Goal: Task Accomplishment & Management: Manage account settings

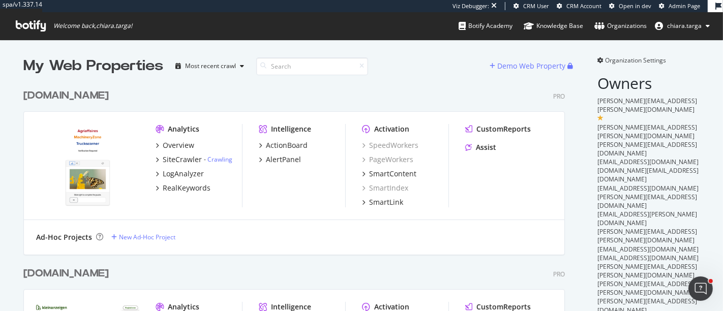
scroll to position [303, 706]
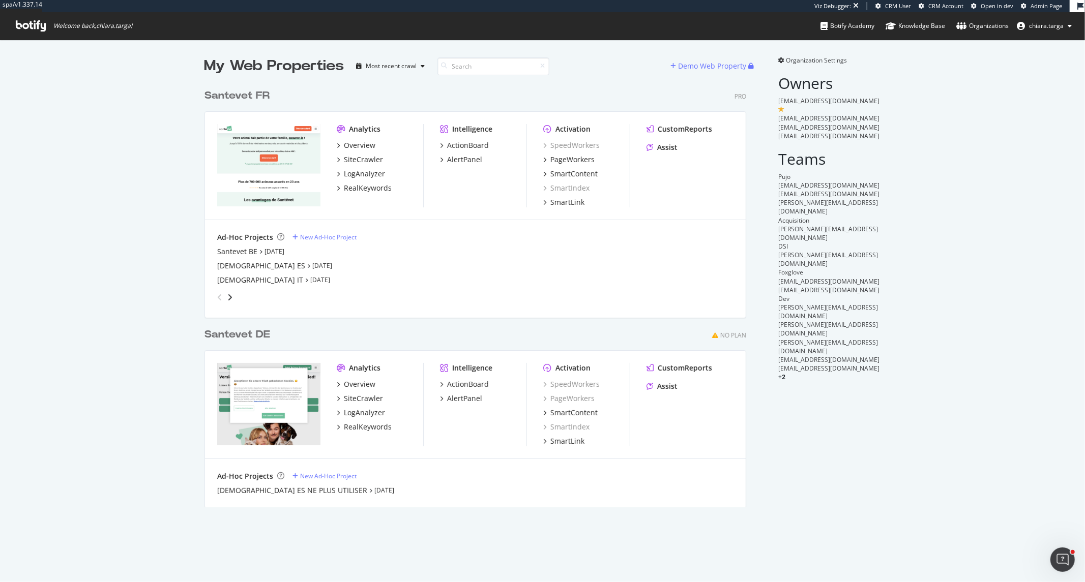
scroll to position [423, 541]
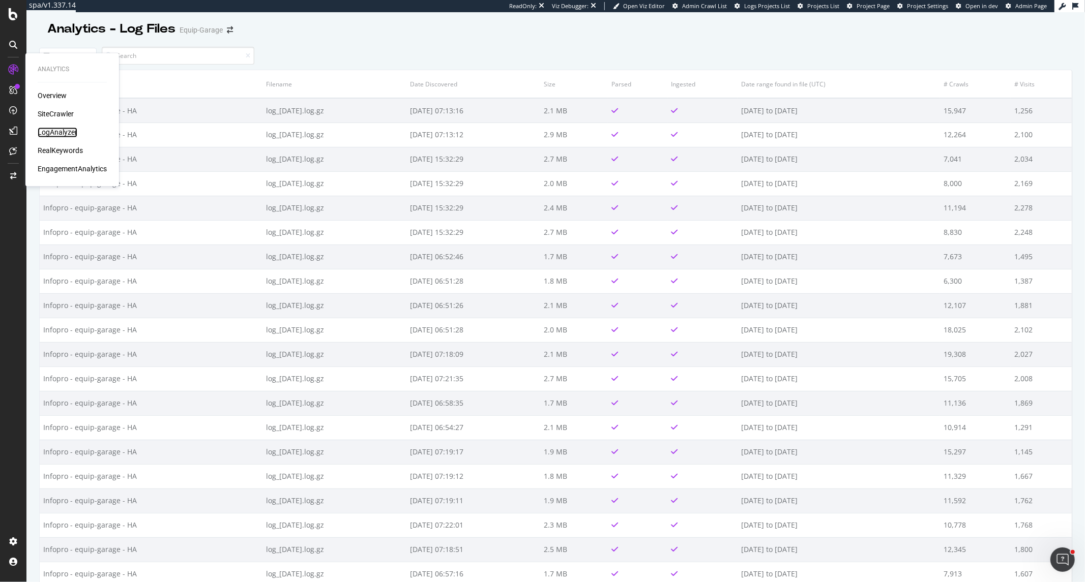
click at [53, 133] on div "LogAnalyzer" at bounding box center [58, 133] width 40 height 10
click at [15, 174] on icon at bounding box center [13, 175] width 6 height 7
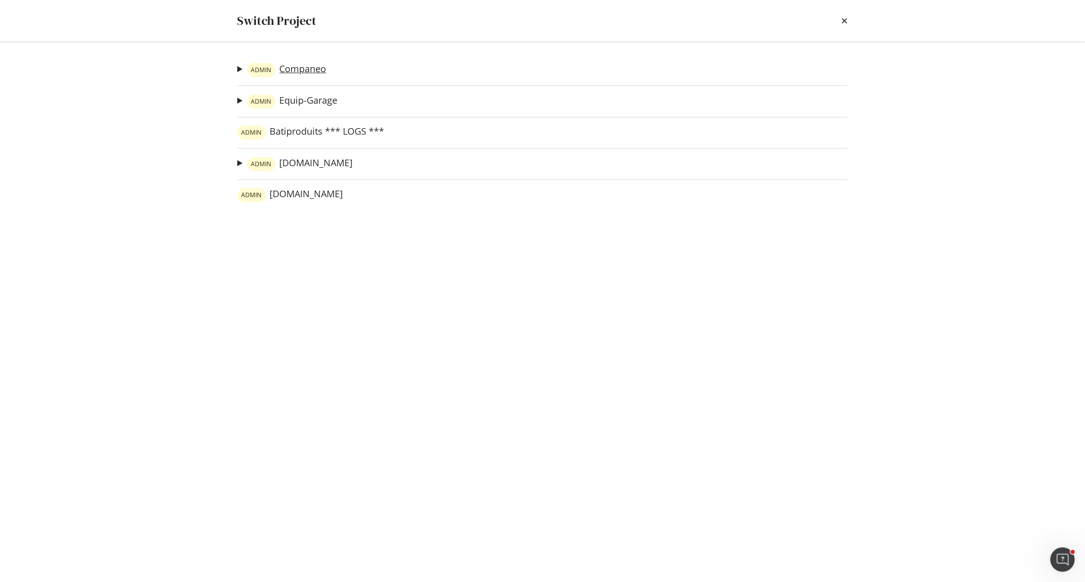
click at [314, 68] on link "ADMIN Companeo" at bounding box center [286, 70] width 79 height 14
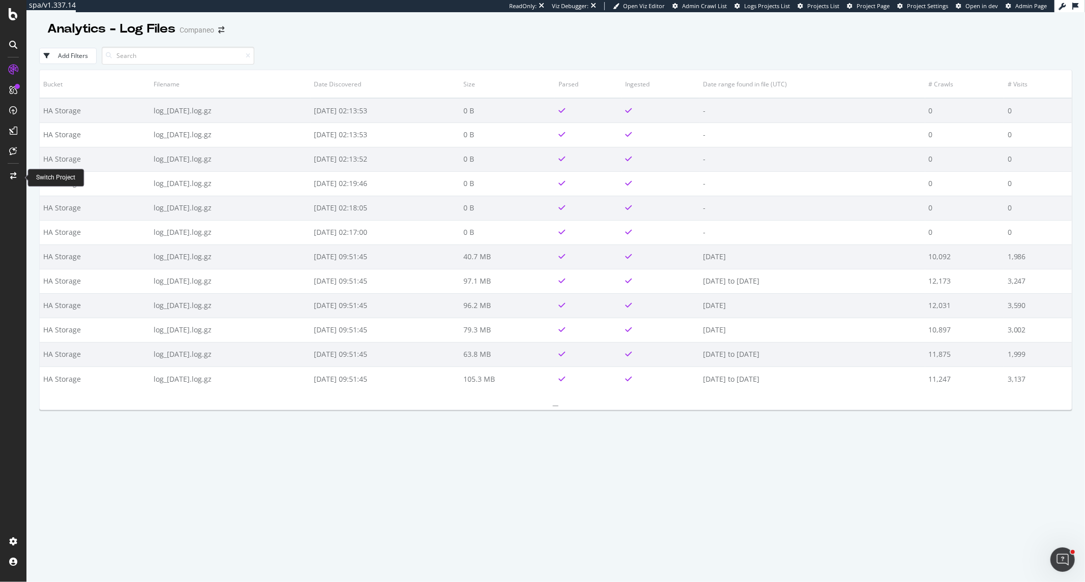
click at [14, 177] on icon at bounding box center [13, 175] width 6 height 7
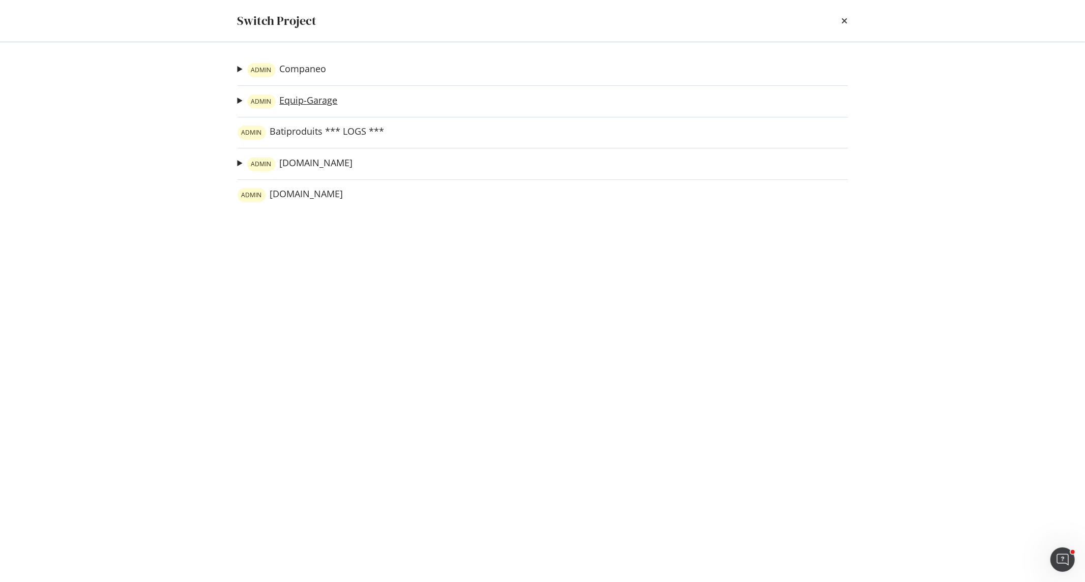
click at [306, 101] on link "ADMIN Equip-Garage" at bounding box center [292, 102] width 91 height 14
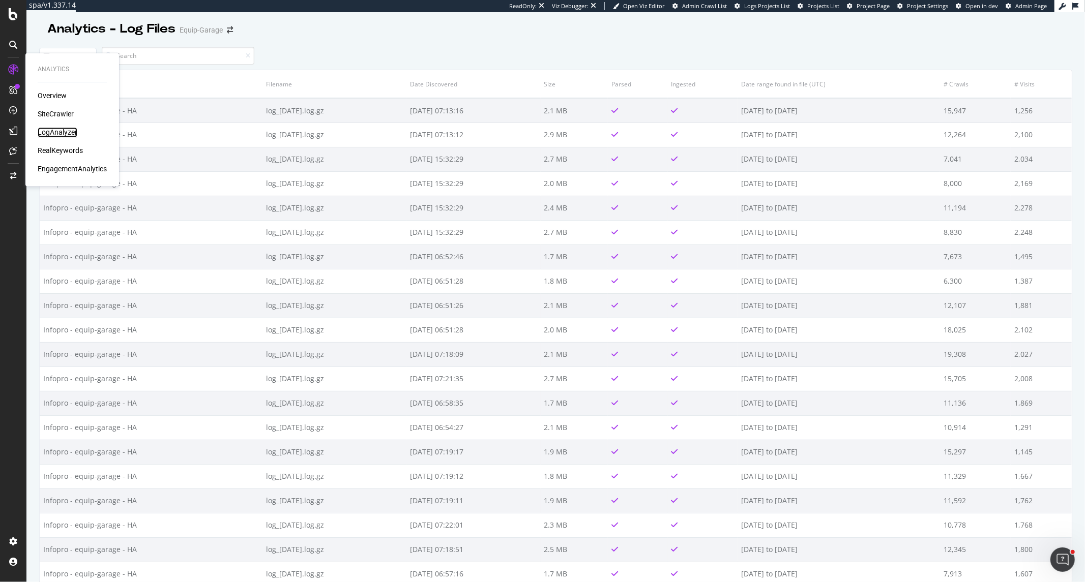
click at [52, 132] on div "LogAnalyzer" at bounding box center [58, 133] width 40 height 10
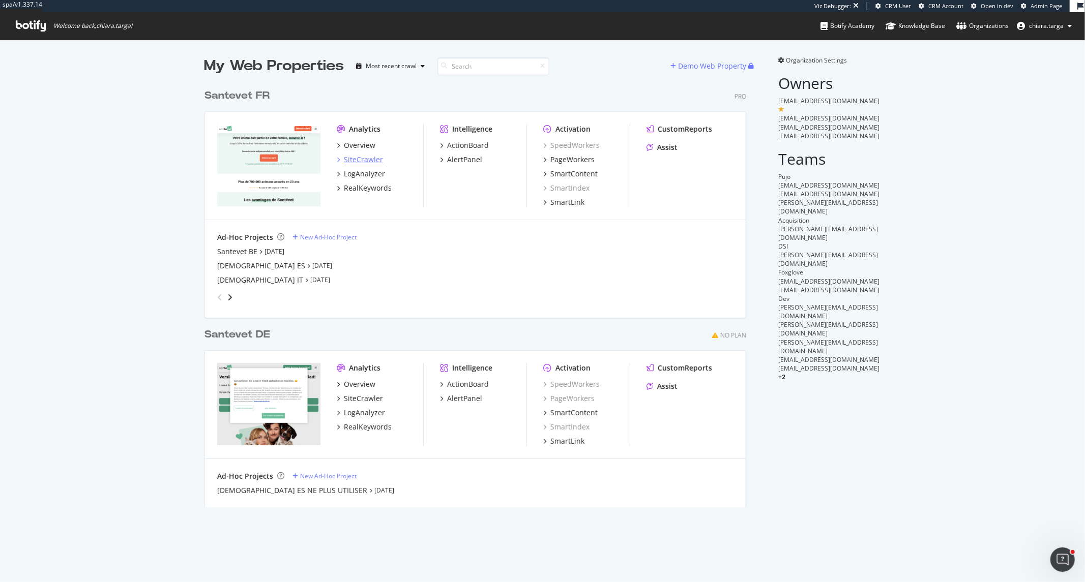
click at [344, 156] on div "SiteCrawler" at bounding box center [363, 160] width 39 height 10
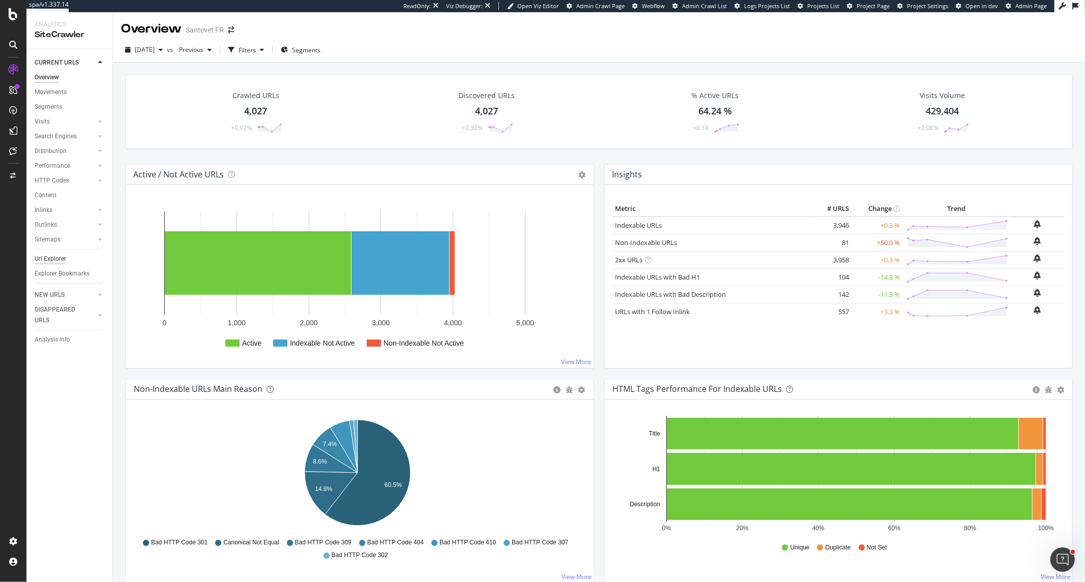
click at [52, 255] on div "Url Explorer" at bounding box center [51, 259] width 32 height 11
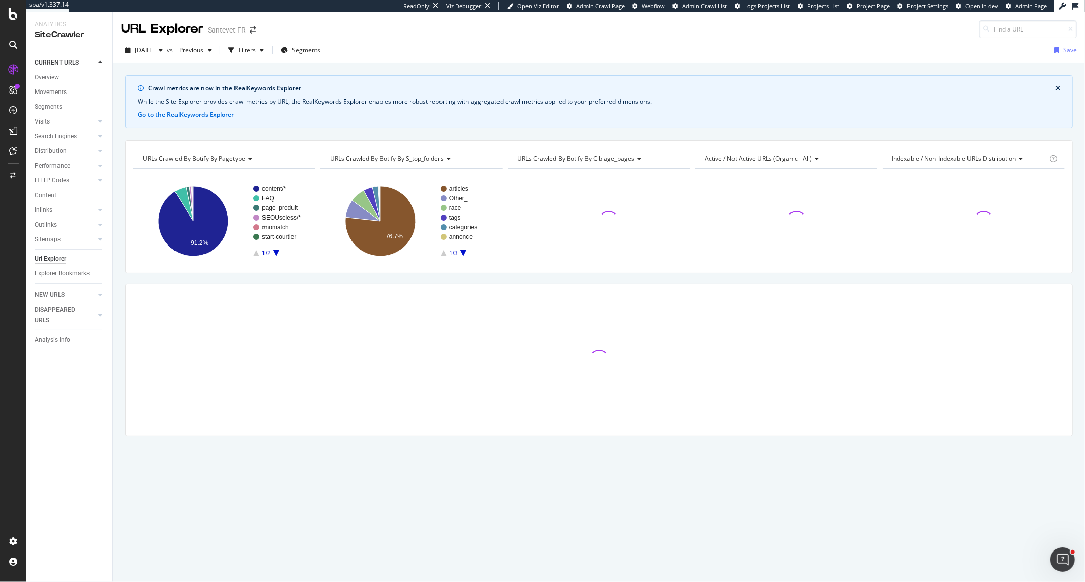
click at [277, 58] on div "2025 Sep. 7th vs Previous Filters Segments Save" at bounding box center [599, 52] width 972 height 20
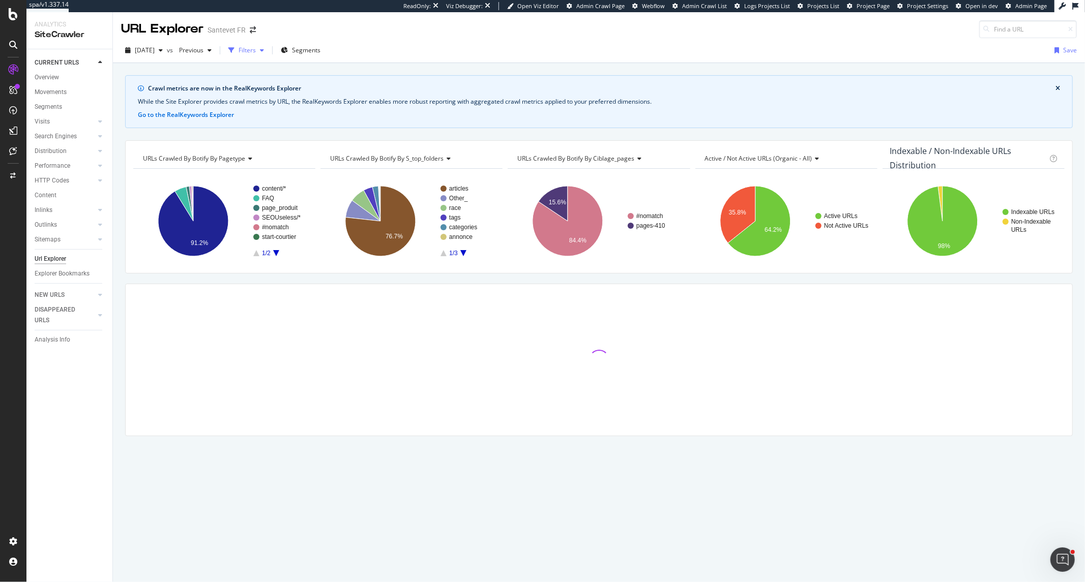
click at [268, 55] on div "Filters" at bounding box center [246, 50] width 44 height 15
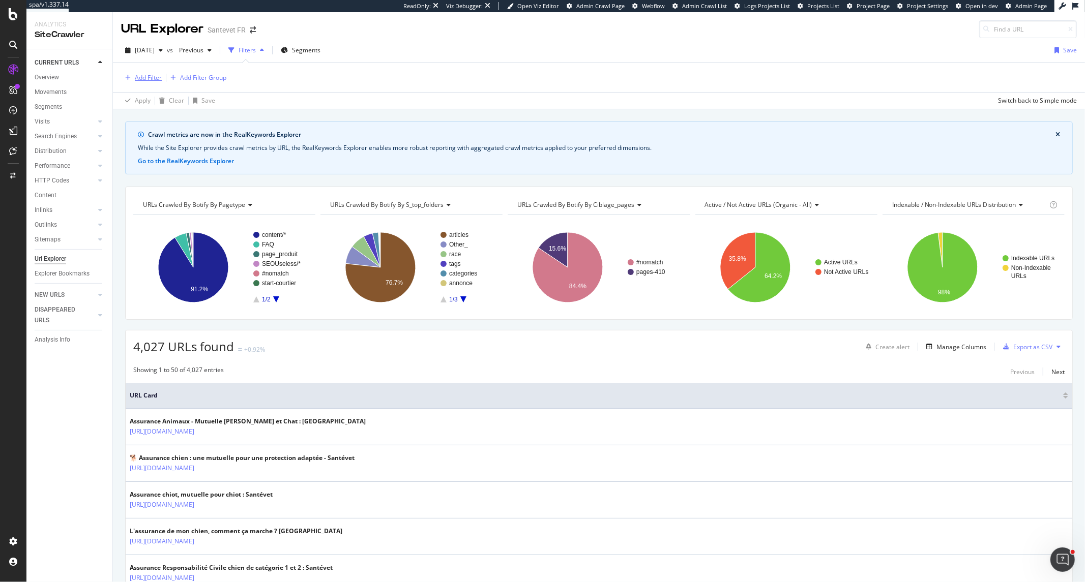
click at [144, 80] on div "Add Filter" at bounding box center [148, 77] width 27 height 9
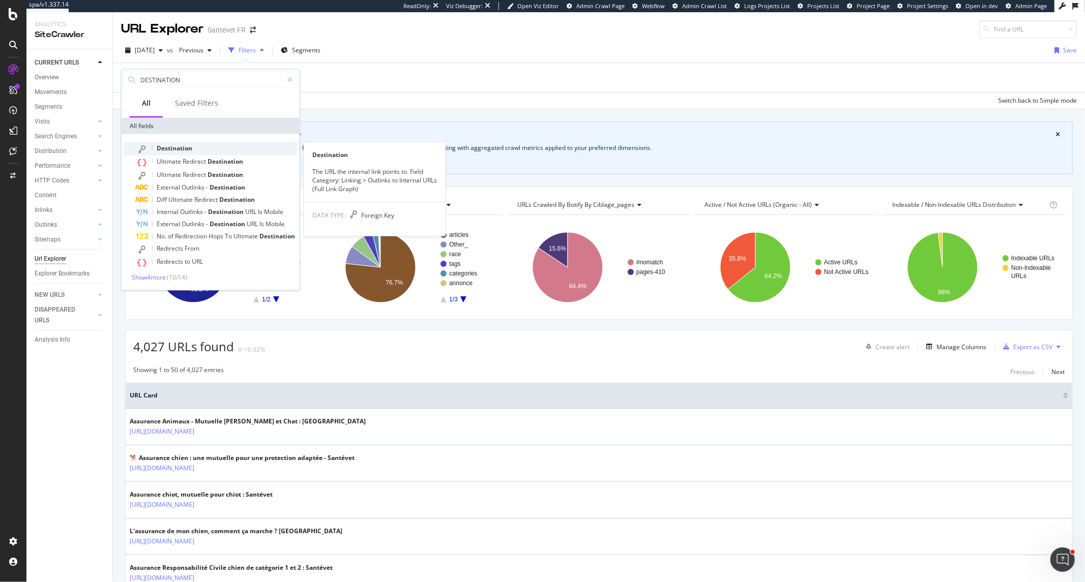
type input "DESTINATION"
click at [188, 151] on span "Destination" at bounding box center [175, 148] width 36 height 9
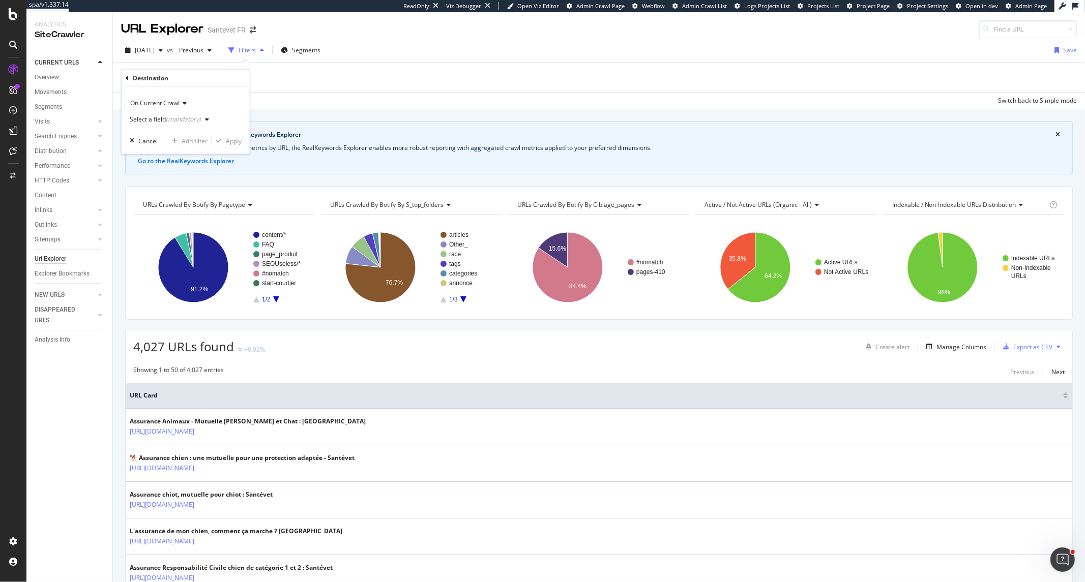
click at [185, 123] on div "Select a field (mandatory)" at bounding box center [171, 119] width 83 height 15
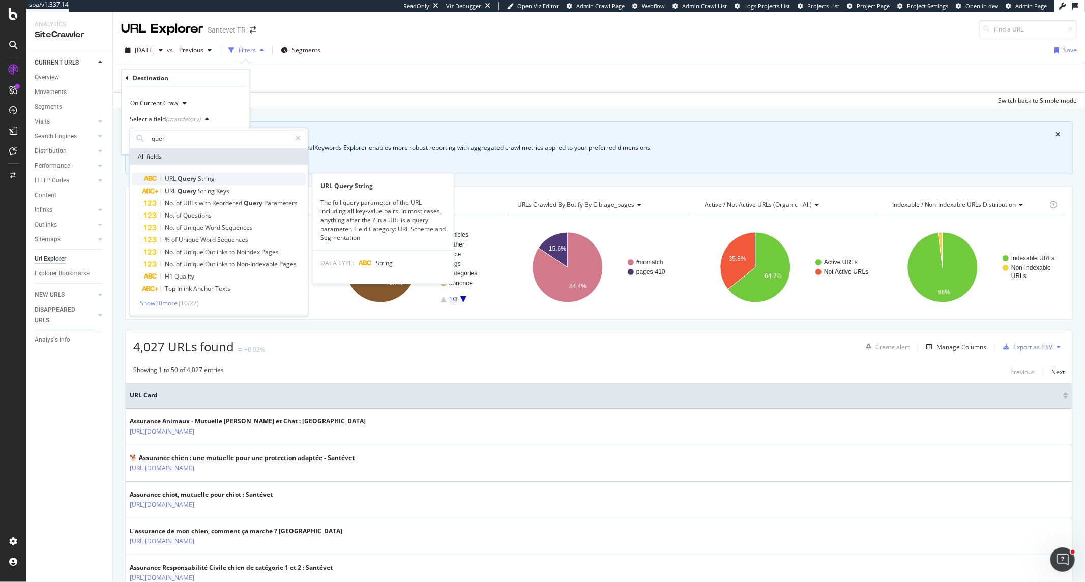
type input "quer"
click at [185, 176] on span "Query" at bounding box center [187, 178] width 20 height 9
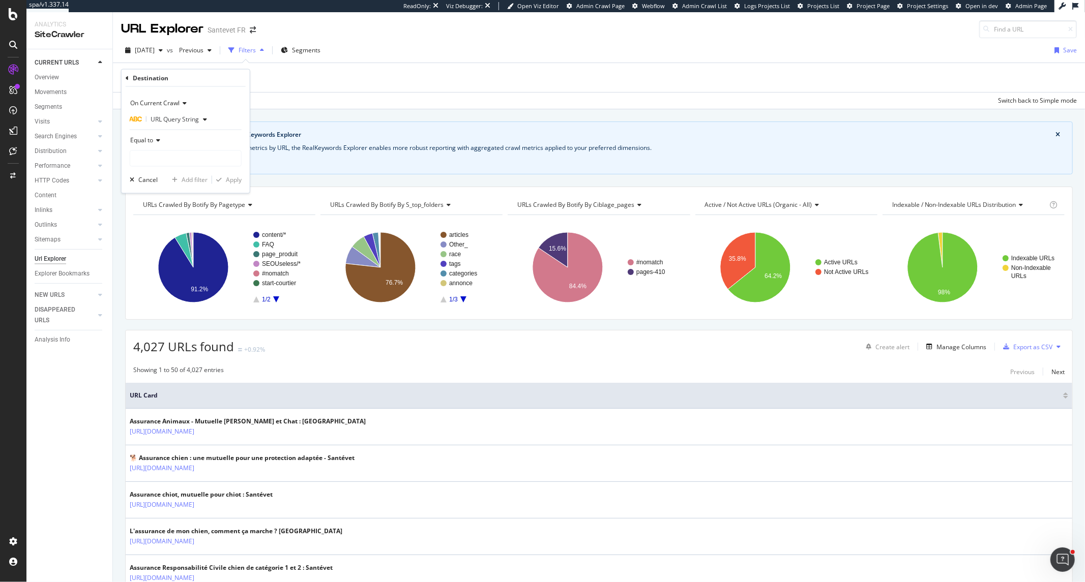
click at [151, 143] on span "Equal to" at bounding box center [141, 140] width 23 height 9
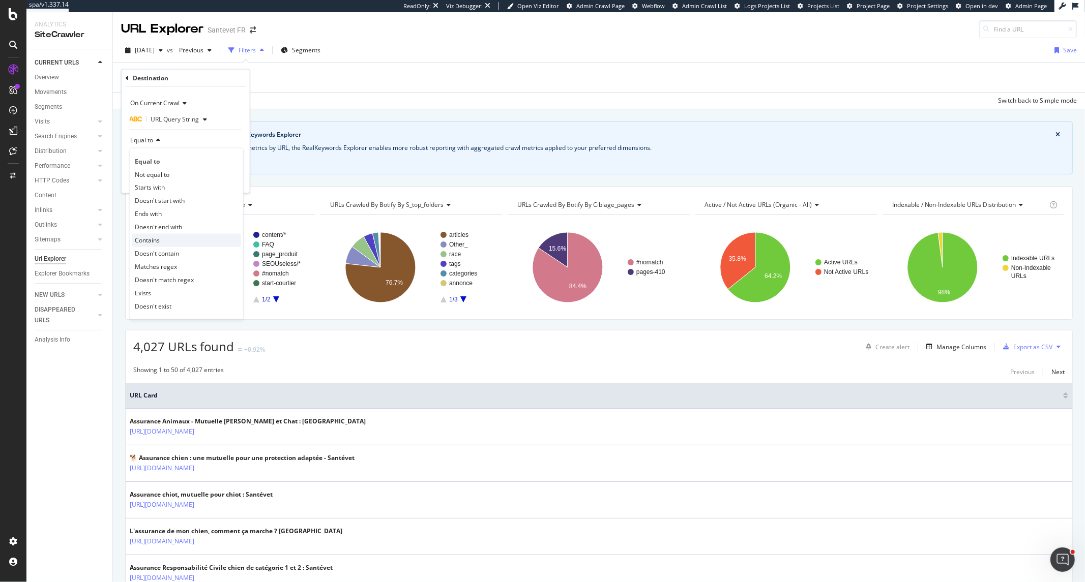
click at [160, 235] on div "Contains" at bounding box center [186, 240] width 109 height 13
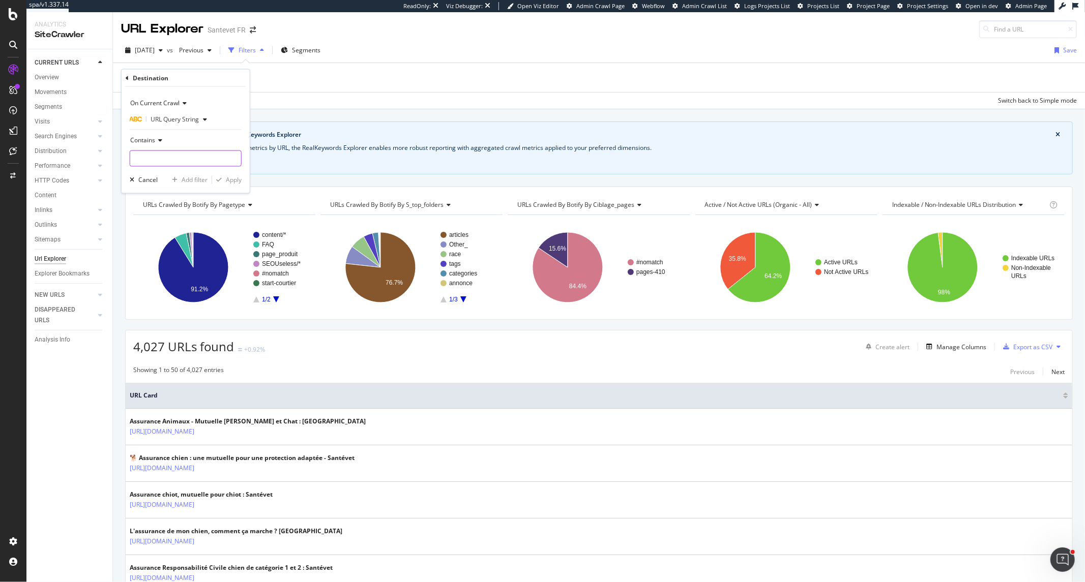
click at [158, 160] on input "text" at bounding box center [185, 159] width 111 height 16
type input "page"
click at [227, 176] on div "Apply" at bounding box center [234, 179] width 16 height 9
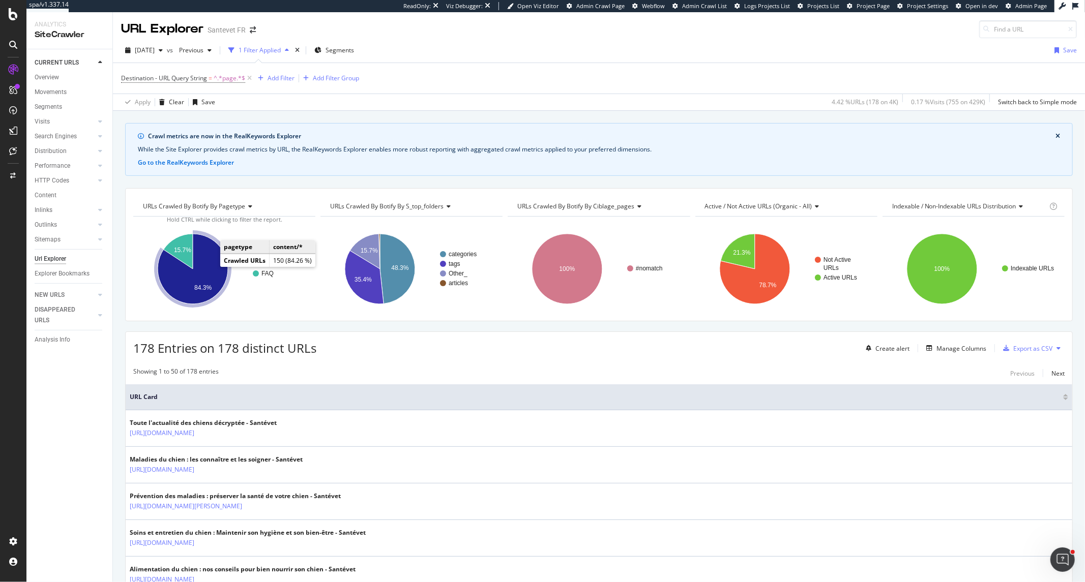
click at [210, 266] on icon "A chart." at bounding box center [193, 269] width 70 height 70
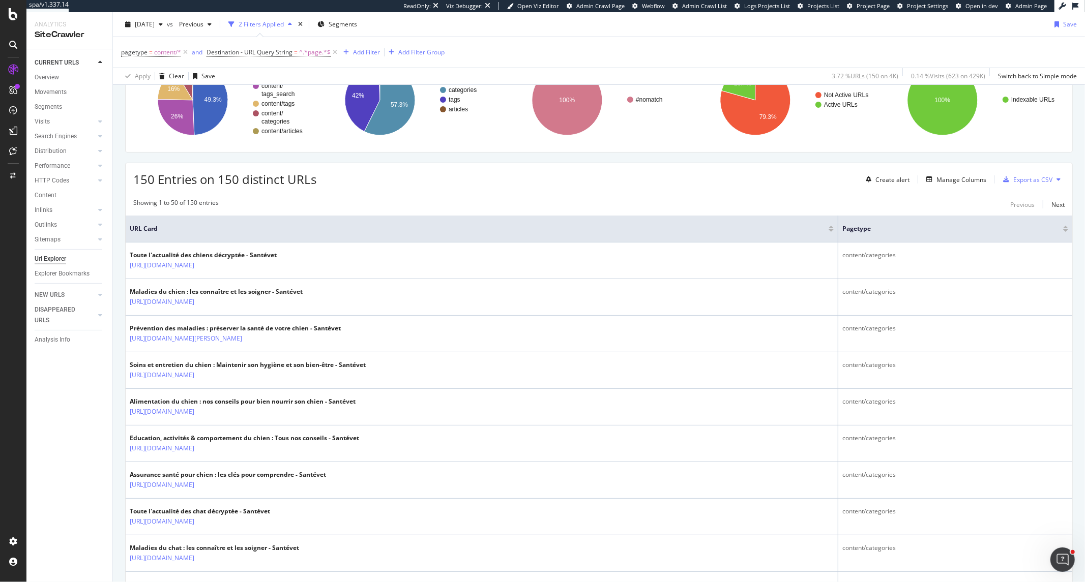
scroll to position [129, 0]
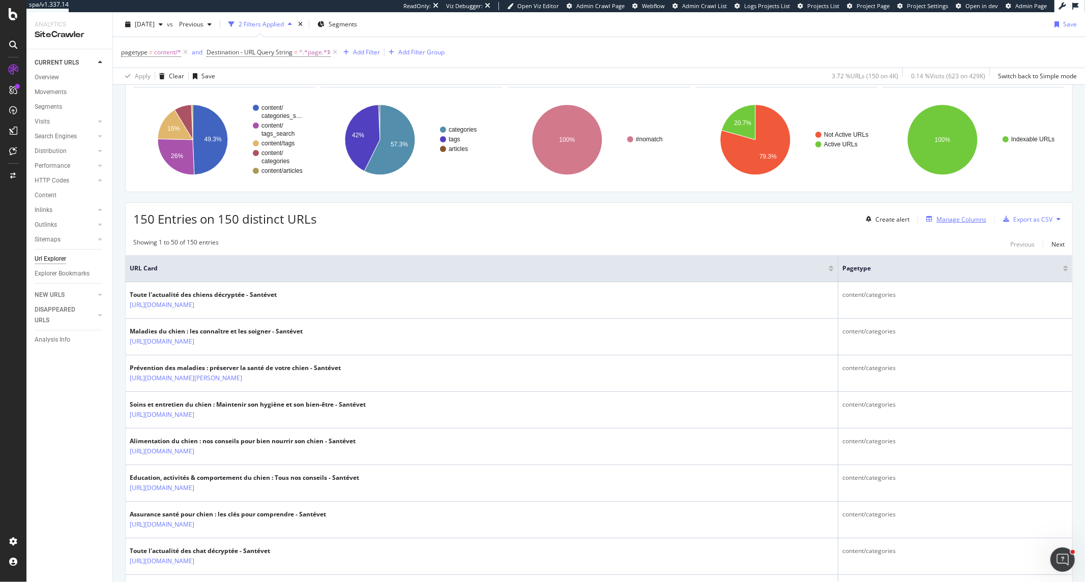
click at [934, 214] on button "Manage Columns" at bounding box center [954, 219] width 64 height 12
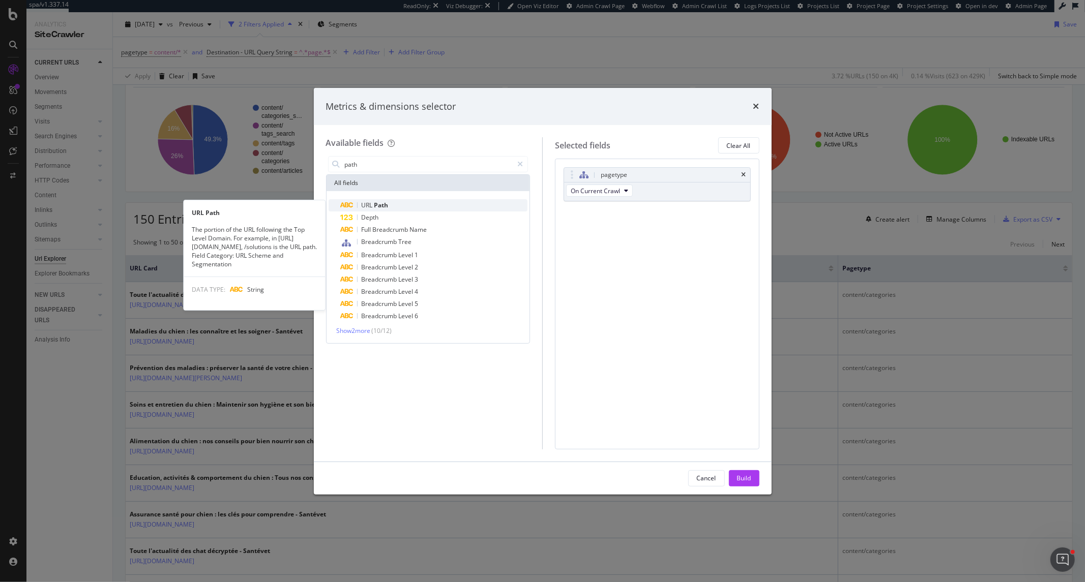
click at [387, 207] on span "Path" at bounding box center [381, 205] width 14 height 9
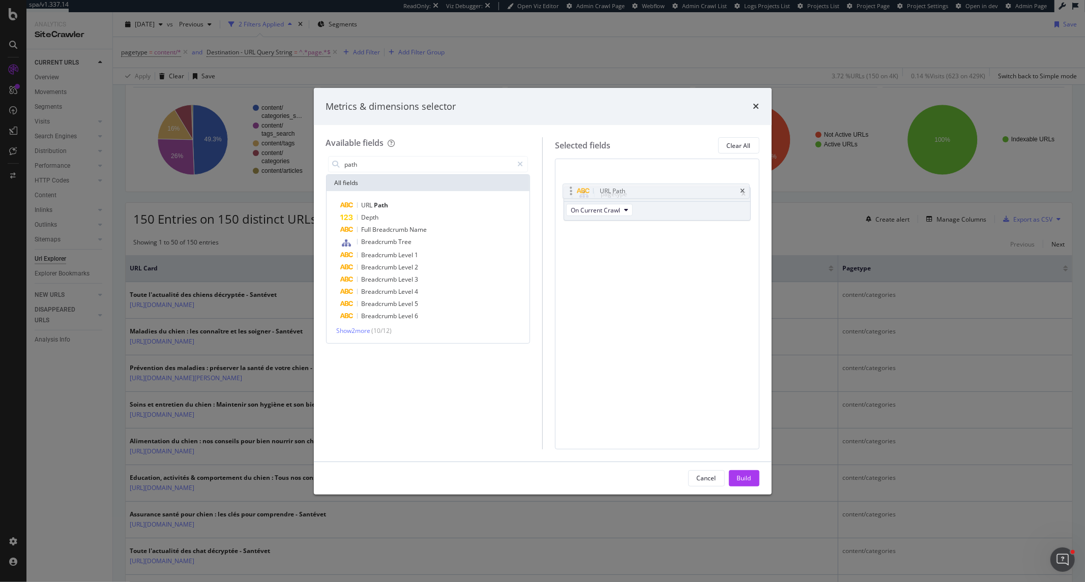
drag, startPoint x: 574, startPoint y: 212, endPoint x: 573, endPoint y: 189, distance: 22.4
click at [573, 189] on body "spa/v1.337.14 ReadOnly: Viz Debugger: Open Viz Editor Admin Crawl Page Webflow …" at bounding box center [542, 291] width 1085 height 582
click at [419, 166] on input "path" at bounding box center [428, 164] width 169 height 15
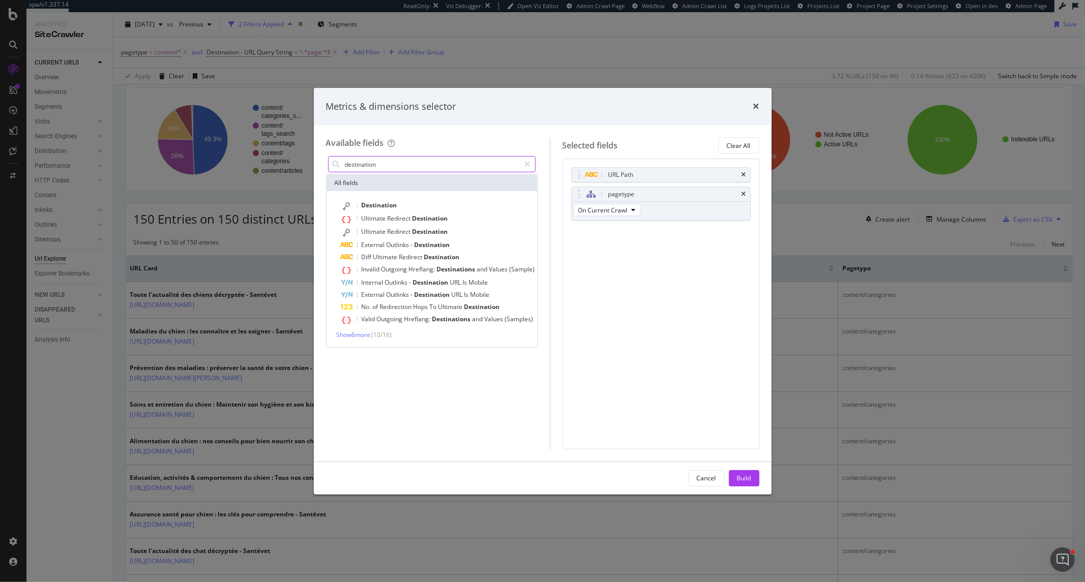
type input "destination"
click at [416, 199] on div "Destination Ultimate Redirect Destination Ultimate Redirect Destination Externa…" at bounding box center [431, 269] width 211 height 156
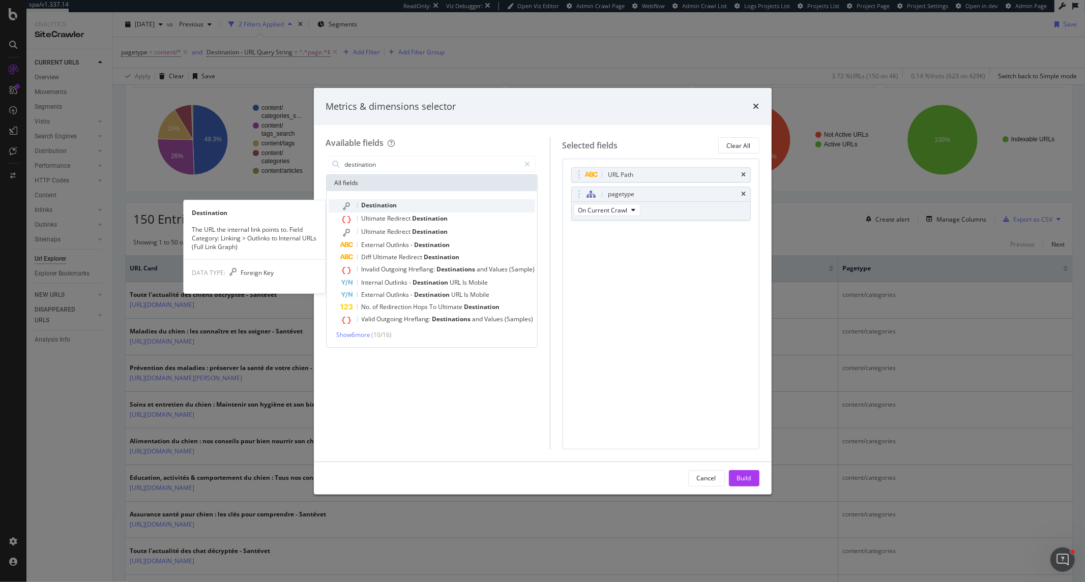
click at [413, 202] on div "Destination" at bounding box center [438, 205] width 194 height 13
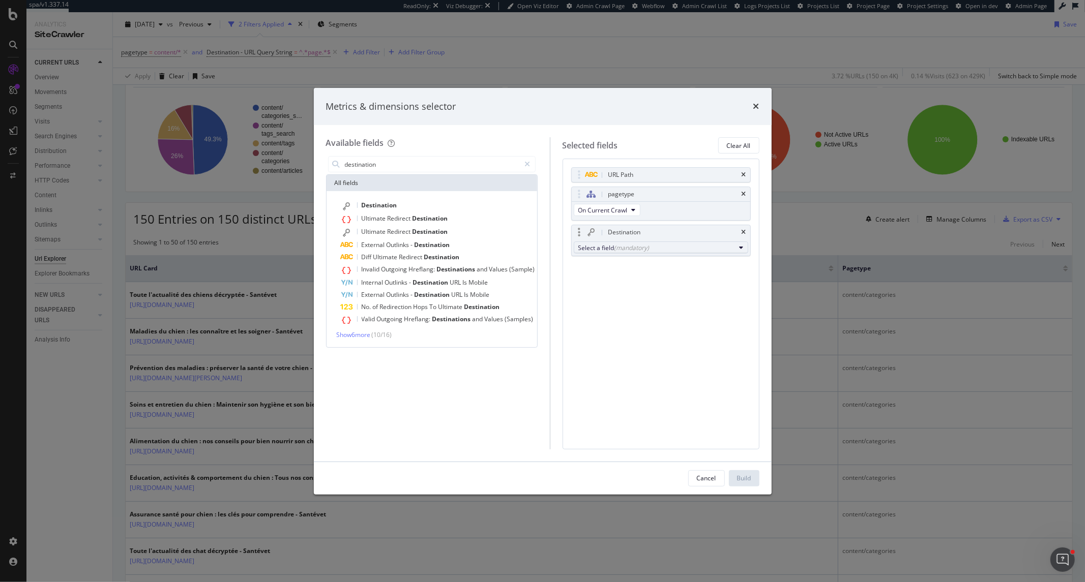
click at [631, 245] on div "(mandatory)" at bounding box center [631, 248] width 35 height 9
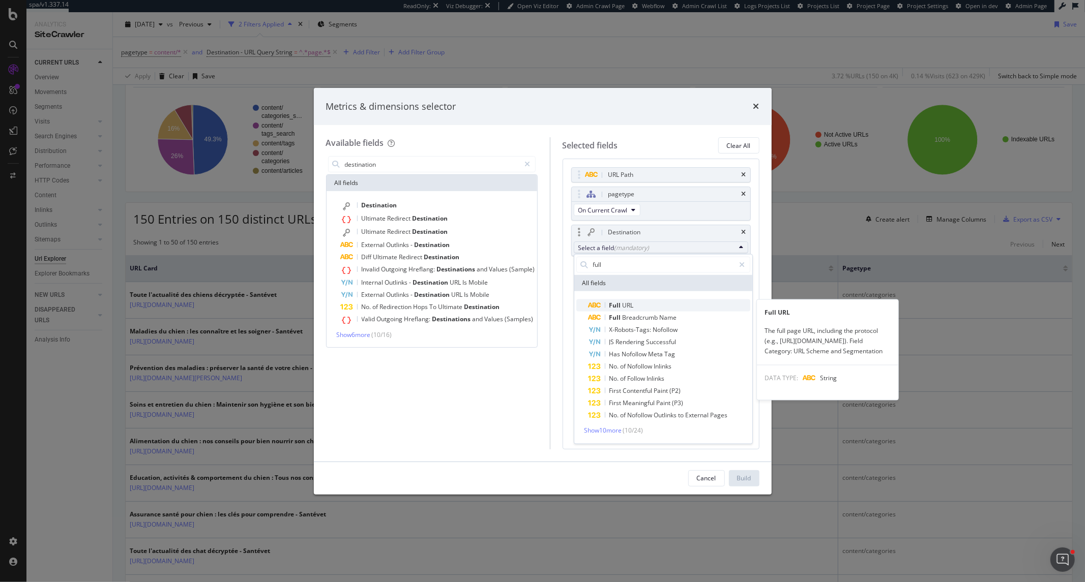
type input "full"
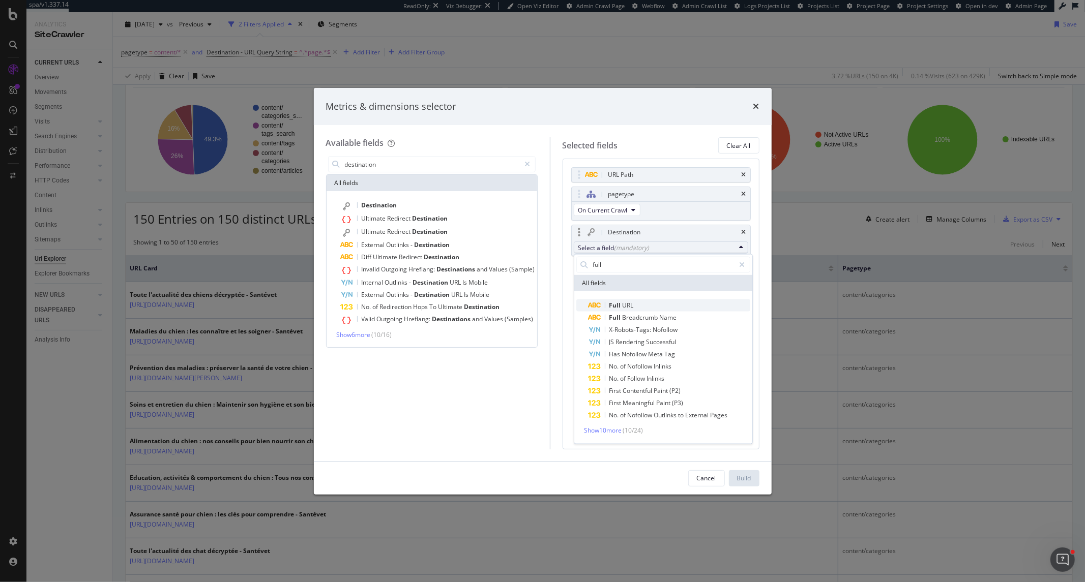
click at [637, 305] on span "Full URL" at bounding box center [669, 305] width 162 height 12
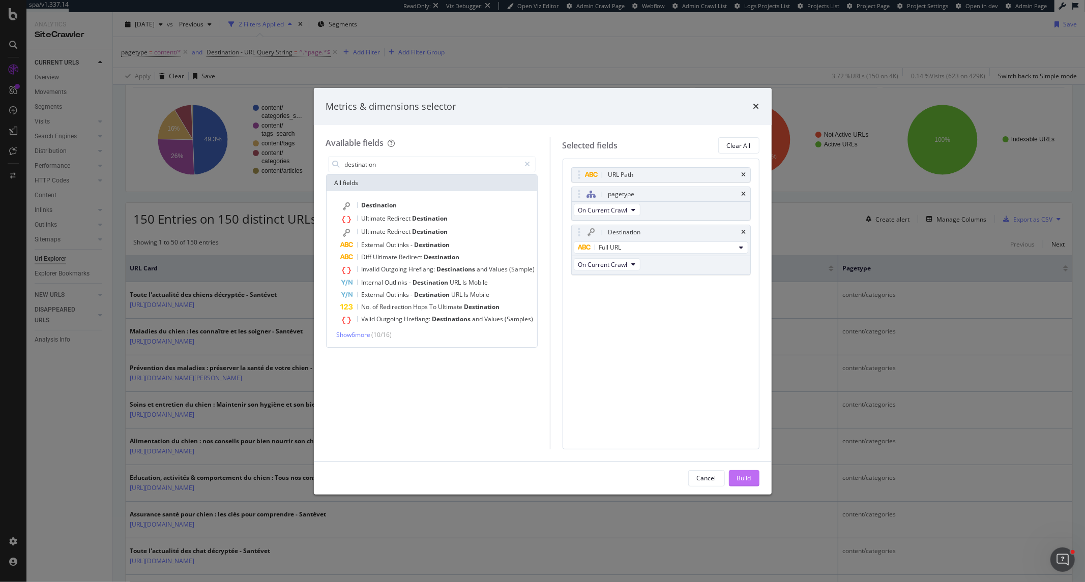
click at [750, 479] on div "Build" at bounding box center [744, 478] width 14 height 9
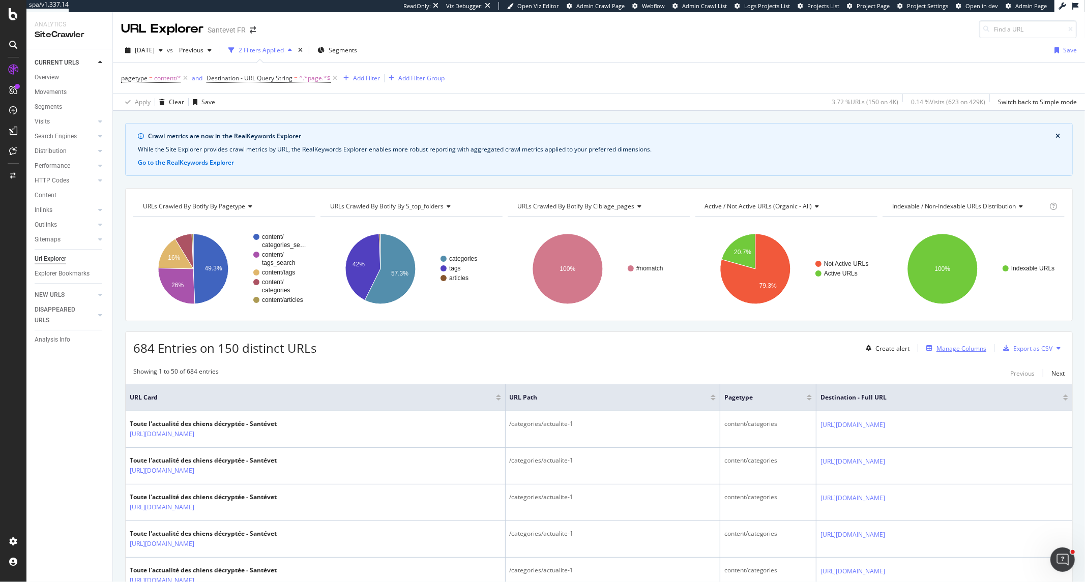
click at [936, 353] on div "Manage Columns" at bounding box center [961, 348] width 50 height 9
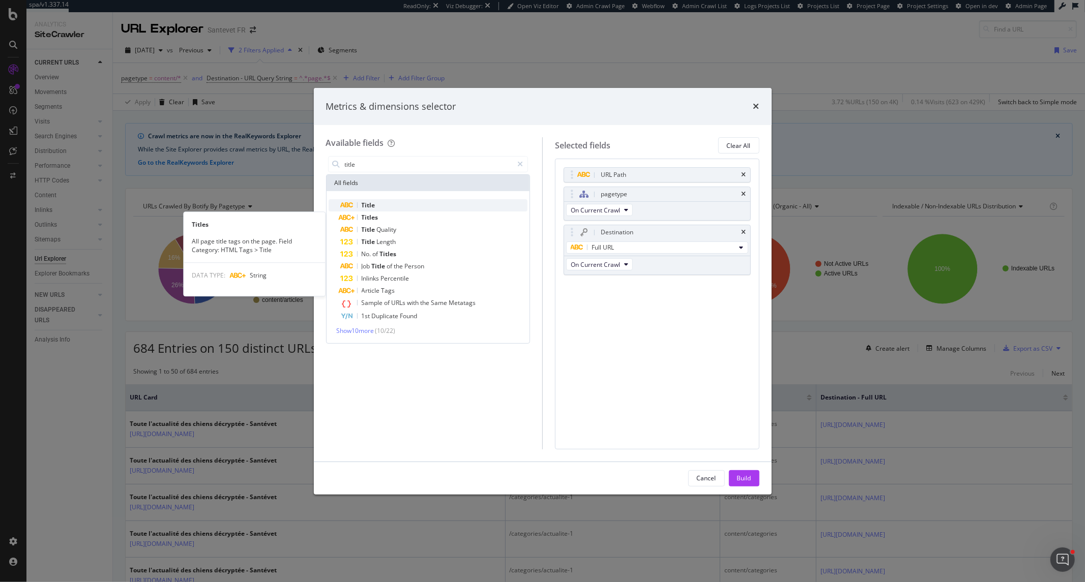
type input "title"
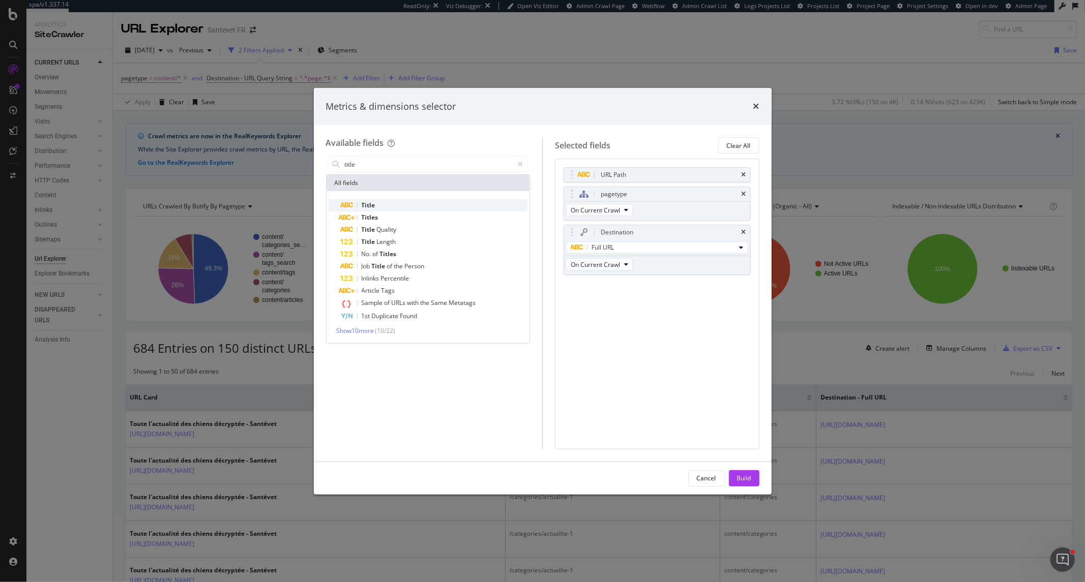
click at [405, 204] on div "Title" at bounding box center [434, 205] width 187 height 12
click at [739, 481] on div "Build" at bounding box center [744, 478] width 14 height 9
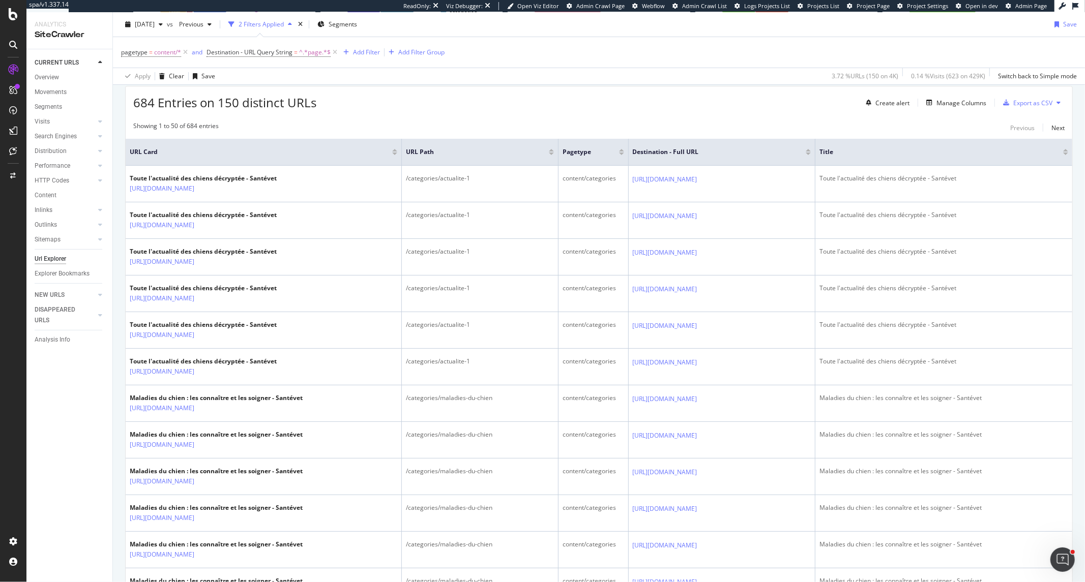
scroll to position [226, 0]
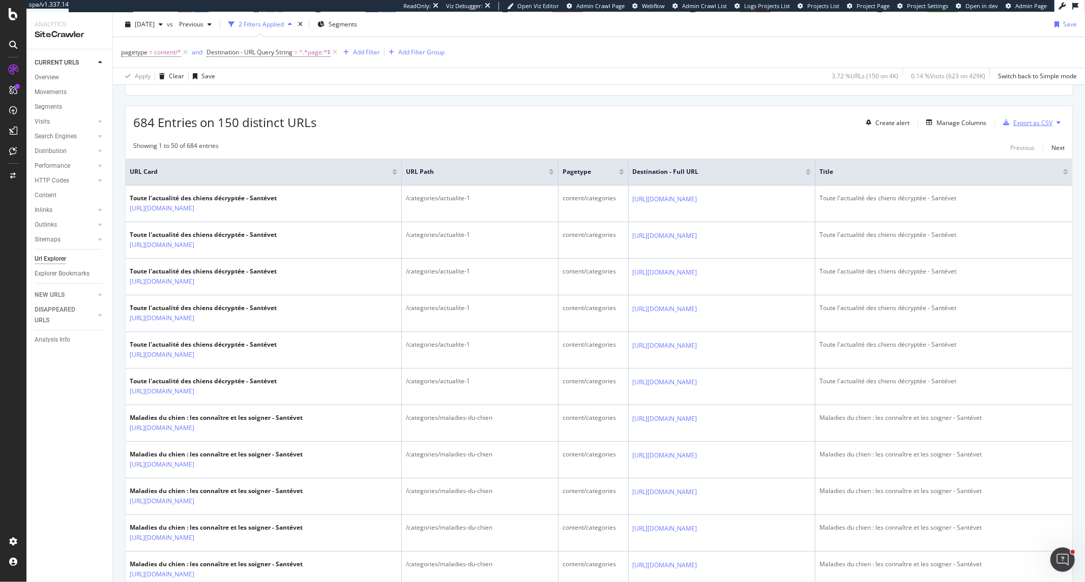
click at [1013, 127] on div "Export as CSV" at bounding box center [1032, 122] width 39 height 9
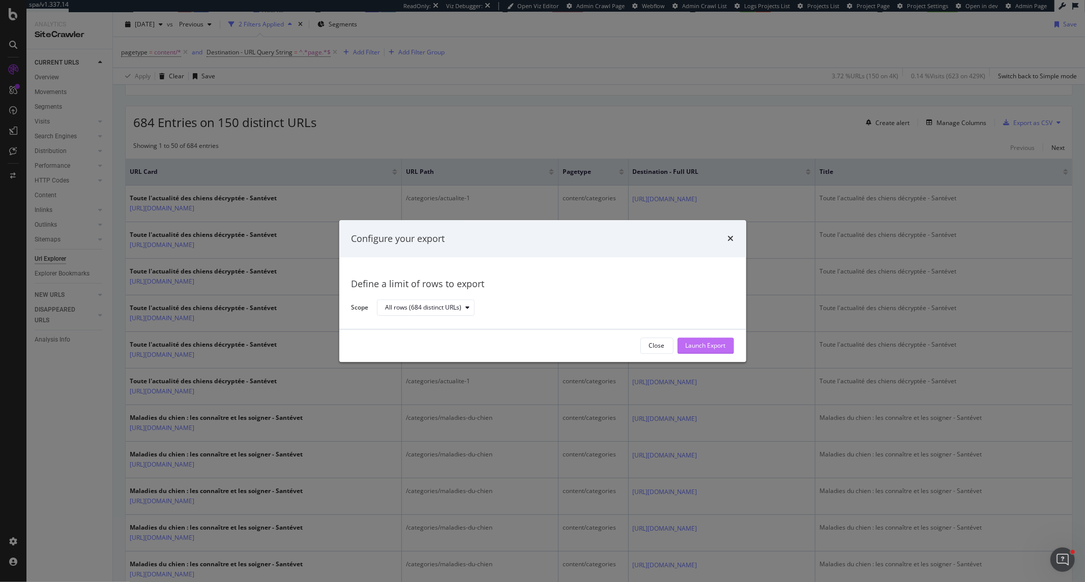
click at [717, 352] on div "Launch Export" at bounding box center [705, 345] width 40 height 15
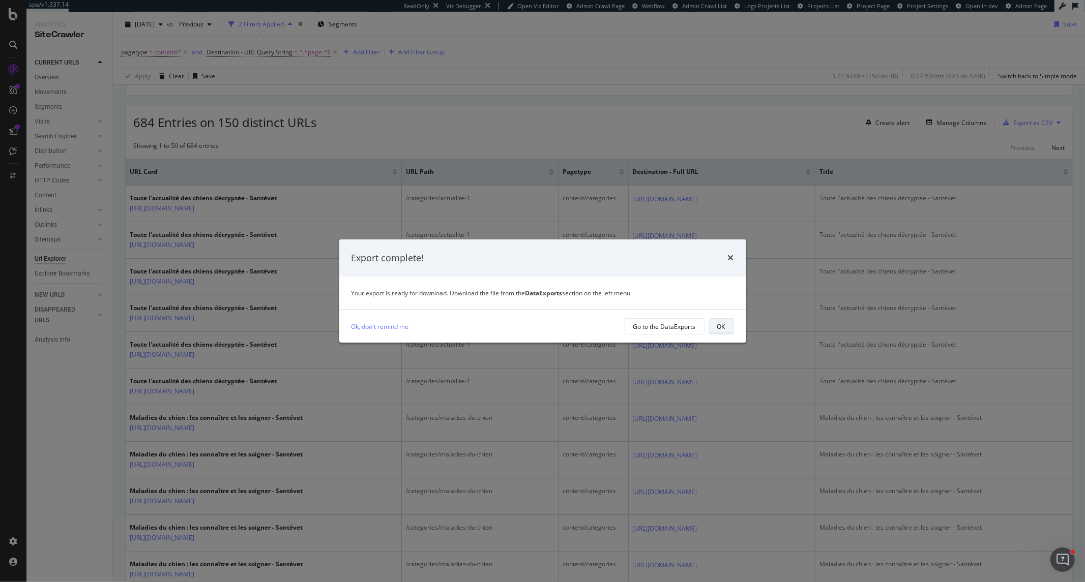
click at [721, 326] on div "OK" at bounding box center [721, 326] width 8 height 9
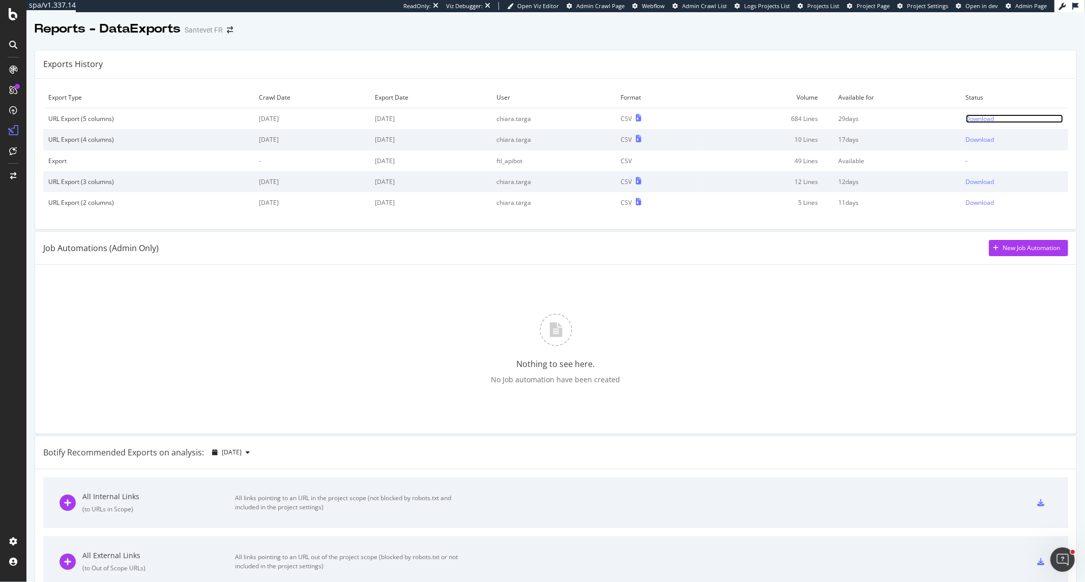
click at [966, 115] on div "Download" at bounding box center [980, 118] width 28 height 9
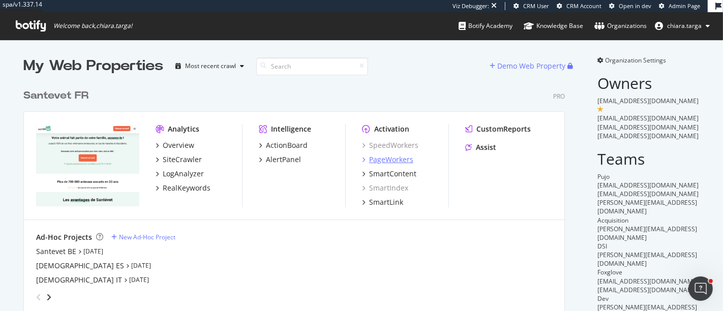
click at [369, 160] on div "PageWorkers" at bounding box center [391, 160] width 44 height 10
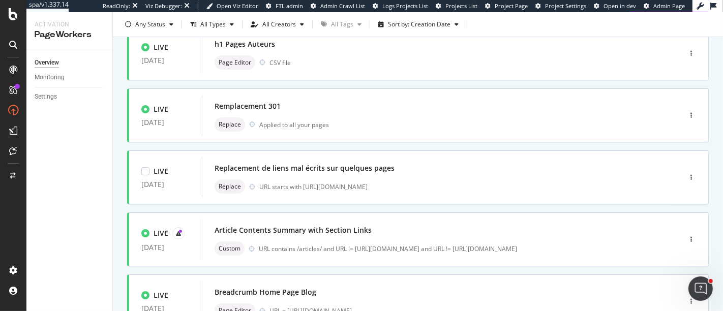
scroll to position [79, 0]
click at [356, 248] on div "URL contains /articles/ and URL != https://www.santevet.com/races/chien and URL…" at bounding box center [448, 248] width 379 height 9
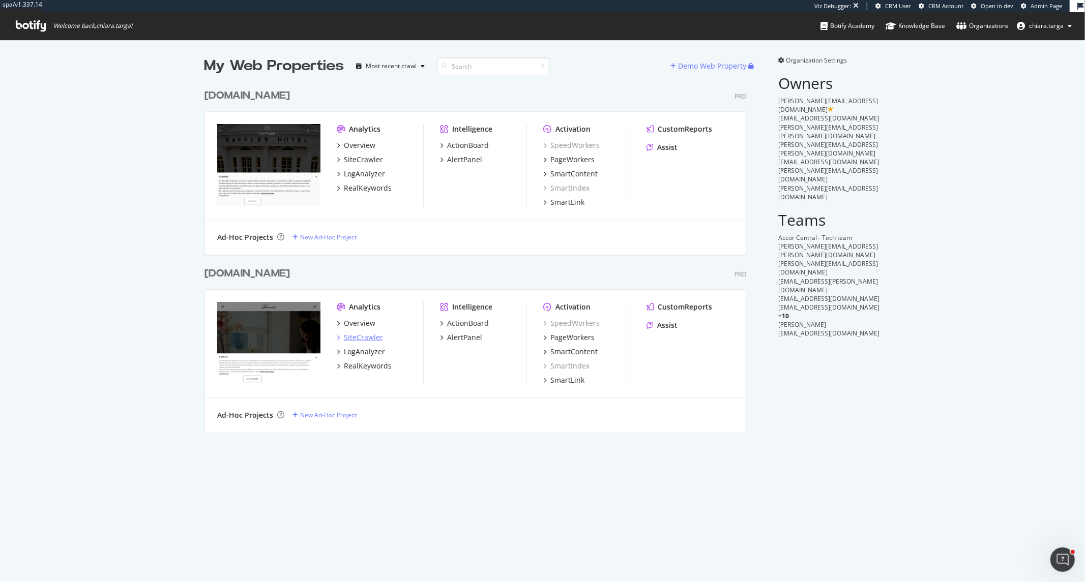
click at [359, 342] on div "SiteCrawler" at bounding box center [363, 338] width 39 height 10
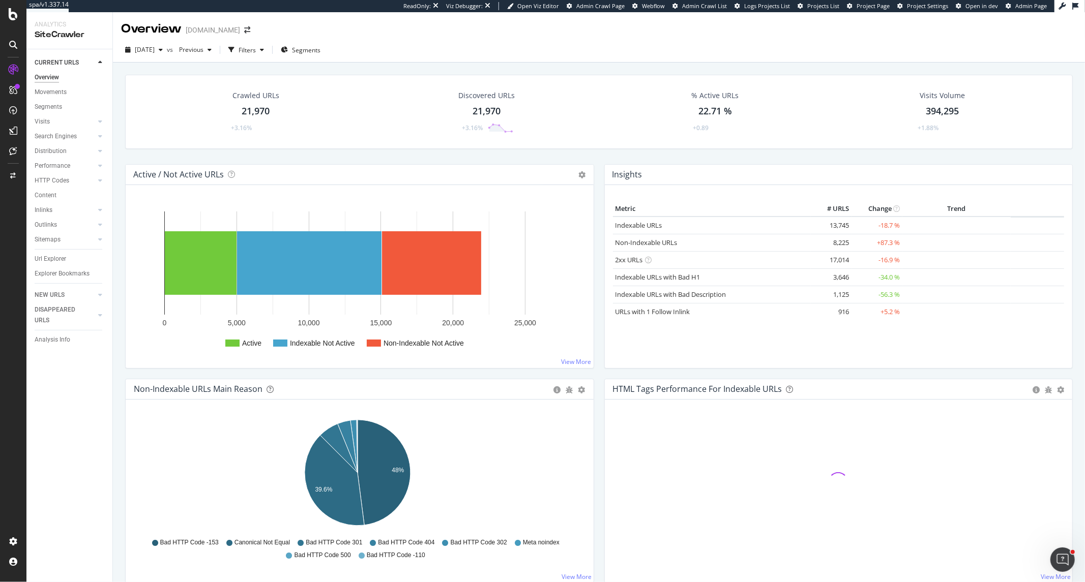
drag, startPoint x: 51, startPoint y: 225, endPoint x: 49, endPoint y: 233, distance: 8.5
click at [51, 225] on div "Outlinks" at bounding box center [46, 225] width 22 height 11
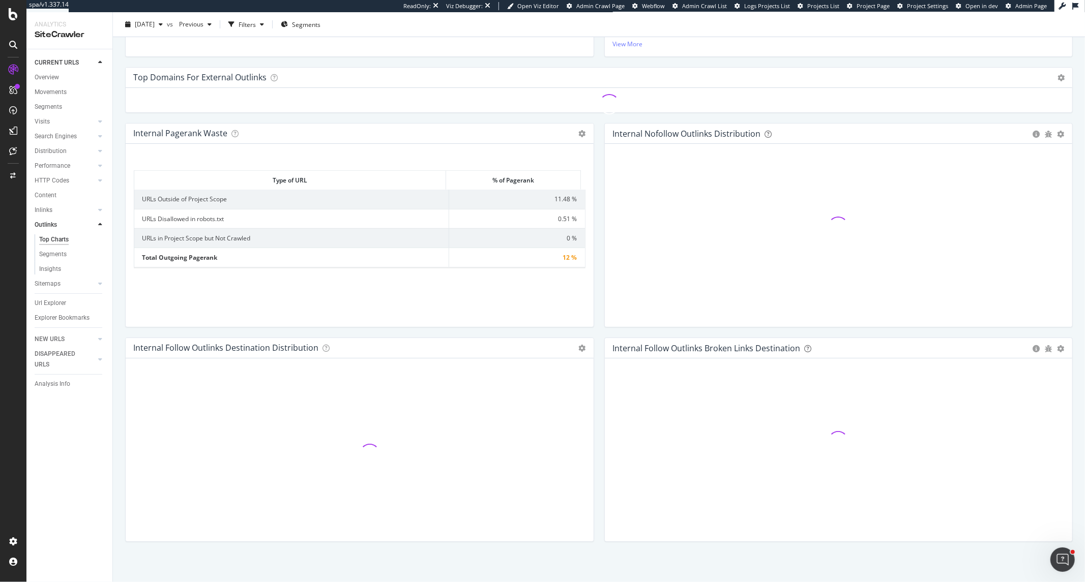
scroll to position [303, 0]
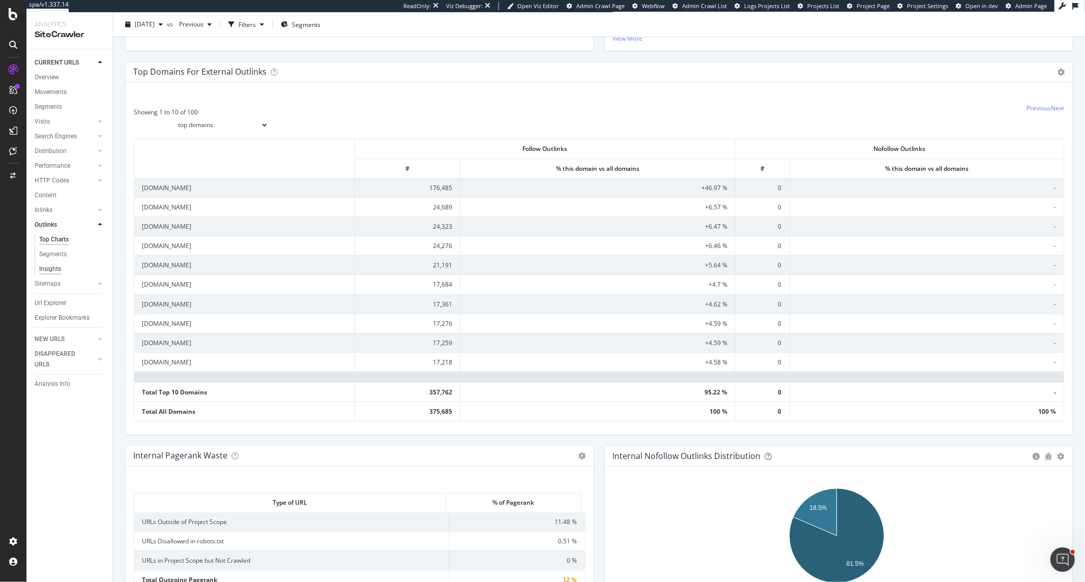
click at [59, 269] on div "Insights" at bounding box center [50, 269] width 22 height 11
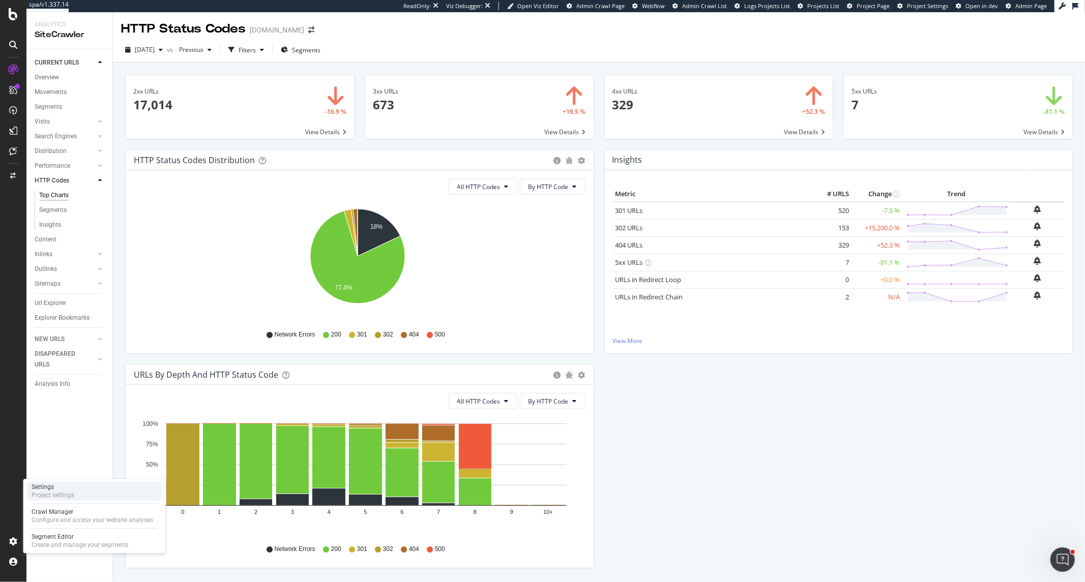
click at [43, 497] on div "Project settings" at bounding box center [53, 495] width 43 height 8
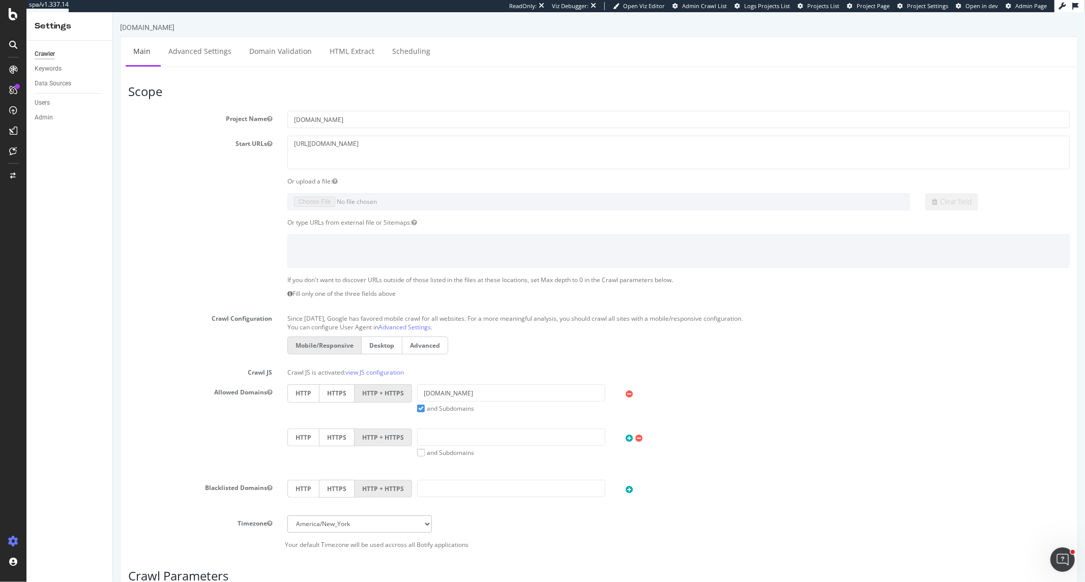
click at [48, 57] on div "Crawler" at bounding box center [45, 54] width 20 height 11
click at [62, 113] on div "SiteCrawler" at bounding box center [56, 114] width 36 height 10
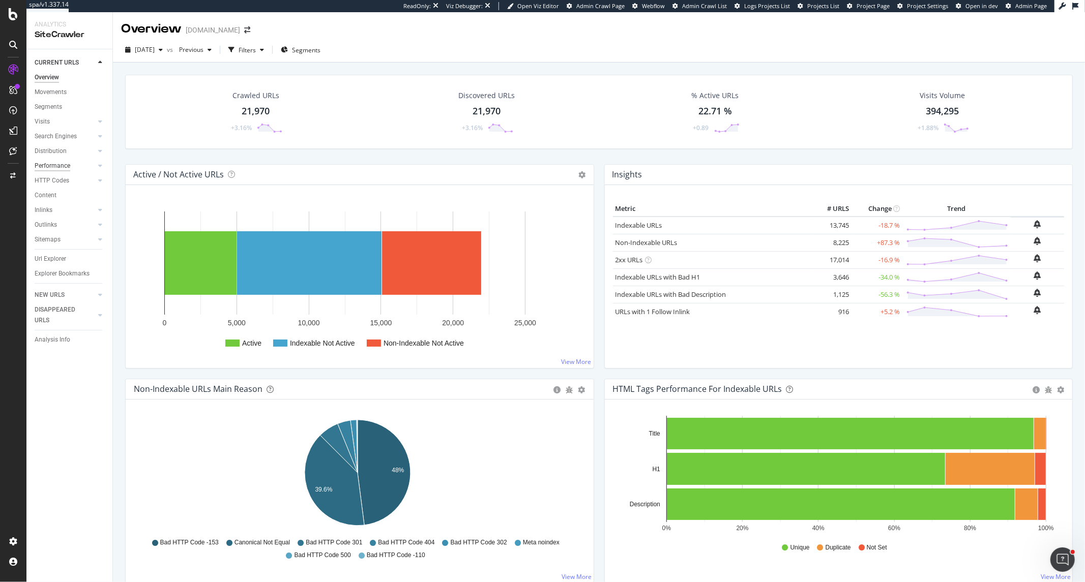
click at [59, 163] on div "Performance" at bounding box center [53, 166] width 36 height 11
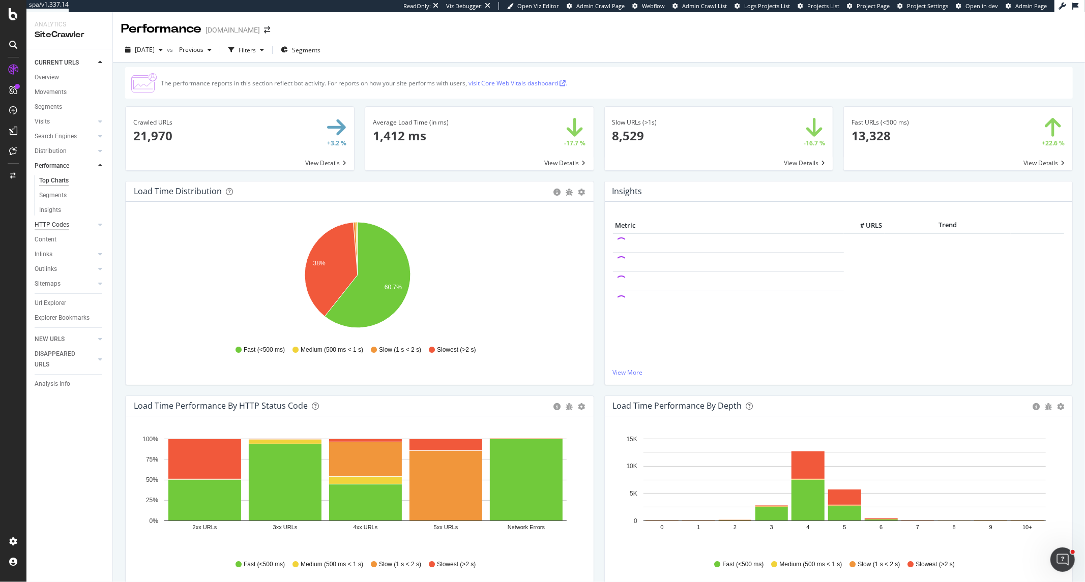
click at [57, 228] on div "HTTP Codes" at bounding box center [52, 225] width 35 height 11
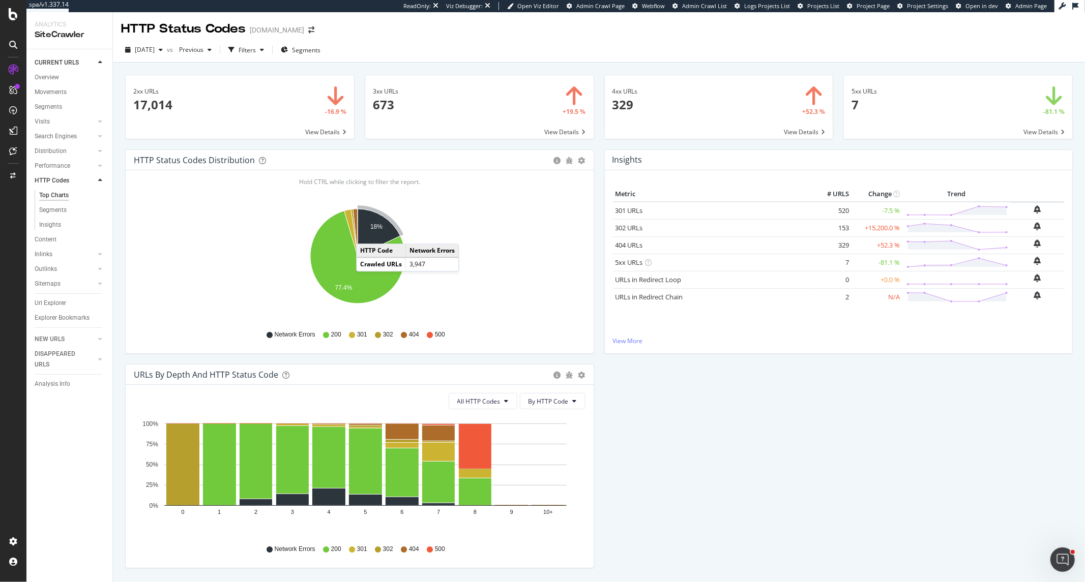
click at [366, 234] on icon "A chart." at bounding box center [378, 232] width 43 height 47
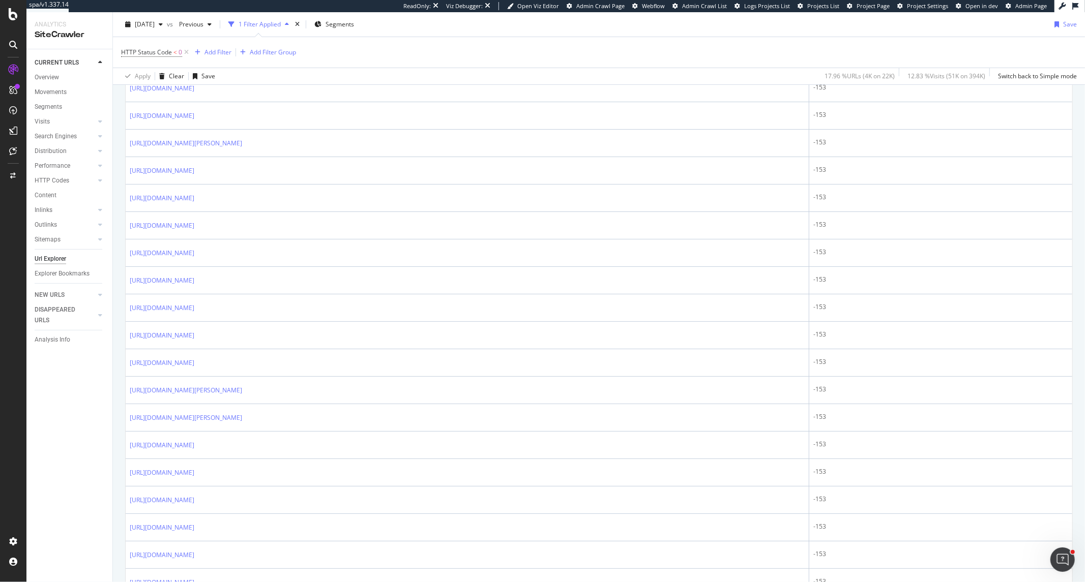
scroll to position [339, 0]
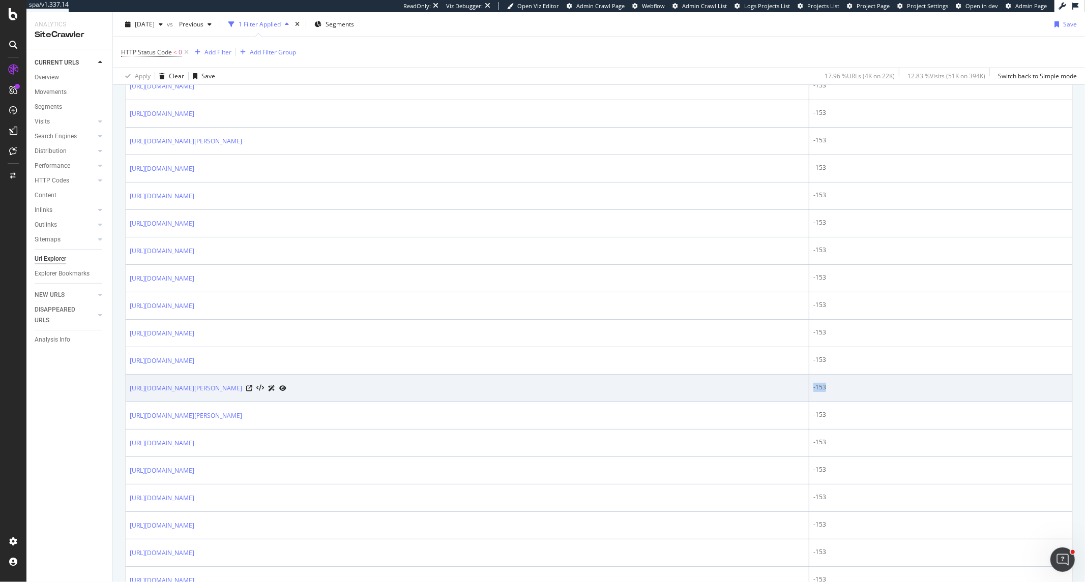
drag, startPoint x: 856, startPoint y: 387, endPoint x: 839, endPoint y: 388, distance: 16.3
click at [839, 388] on td "-153" at bounding box center [940, 388] width 263 height 27
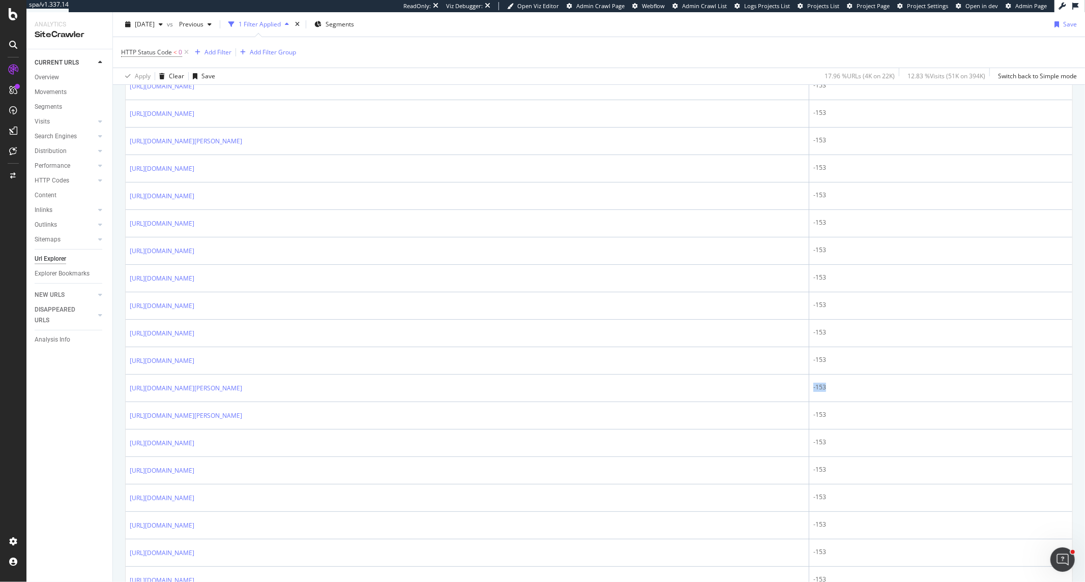
copy div "-153"
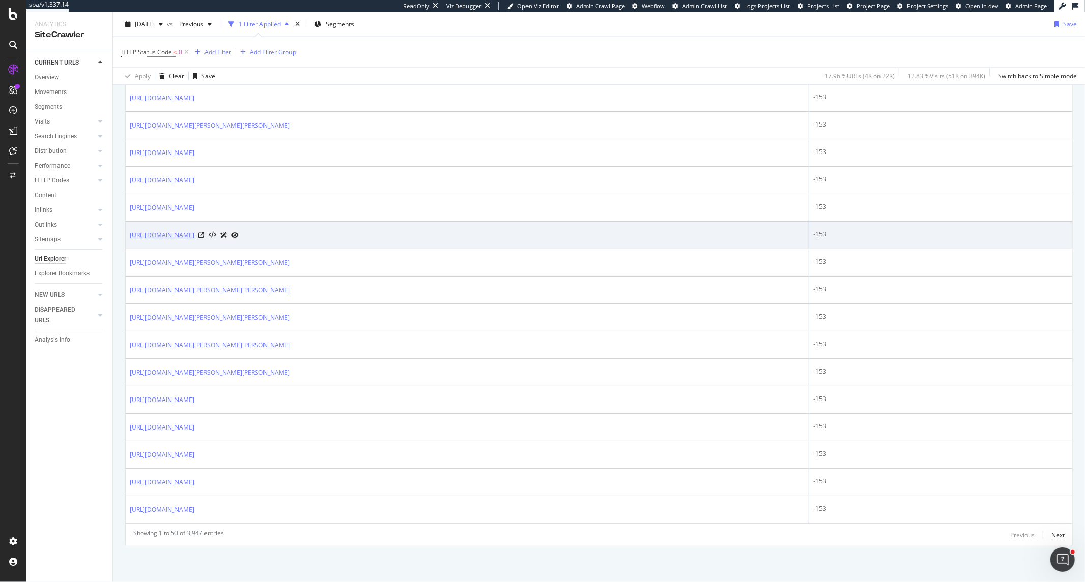
click at [194, 238] on link "https://www.fairmont.com/zh/hotels/dubai/fairmont-the-palm.html" at bounding box center [162, 235] width 65 height 10
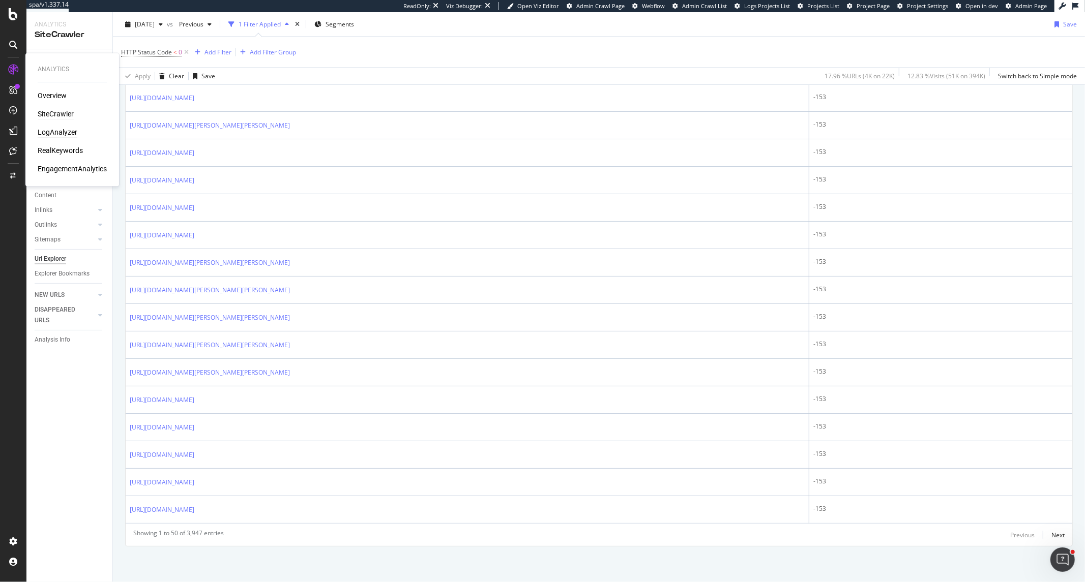
click at [49, 131] on div "LogAnalyzer" at bounding box center [58, 133] width 40 height 10
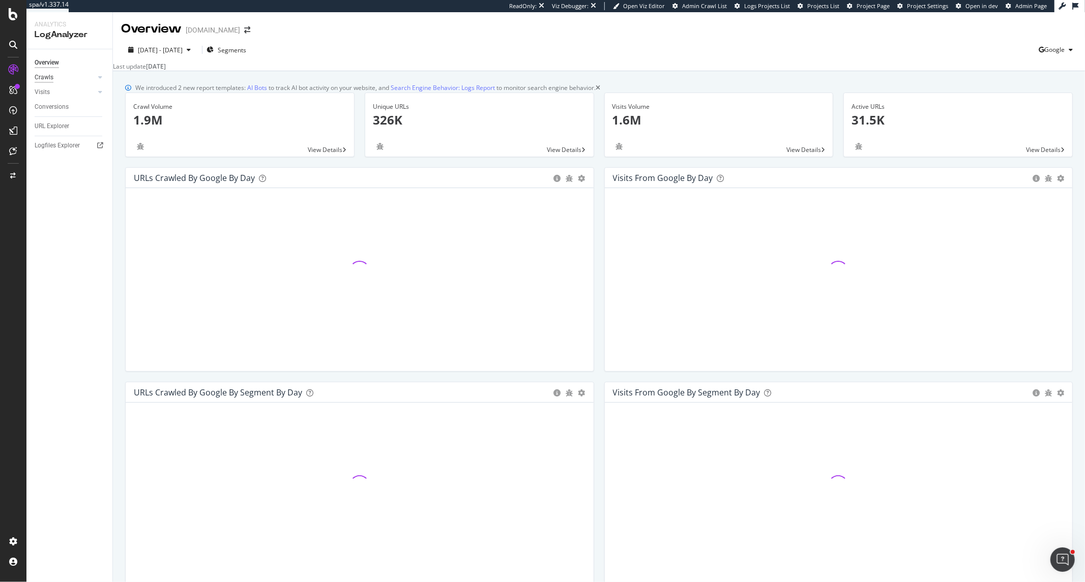
click at [52, 80] on div "Crawls" at bounding box center [44, 77] width 19 height 11
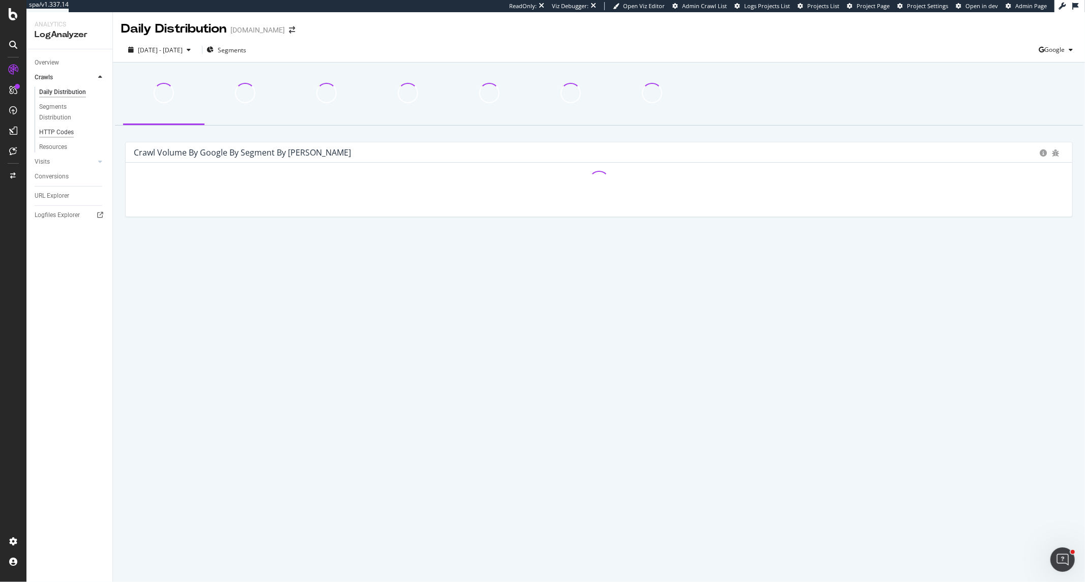
click at [49, 129] on div "HTTP Codes" at bounding box center [56, 132] width 35 height 11
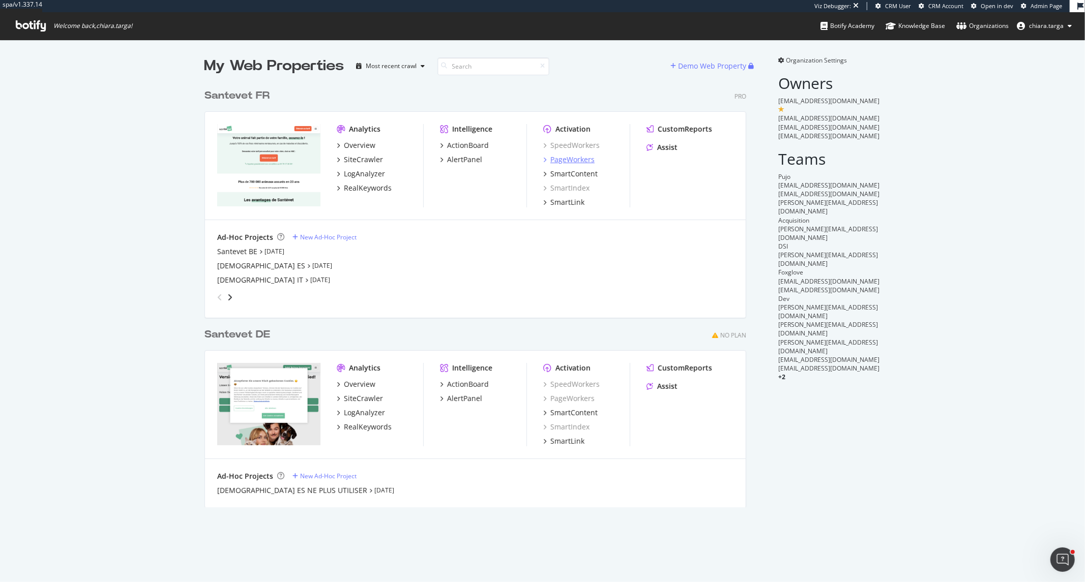
click at [556, 161] on div "PageWorkers" at bounding box center [572, 160] width 44 height 10
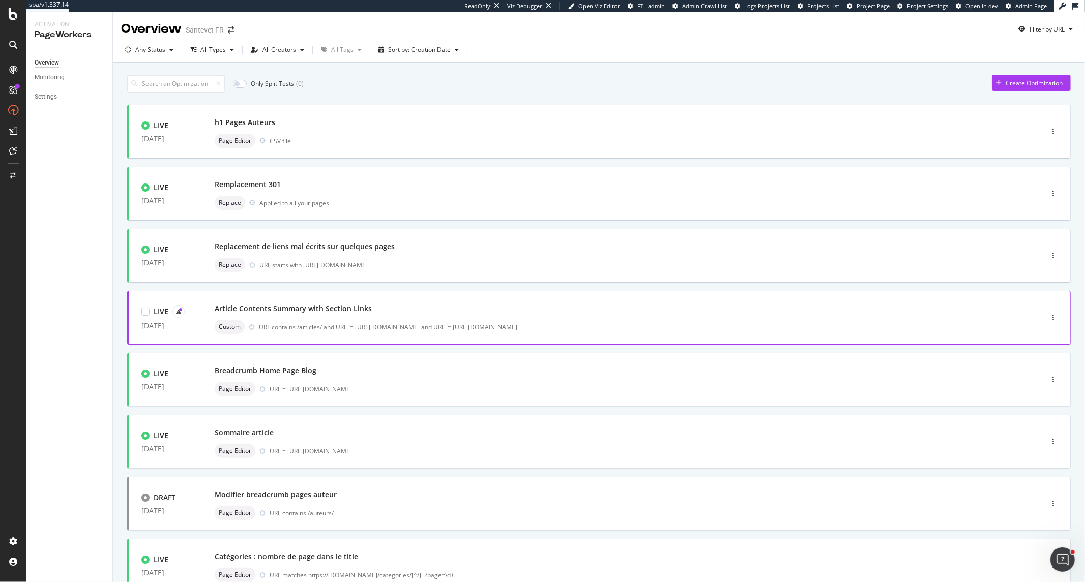
click at [388, 337] on div "Article Contents Summary with Section Links Custom URL contains /articles/ and …" at bounding box center [606, 317] width 809 height 41
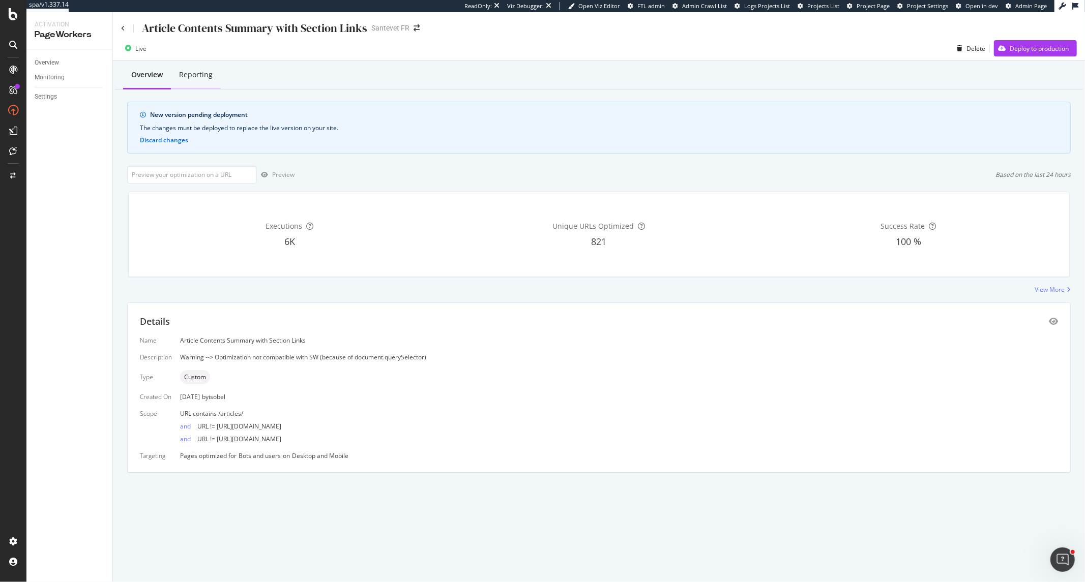
click at [202, 72] on div "Reporting" at bounding box center [196, 75] width 34 height 10
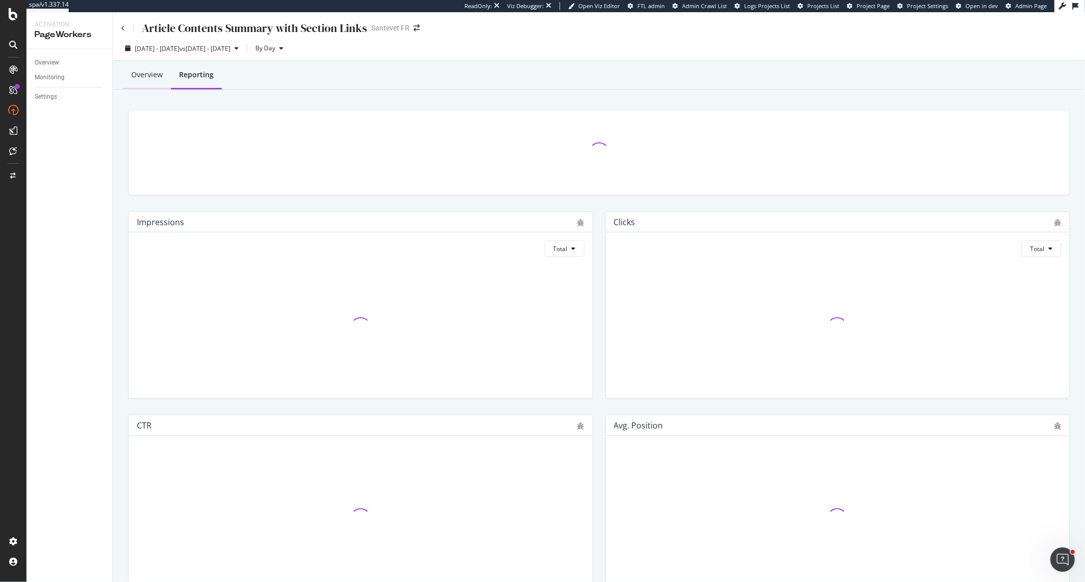
click at [165, 82] on div "Overview" at bounding box center [147, 76] width 48 height 28
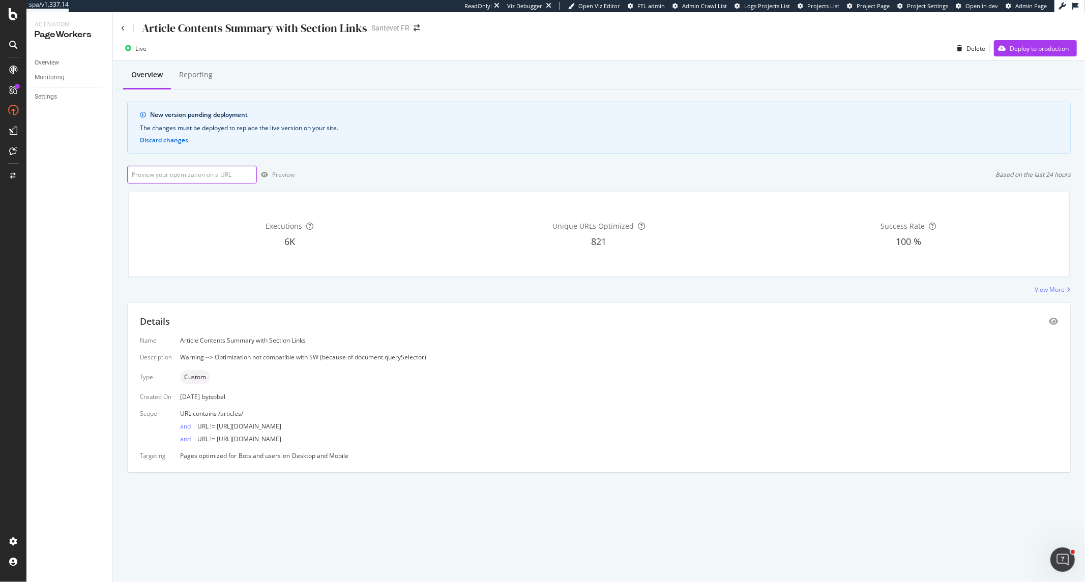
click at [215, 178] on input "url" at bounding box center [192, 175] width 130 height 18
paste input "https://www.santevet.com/race/airedale-terrier"
type input "https://www.santevet.com/race/airedale-terrier"
click at [260, 175] on div "button" at bounding box center [264, 175] width 15 height 6
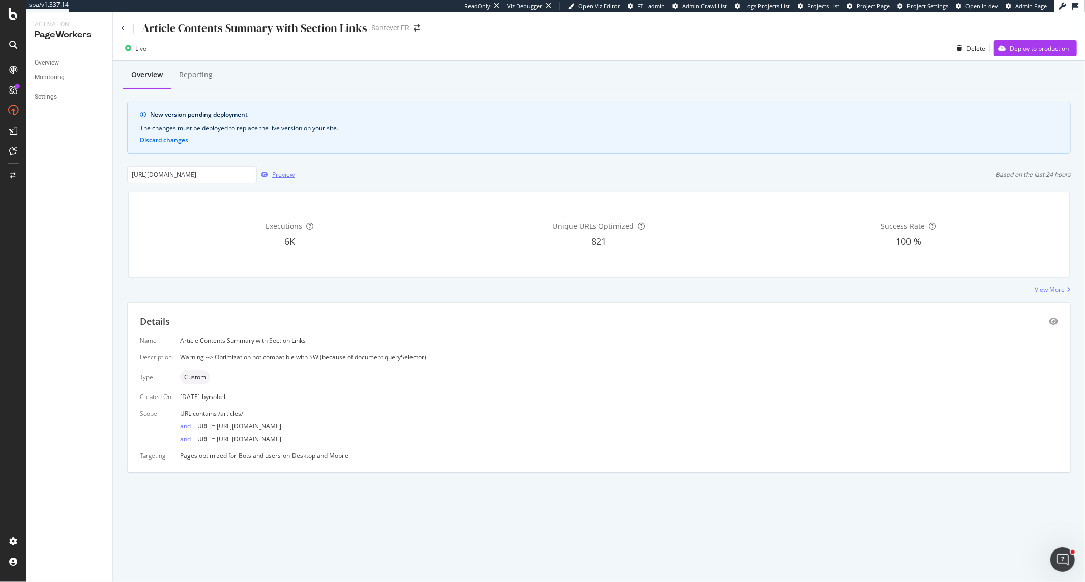
scroll to position [0, 0]
click at [219, 164] on div "Overview Reporting New version pending deployment The changes must be deployed …" at bounding box center [599, 284] width 972 height 447
click at [222, 179] on input "https://www.santevet.com/race/airedale-terrier" at bounding box center [192, 175] width 130 height 18
paste input "https://www.santevet.com/race/berger-allemand"
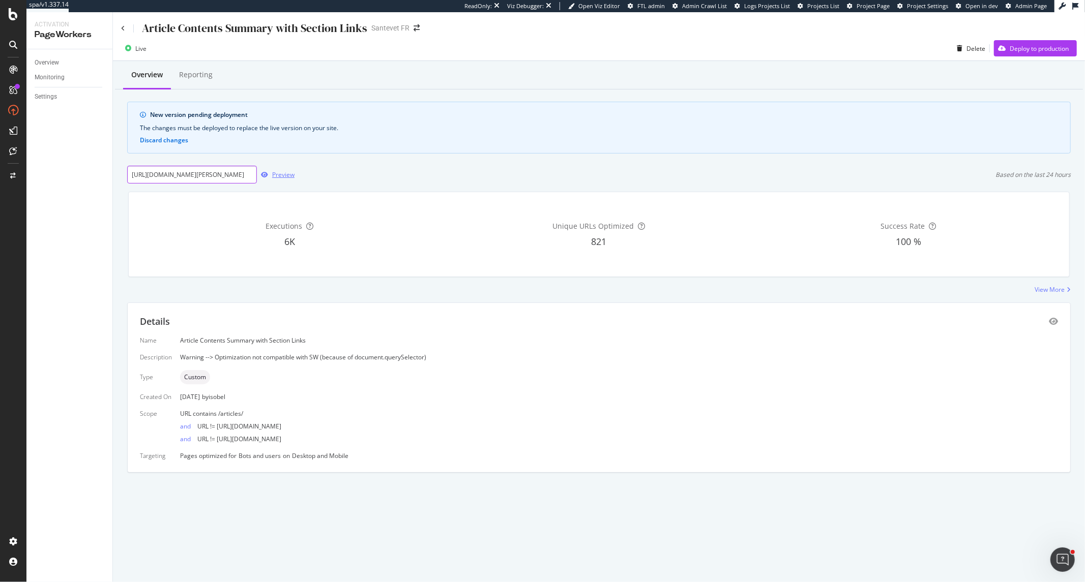
type input "https://www.santevet.com/race/berger-allemand"
click at [270, 173] on div "button" at bounding box center [264, 175] width 15 height 6
click at [226, 439] on span "URL != https://www.santevet.com/races/chat" at bounding box center [239, 439] width 84 height 9
drag, startPoint x: 333, startPoint y: 437, endPoint x: 170, endPoint y: 423, distance: 163.4
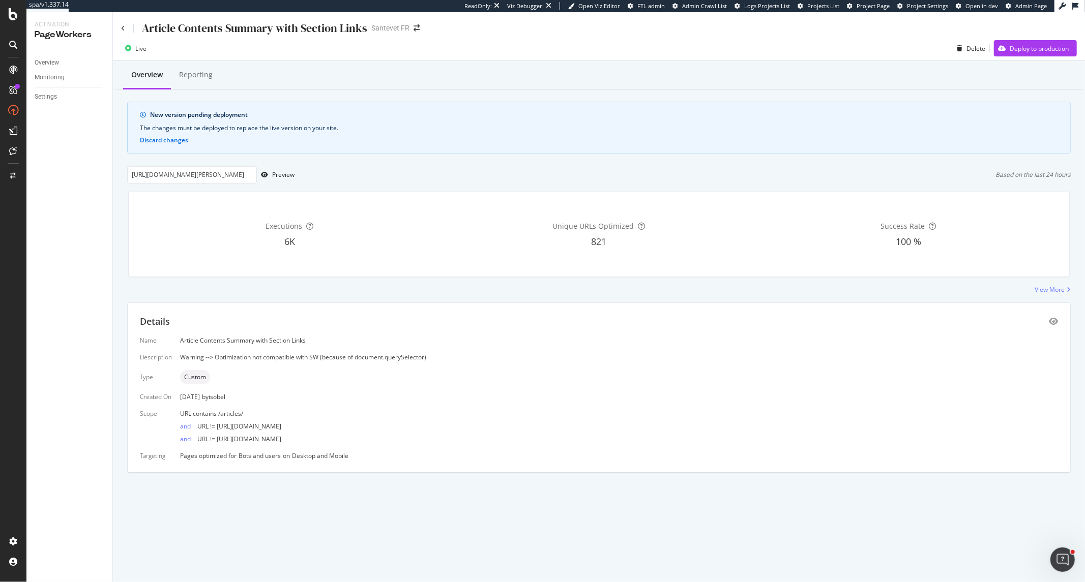
click at [170, 423] on div "Name Article Contents Summary with Section Links Description Warning --> Optimi…" at bounding box center [599, 398] width 918 height 124
click at [234, 426] on span "URL != https://www.santevet.com/races/chien" at bounding box center [239, 426] width 84 height 9
click at [245, 412] on div "URL contains /articles/" at bounding box center [619, 413] width 878 height 9
click at [1055, 322] on icon "eye" at bounding box center [1052, 321] width 9 height 8
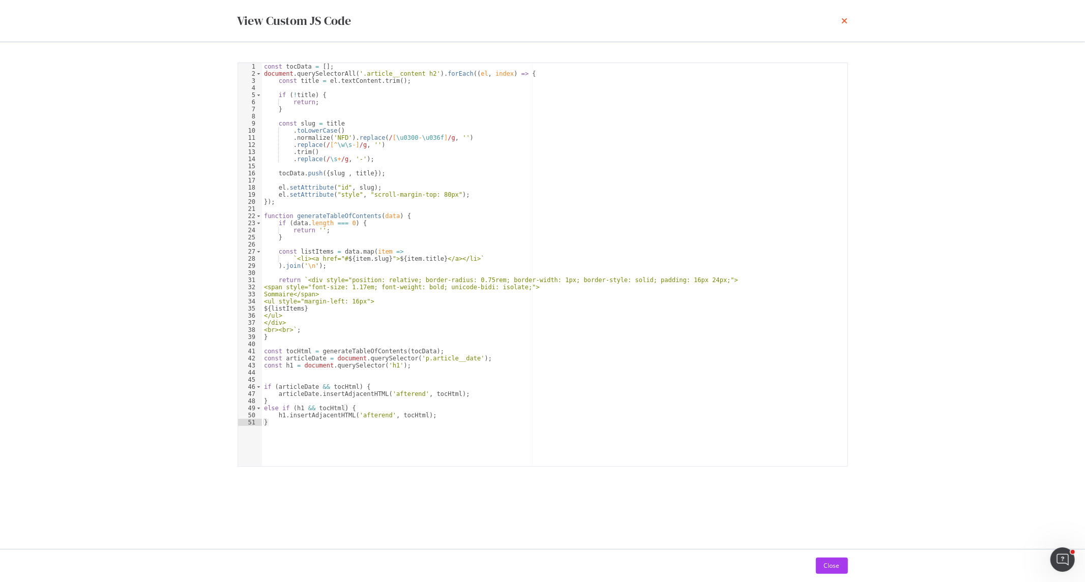
click at [846, 22] on icon "times" at bounding box center [845, 21] width 6 height 8
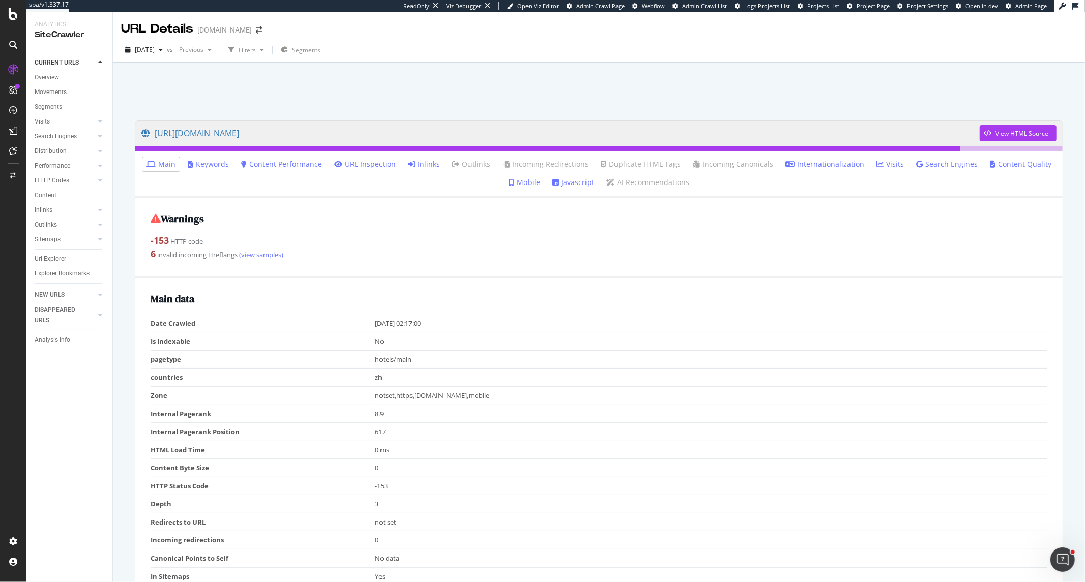
click at [568, 179] on link "Javascript" at bounding box center [573, 182] width 42 height 10
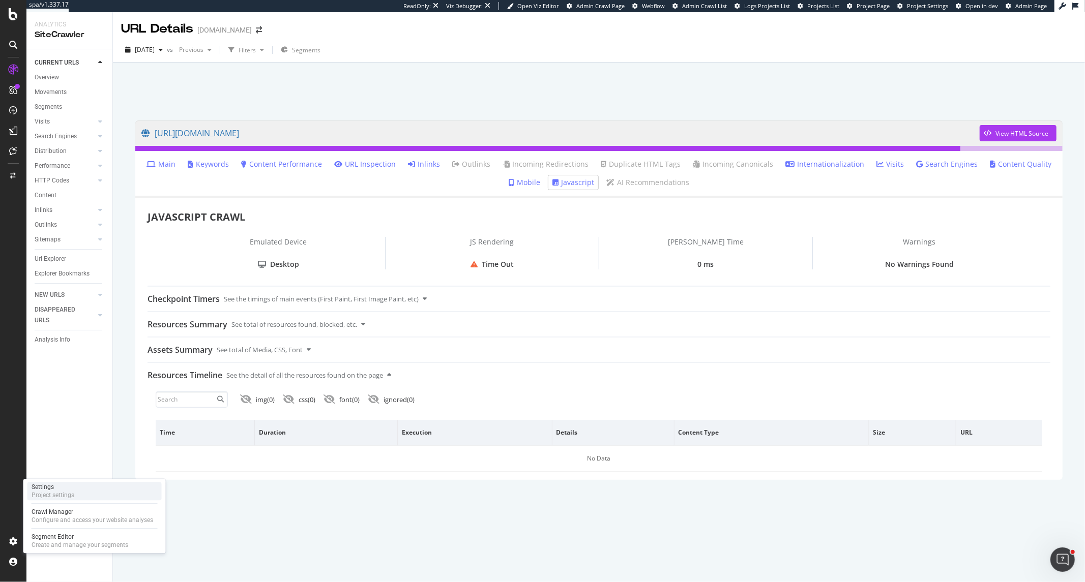
drag, startPoint x: 52, startPoint y: 494, endPoint x: 154, endPoint y: 489, distance: 101.3
click at [52, 494] on div "Project settings" at bounding box center [53, 495] width 43 height 8
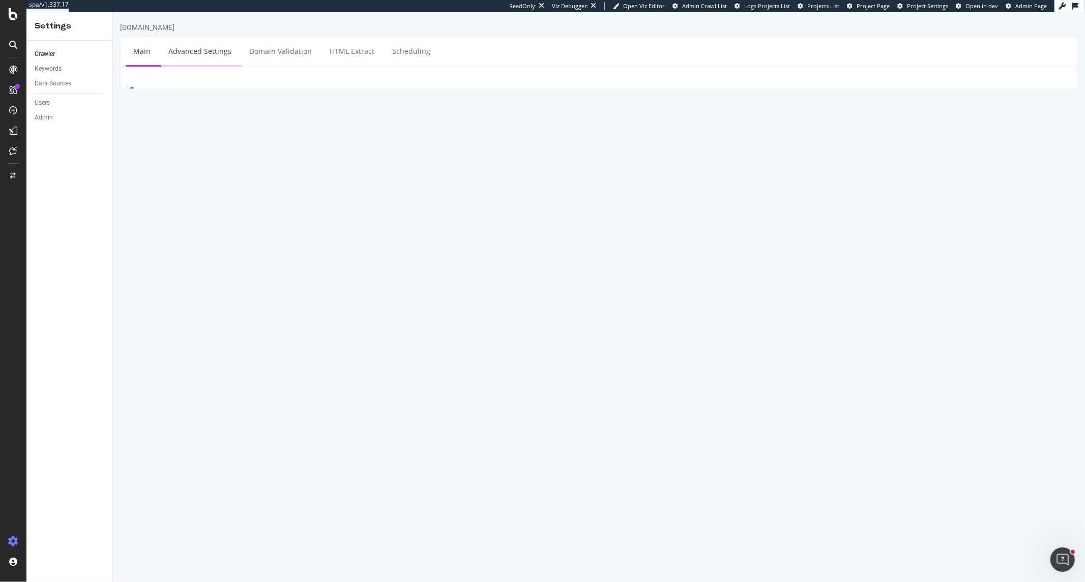
click at [211, 51] on link "Advanced Settings" at bounding box center [199, 51] width 78 height 28
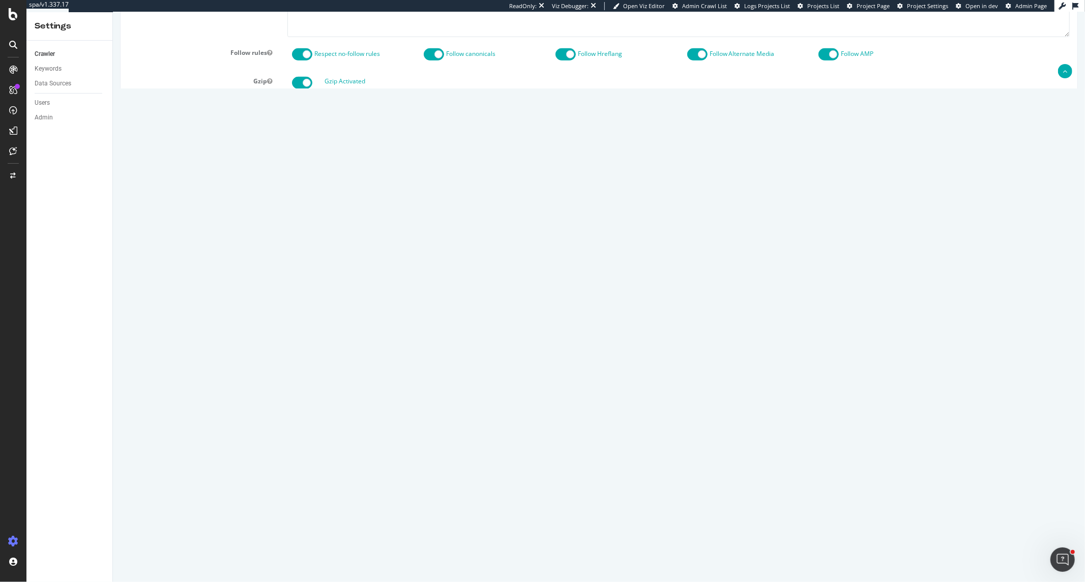
scroll to position [590, 0]
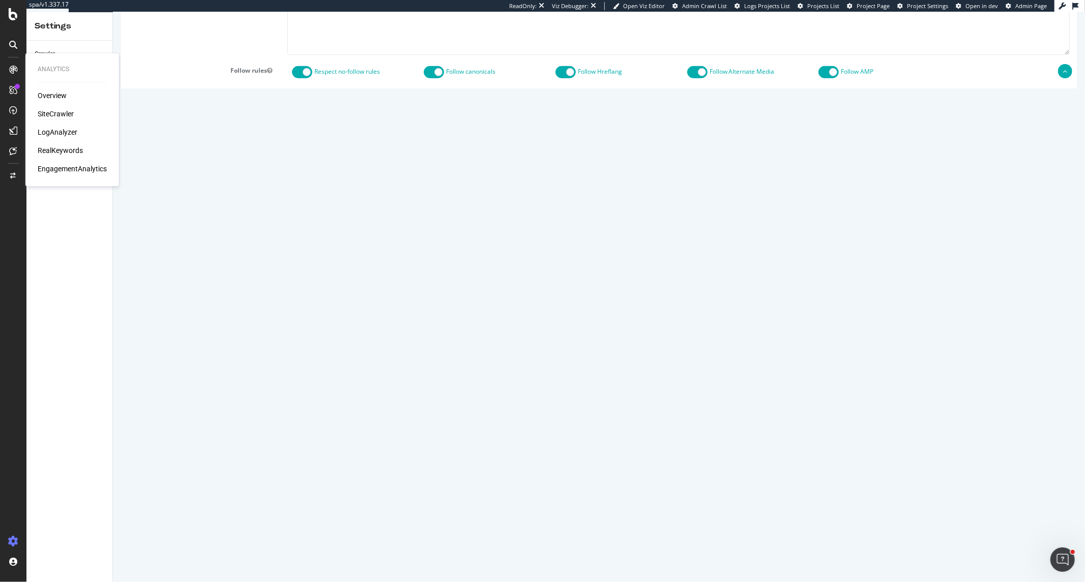
click at [53, 112] on div "SiteCrawler" at bounding box center [56, 114] width 36 height 10
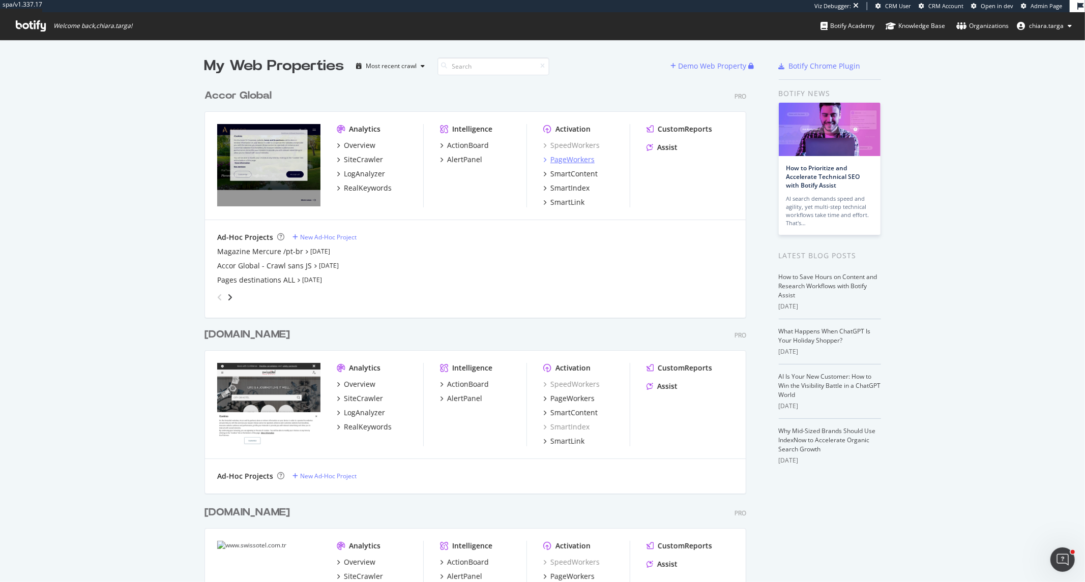
click at [579, 158] on div "PageWorkers" at bounding box center [572, 160] width 44 height 10
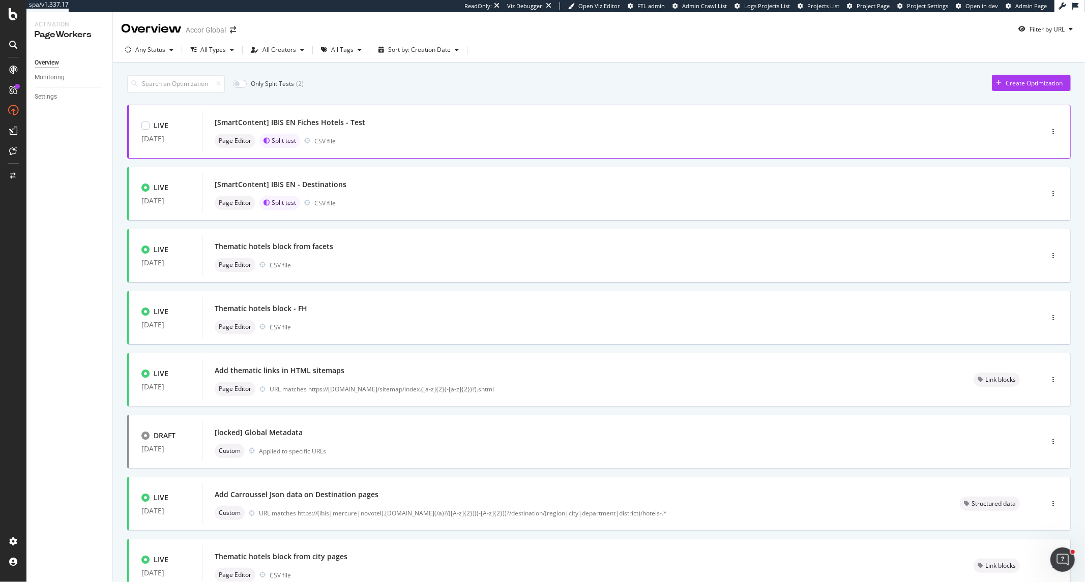
click at [416, 136] on div "Page Editor Split test CSV file" at bounding box center [607, 141] width 785 height 14
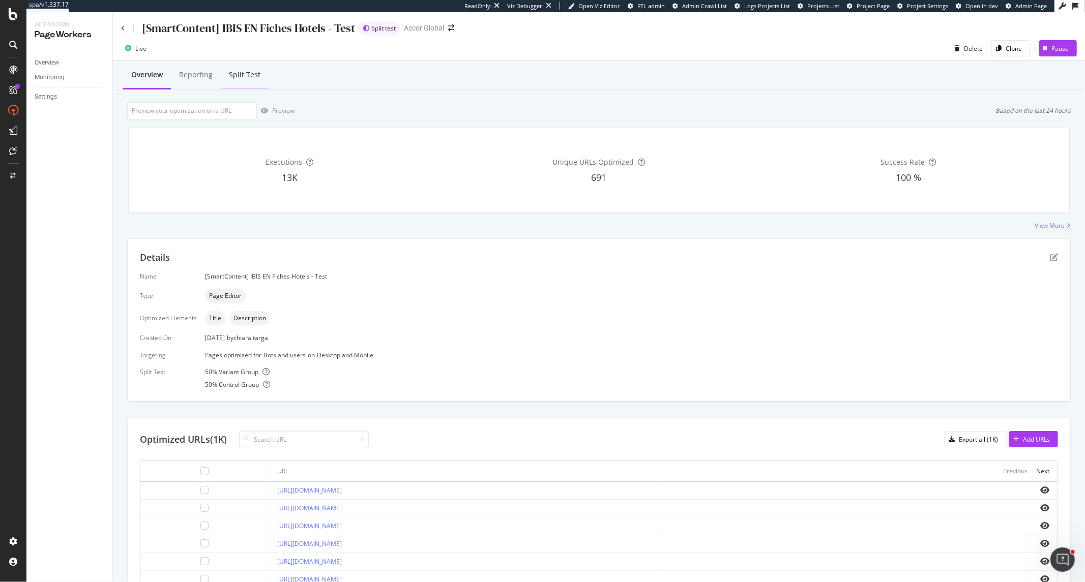
click at [237, 77] on div "Split Test" at bounding box center [245, 75] width 32 height 10
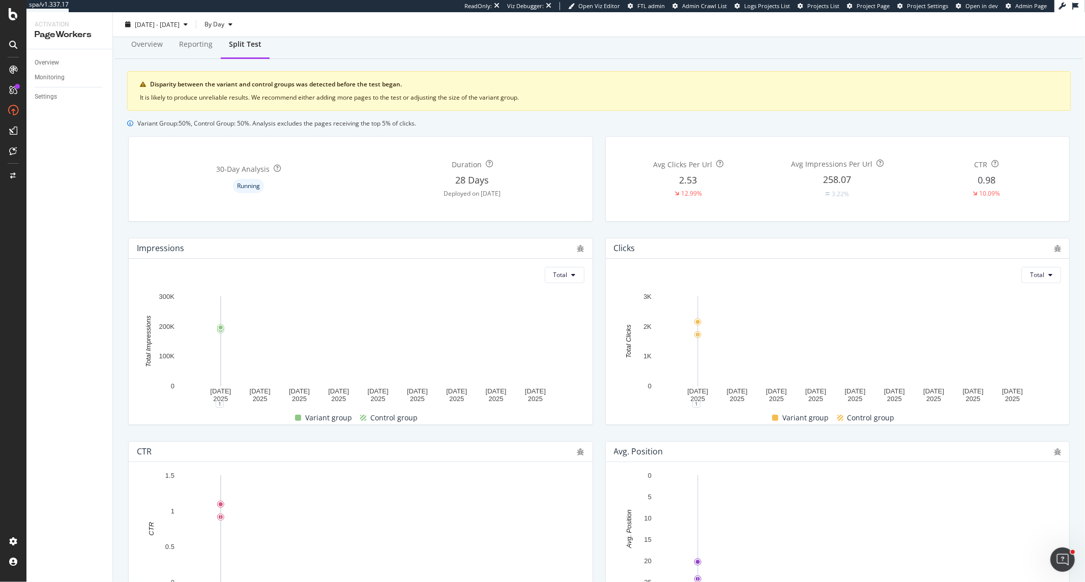
scroll to position [56, 0]
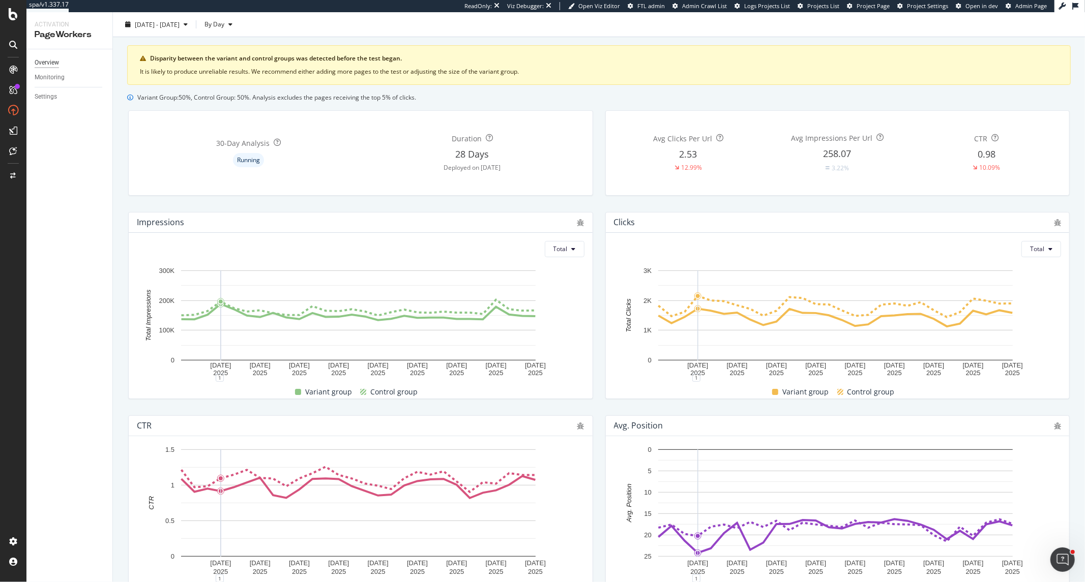
click at [56, 64] on div "Overview" at bounding box center [47, 62] width 24 height 11
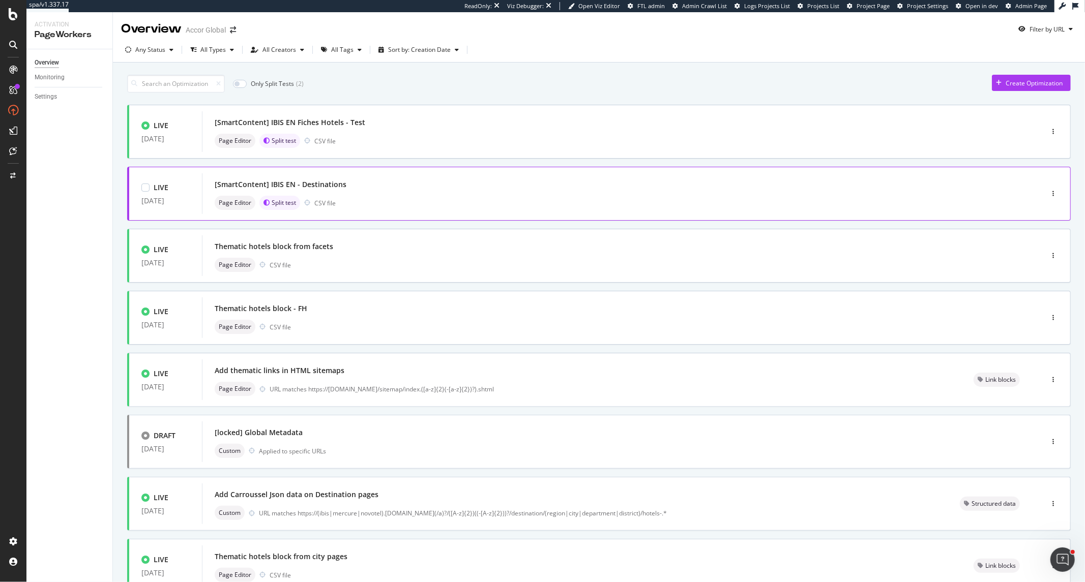
click at [337, 189] on div "[SmartContent] IBIS EN - Destinations" at bounding box center [281, 184] width 132 height 10
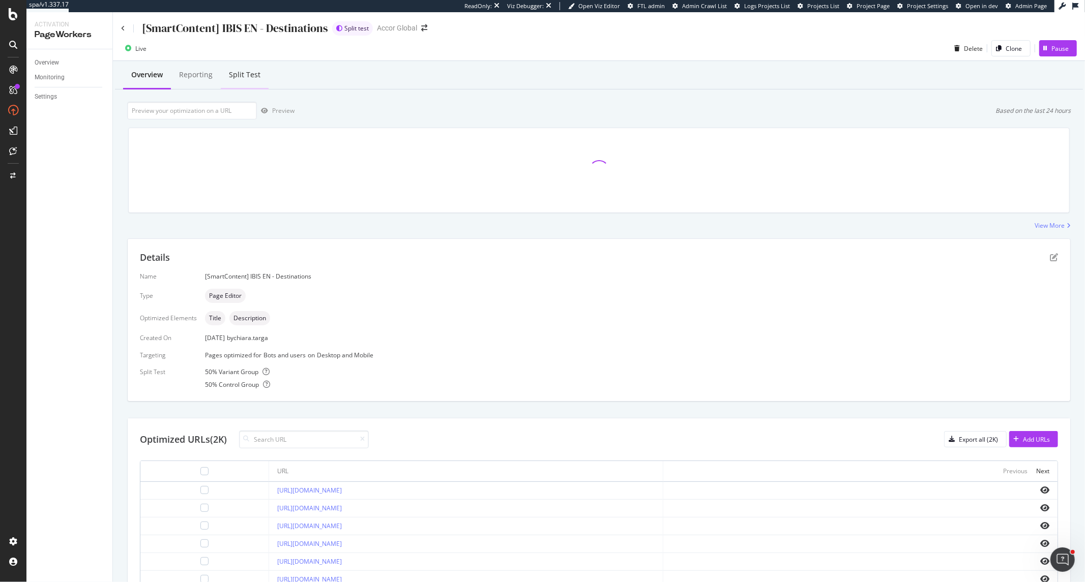
click at [250, 75] on div "Split Test" at bounding box center [245, 75] width 32 height 10
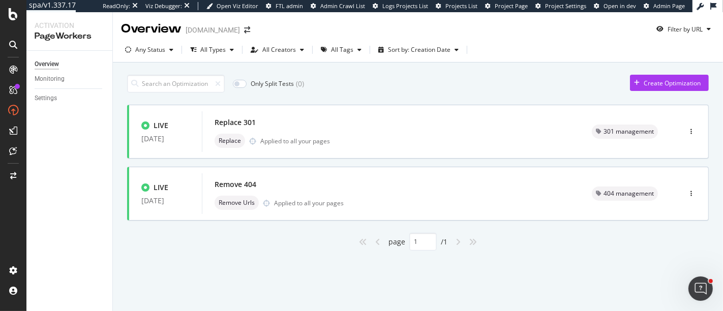
click at [229, 241] on div "page 1 / 1" at bounding box center [418, 242] width 582 height 18
click at [282, 199] on div "Applied to all your pages" at bounding box center [309, 203] width 70 height 9
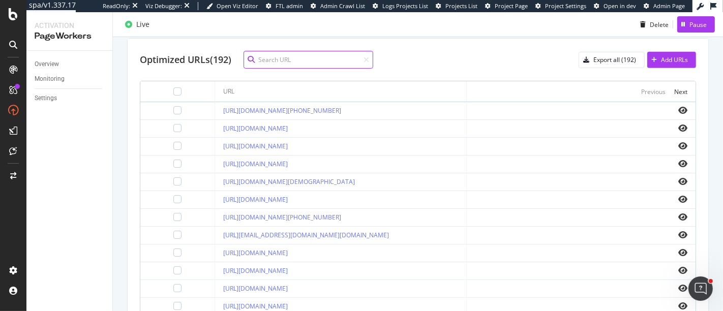
scroll to position [368, 0]
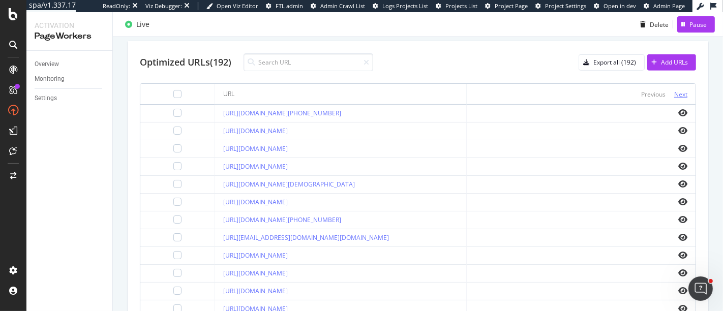
click at [675, 97] on div "Next" at bounding box center [680, 94] width 13 height 9
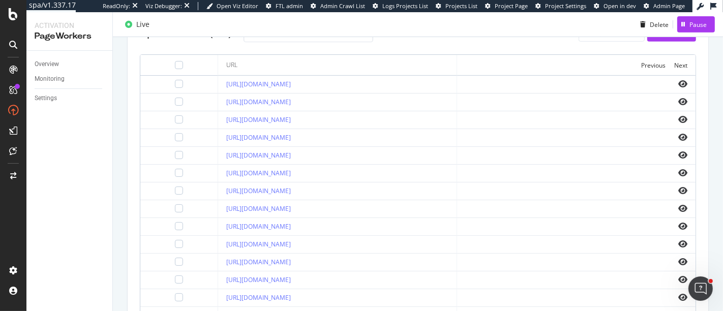
scroll to position [397, 0]
click at [674, 63] on div "Next" at bounding box center [680, 65] width 13 height 9
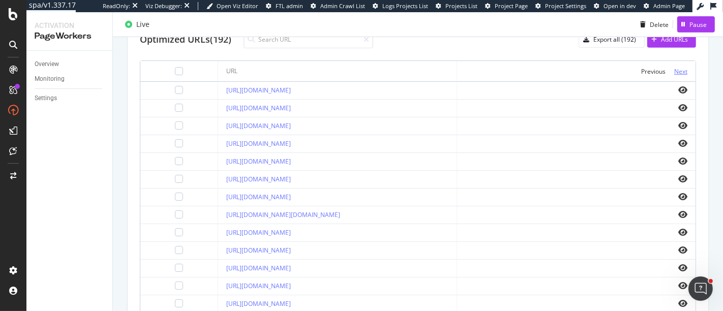
click at [674, 70] on div "Next" at bounding box center [680, 71] width 13 height 9
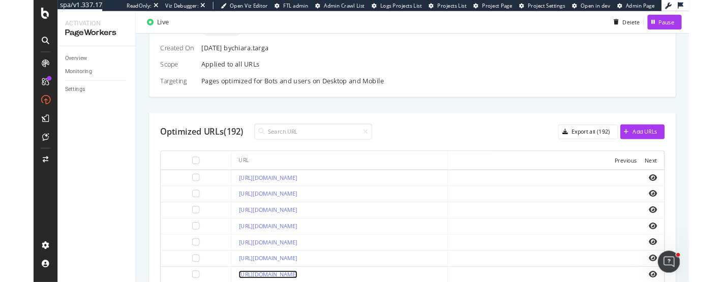
scroll to position [283, 0]
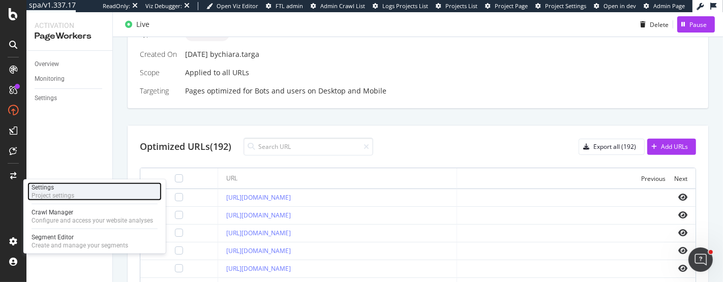
click at [59, 194] on div "Project settings" at bounding box center [53, 196] width 43 height 8
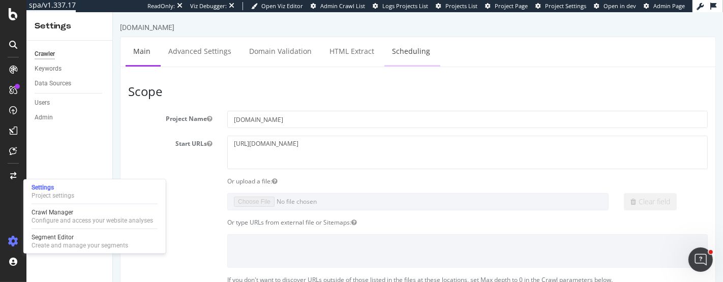
click at [400, 51] on link "Scheduling" at bounding box center [410, 51] width 53 height 28
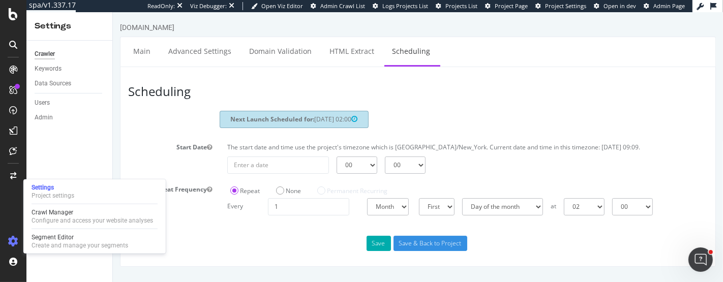
scroll to position [3, 0]
click at [306, 209] on input "1" at bounding box center [307, 206] width 81 height 17
click at [394, 208] on select "Day Week Month" at bounding box center [388, 206] width 42 height 17
click at [291, 215] on input "1" at bounding box center [307, 206] width 81 height 17
type input "1"
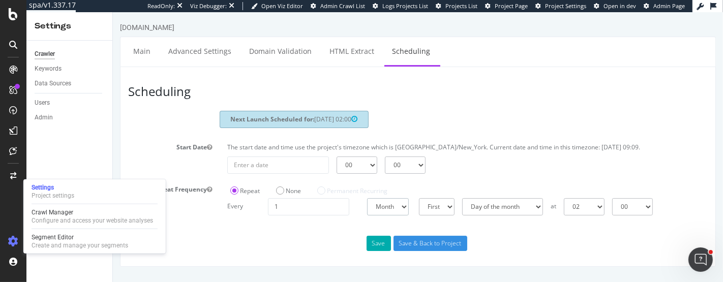
click at [404, 211] on select "Day Week Month" at bounding box center [388, 206] width 42 height 17
select select "3"
click at [367, 198] on select "Day Week Month" at bounding box center [388, 206] width 42 height 17
click at [455, 214] on select "Sunday Monday Tuesday Wednesday Thursday Friday Saturday" at bounding box center [454, 206] width 43 height 17
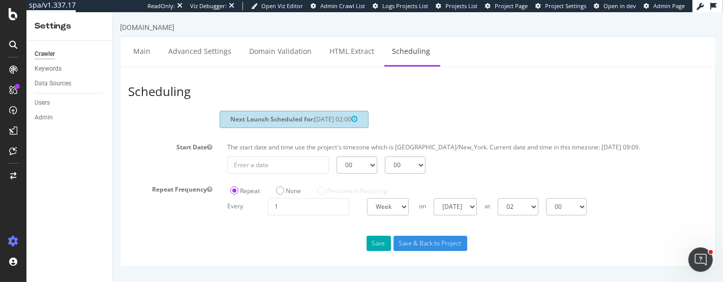
click at [135, 22] on div "[DOMAIN_NAME]" at bounding box center [146, 27] width 54 height 10
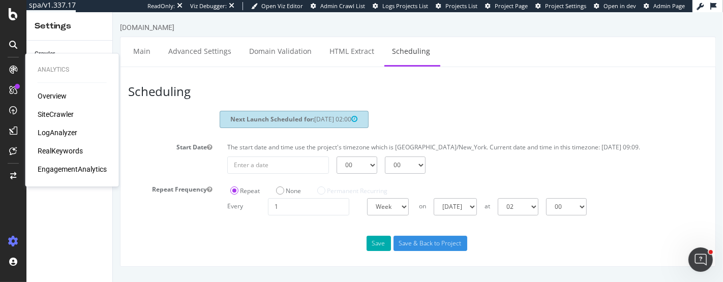
click at [118, 38] on div "www.raffles.com Main Advanced Settings Domain Validation HTML Extract Schedulin…" at bounding box center [417, 144] width 610 height 245
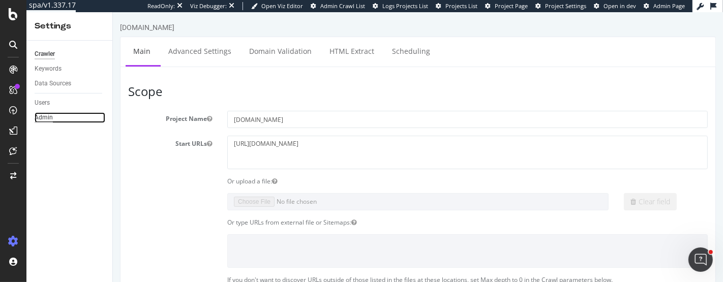
click at [45, 118] on div "Admin" at bounding box center [44, 117] width 18 height 11
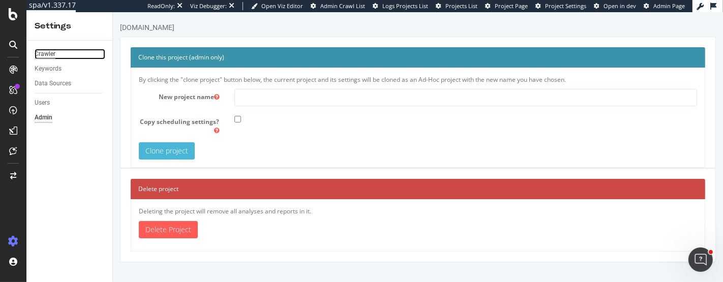
click at [48, 51] on div "Crawler" at bounding box center [45, 54] width 21 height 11
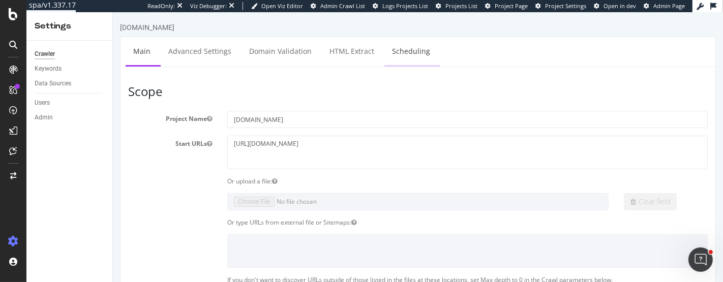
click at [401, 56] on link "Scheduling" at bounding box center [410, 51] width 53 height 28
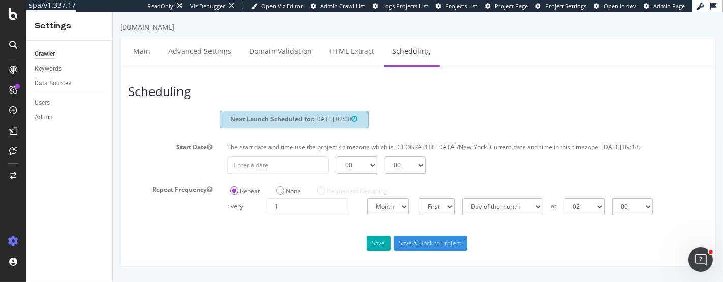
scroll to position [3, 0]
drag, startPoint x: 280, startPoint y: 213, endPoint x: 267, endPoint y: 212, distance: 12.2
click at [267, 212] on input "1" at bounding box center [307, 206] width 81 height 17
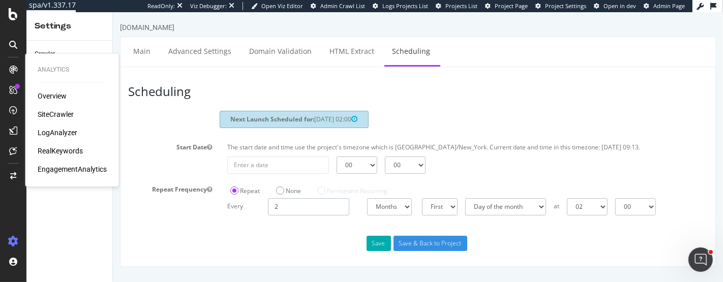
type input "2"
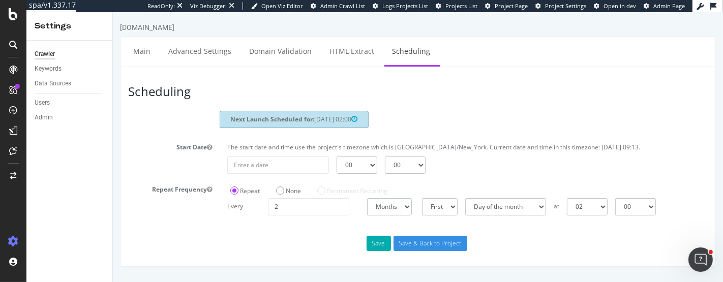
click at [386, 214] on select "Days Weeks Months" at bounding box center [389, 206] width 45 height 17
select select "3"
click at [367, 198] on select "Days Weeks Months" at bounding box center [389, 206] width 45 height 17
drag, startPoint x: 393, startPoint y: 241, endPoint x: 479, endPoint y: 212, distance: 91.0
click at [479, 212] on div "Scheduling Next Launch Scheduled for: 2025-10-01 02:00 Start Date The start dat…" at bounding box center [417, 167] width 596 height 200
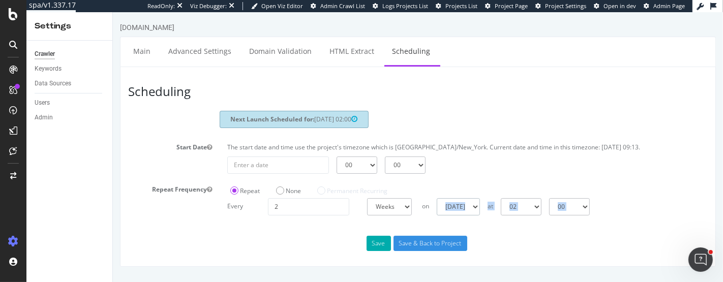
click at [479, 213] on select "Sunday Monday Tuesday Wednesday Thursday Friday Saturday" at bounding box center [457, 206] width 43 height 17
click at [436, 198] on select "Sunday Monday Tuesday Wednesday Thursday Friday Saturday" at bounding box center [457, 206] width 43 height 17
click at [527, 179] on section "Next Launch Scheduled for: 2025-10-01 02:00 Start Date The start date and time …" at bounding box center [418, 163] width 580 height 104
click at [477, 215] on select "Sunday Monday Tuesday Wednesday Thursday Friday Saturday" at bounding box center [457, 206] width 43 height 17
click at [436, 198] on select "Sunday Monday Tuesday Wednesday Thursday Friday Saturday" at bounding box center [457, 206] width 43 height 17
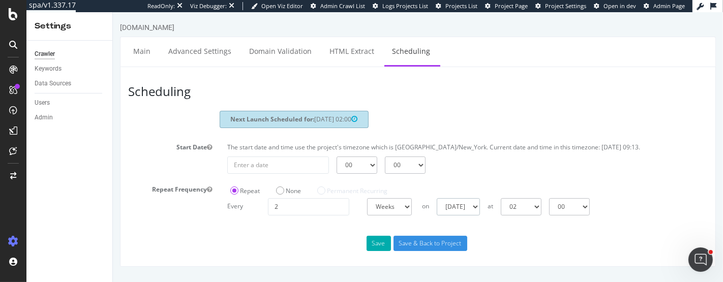
click at [479, 216] on select "Sunday Monday Tuesday Wednesday Thursday Friday Saturday" at bounding box center [457, 206] width 43 height 17
click at [436, 198] on select "Sunday Monday Tuesday Wednesday Thursday Friday Saturday" at bounding box center [457, 206] width 43 height 17
click at [541, 213] on select "00 01 02 03 04 05 06 07 08 09 10 11 12 13 14 15 16 17 18 19 20 21 22 23" at bounding box center [520, 206] width 41 height 17
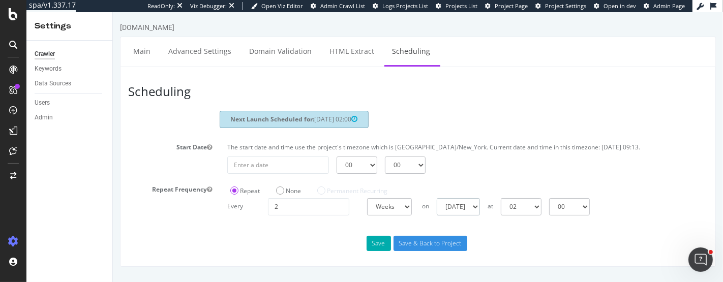
click at [473, 216] on select "Sunday Monday Tuesday Wednesday Thursday Friday Saturday" at bounding box center [457, 206] width 43 height 17
select select "1"
click at [436, 198] on select "Sunday Monday Tuesday Wednesday Thursday Friday Saturday" at bounding box center [457, 206] width 43 height 17
click at [541, 214] on select "00 01 02 03 04 05 06 07 08 09 10 11 12 13 14 15 16 17 18 19 20 21 22 23" at bounding box center [520, 206] width 41 height 17
select select "1"
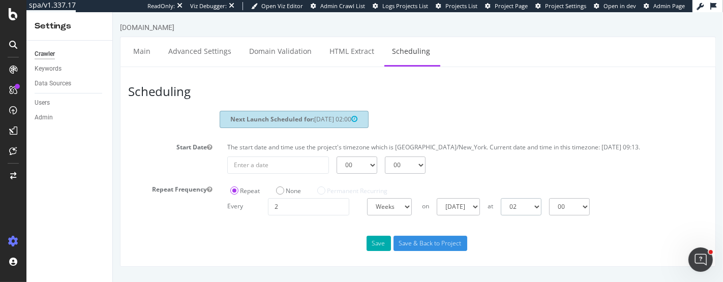
click at [500, 198] on select "00 01 02 03 04 05 06 07 08 09 10 11 12 13 14 15 16 17 18 19 20 21 22 23" at bounding box center [520, 206] width 41 height 17
click at [371, 251] on button "Save" at bounding box center [378, 243] width 24 height 15
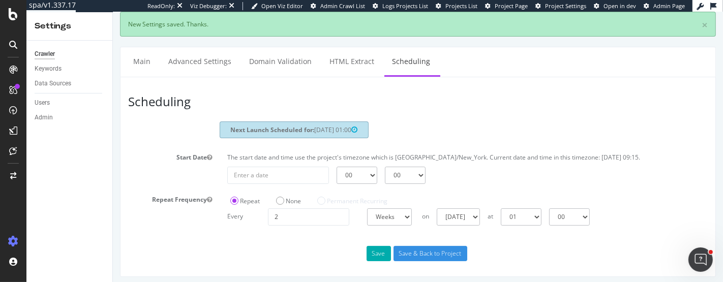
scroll to position [0, 0]
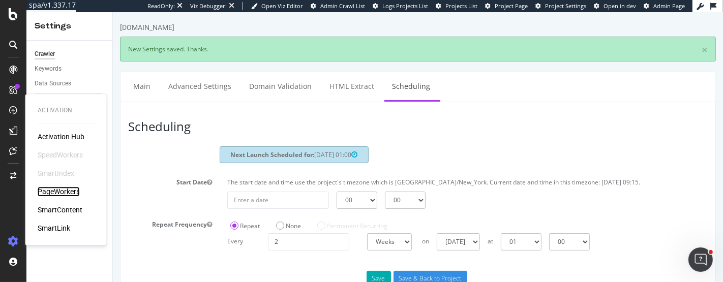
click at [61, 189] on div "PageWorkers" at bounding box center [59, 192] width 42 height 10
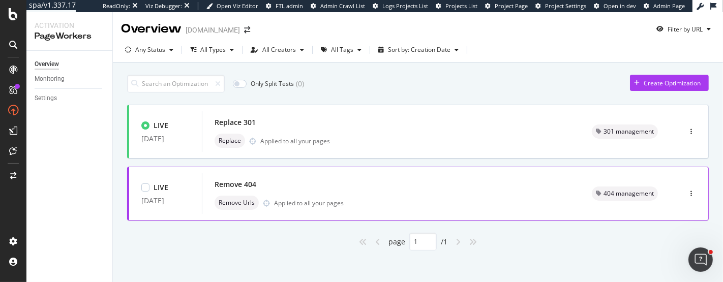
click at [314, 180] on div "Remove 404" at bounding box center [391, 184] width 353 height 14
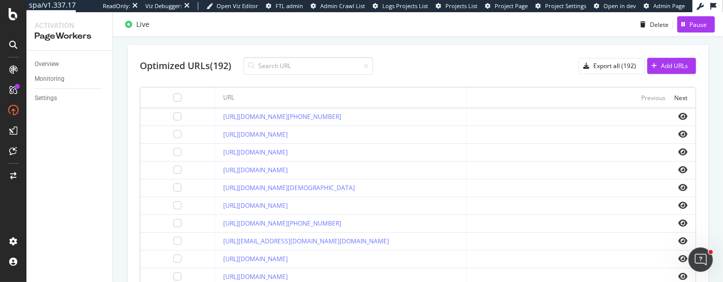
scroll to position [375, 0]
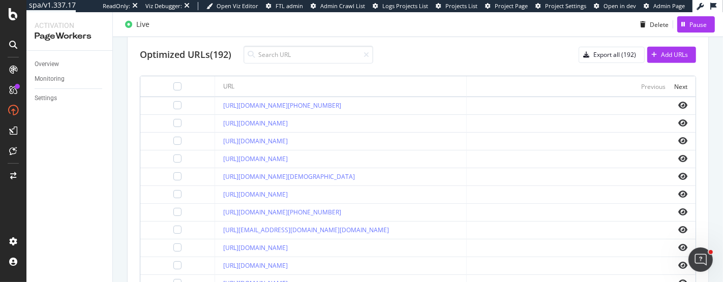
click at [217, 51] on div "Optimized URLs (192)" at bounding box center [186, 54] width 92 height 13
click at [594, 56] on div "Export all (192)" at bounding box center [614, 54] width 43 height 9
click at [432, 63] on div "Optimized URLs (192) Export all (192) Add URLs URL Previous Next https://giftca…" at bounding box center [418, 205] width 581 height 343
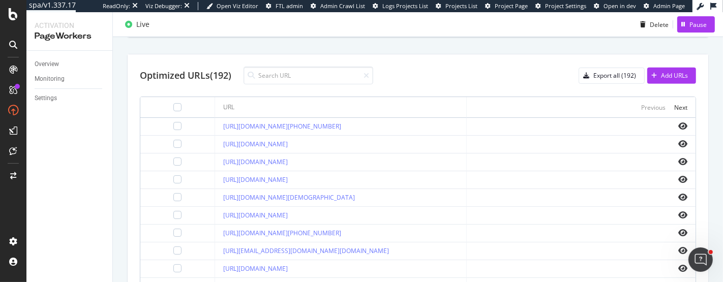
scroll to position [358, 0]
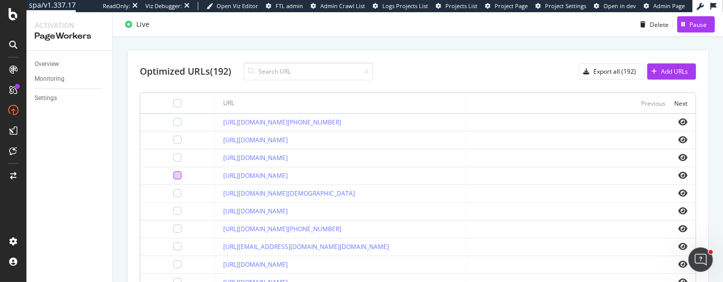
click at [173, 175] on div at bounding box center [177, 175] width 8 height 8
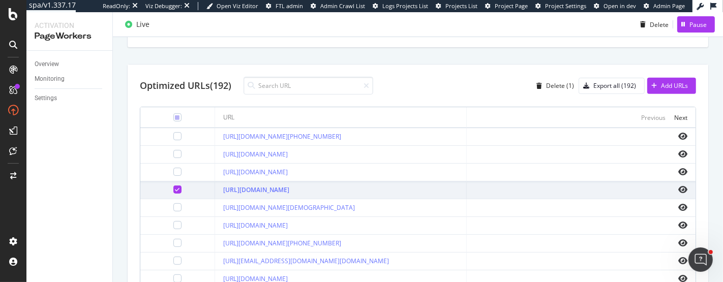
scroll to position [350, 0]
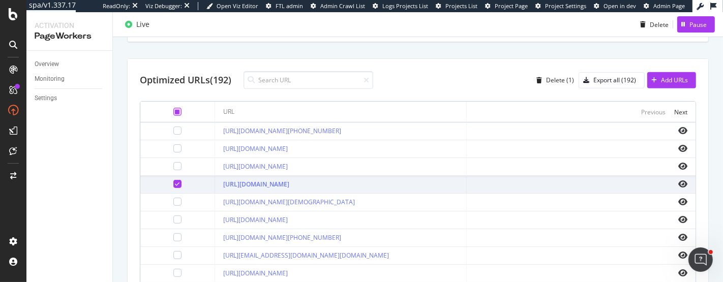
click at [175, 111] on icon at bounding box center [177, 111] width 5 height 5
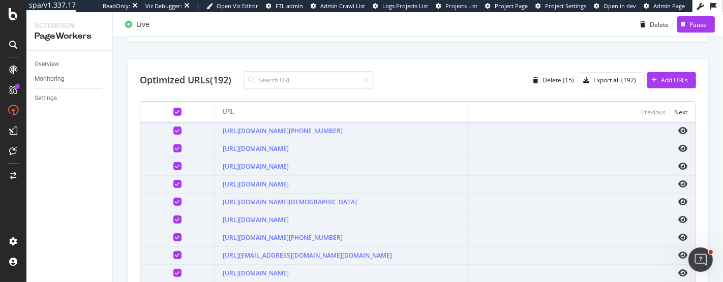
click at [175, 111] on icon at bounding box center [177, 111] width 5 height 5
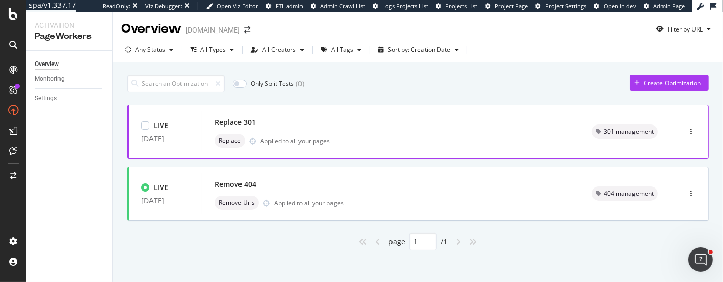
click at [325, 123] on div "Replace 301" at bounding box center [391, 122] width 353 height 14
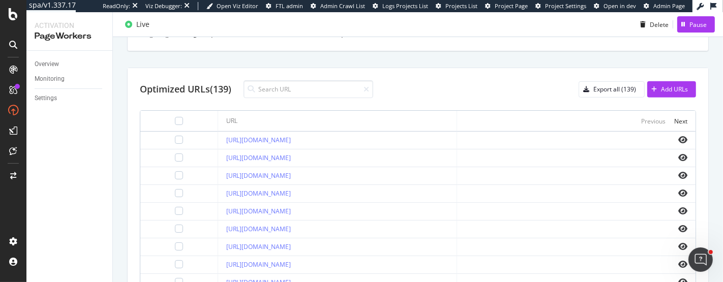
scroll to position [338, 0]
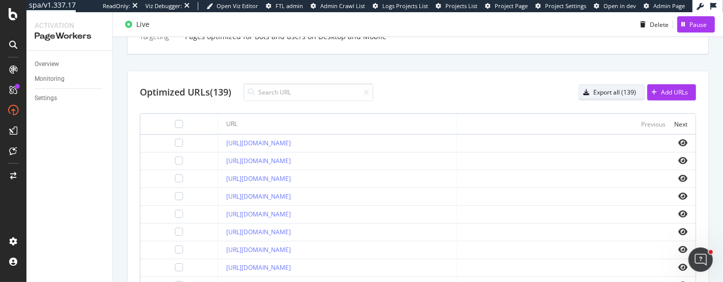
click at [608, 88] on div "Export all (139)" at bounding box center [614, 92] width 43 height 9
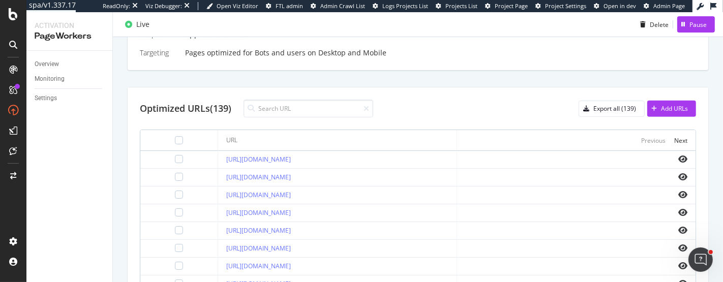
scroll to position [319, 0]
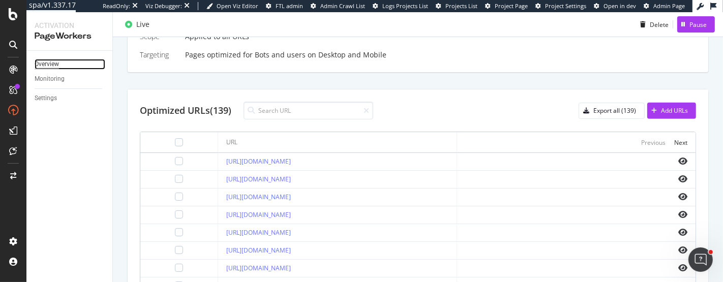
click at [52, 61] on div "Overview" at bounding box center [47, 64] width 24 height 11
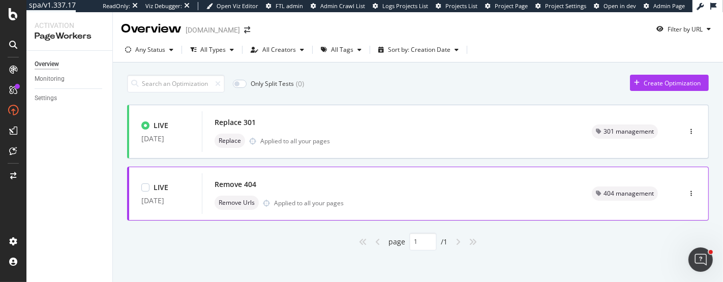
click at [261, 202] on div "Remove Urls Applied to all your pages" at bounding box center [391, 203] width 353 height 14
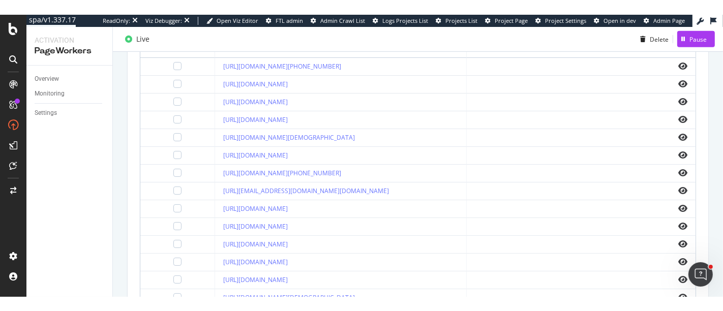
scroll to position [430, 0]
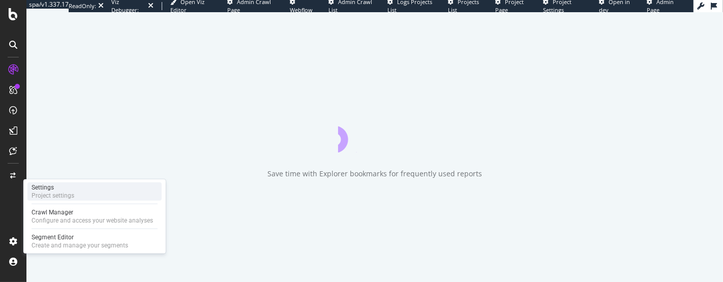
click at [49, 192] on div "Project settings" at bounding box center [53, 196] width 43 height 8
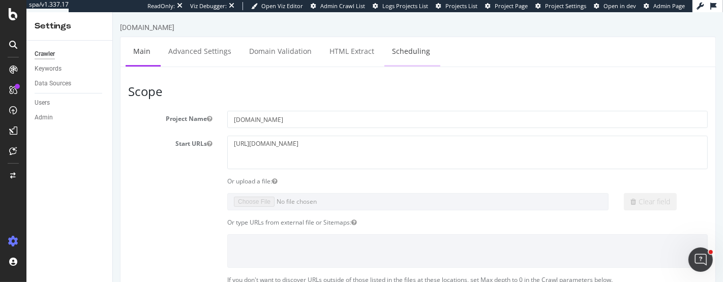
click at [397, 47] on link "Scheduling" at bounding box center [410, 51] width 53 height 28
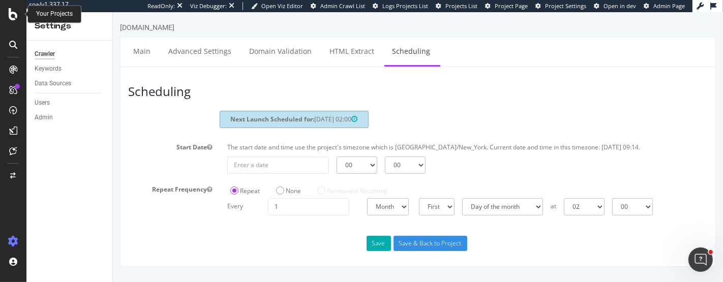
click at [12, 17] on icon at bounding box center [13, 14] width 9 height 12
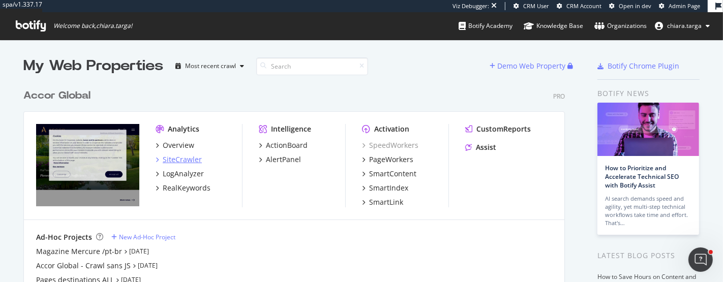
scroll to position [2187, 541]
click at [169, 156] on div "SiteCrawler" at bounding box center [182, 160] width 39 height 10
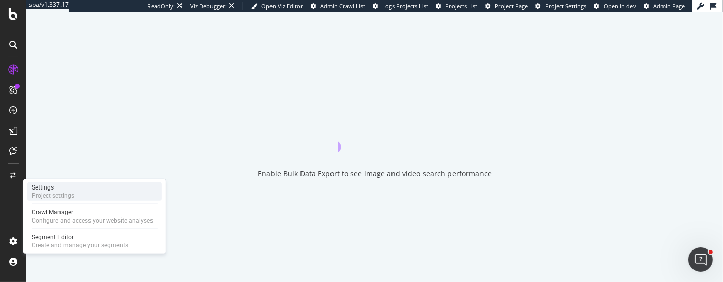
click at [61, 192] on div "Project settings" at bounding box center [53, 196] width 43 height 8
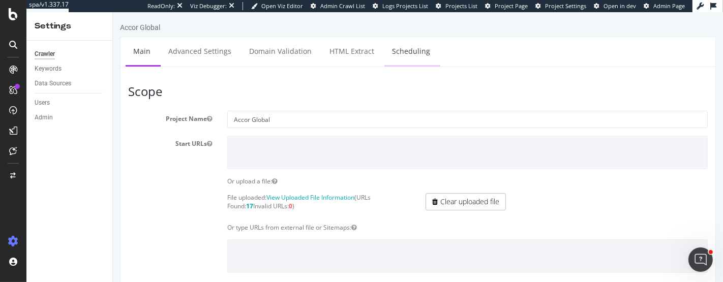
click at [402, 44] on link "Scheduling" at bounding box center [410, 51] width 53 height 28
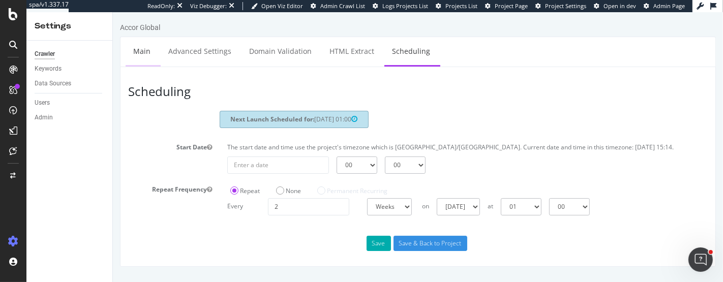
click at [142, 50] on link "Main" at bounding box center [141, 51] width 33 height 28
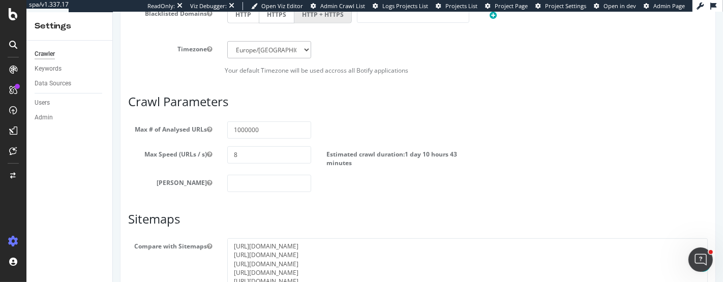
scroll to position [481, 0]
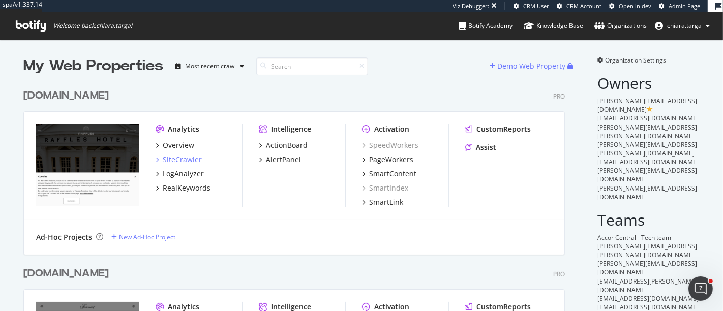
click at [176, 158] on div "SiteCrawler" at bounding box center [182, 160] width 39 height 10
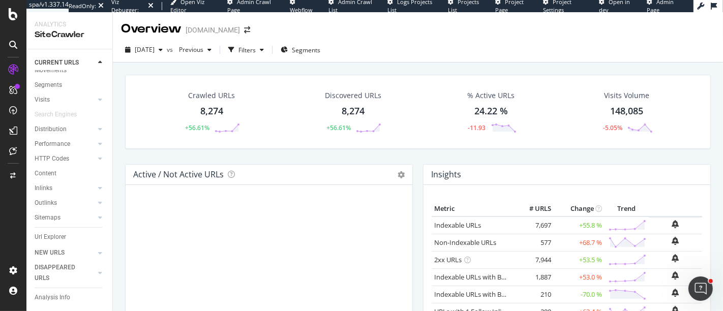
scroll to position [52, 0]
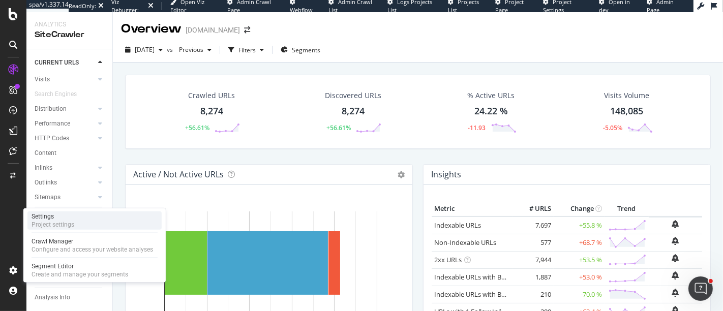
click at [55, 221] on div "Project settings" at bounding box center [53, 225] width 43 height 8
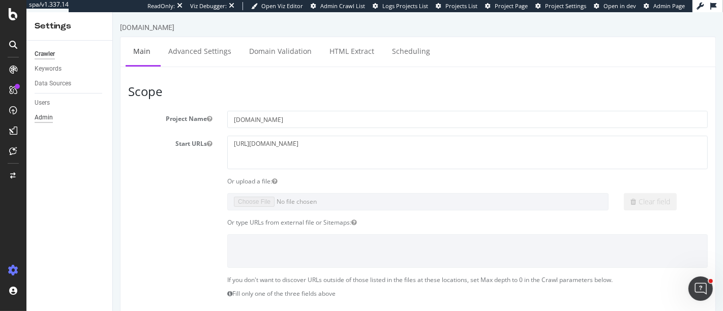
click at [48, 112] on div "Admin" at bounding box center [44, 117] width 18 height 11
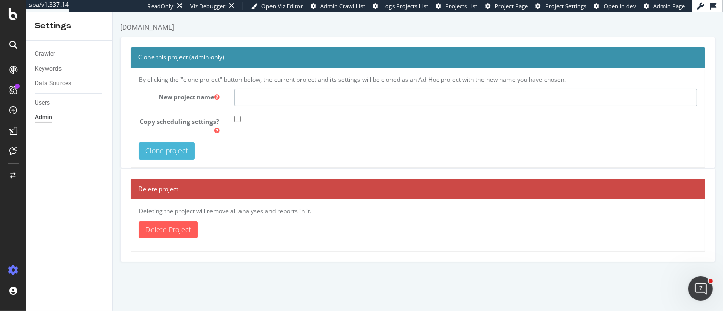
click at [246, 99] on input "text" at bounding box center [465, 97] width 463 height 17
click at [265, 101] on input "Raffles sans JS" at bounding box center [465, 97] width 463 height 17
type input "Raffles without JS"
click at [238, 124] on div at bounding box center [465, 119] width 478 height 11
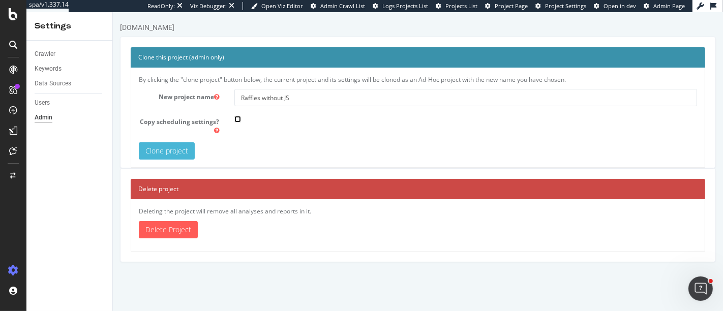
click at [239, 121] on input "checkbox" at bounding box center [237, 119] width 7 height 7
checkbox input "true"
click at [185, 150] on input "Clone project" at bounding box center [166, 150] width 56 height 17
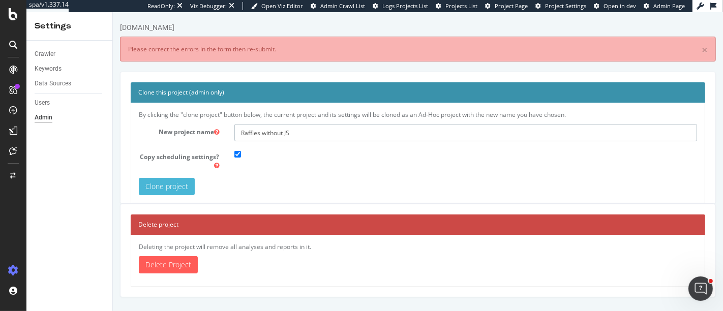
click at [256, 130] on input "Raffles without JS" at bounding box center [465, 132] width 463 height 17
click at [216, 131] on icon at bounding box center [216, 132] width 5 height 6
click at [237, 155] on input "checkbox" at bounding box center [237, 154] width 7 height 7
checkbox input "false"
drag, startPoint x: 241, startPoint y: 131, endPoint x: 319, endPoint y: 128, distance: 78.4
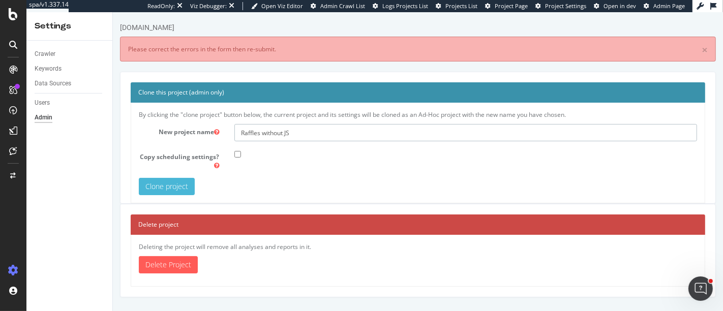
click at [319, 128] on input "Raffles without JS" at bounding box center [465, 132] width 463 height 17
click at [262, 136] on input "Raffles without JS" at bounding box center [465, 132] width 463 height 17
click at [287, 134] on input "Raffles-without JS" at bounding box center [465, 132] width 463 height 17
type input "Raffles-without-JS"
click at [15, 16] on icon at bounding box center [13, 14] width 9 height 12
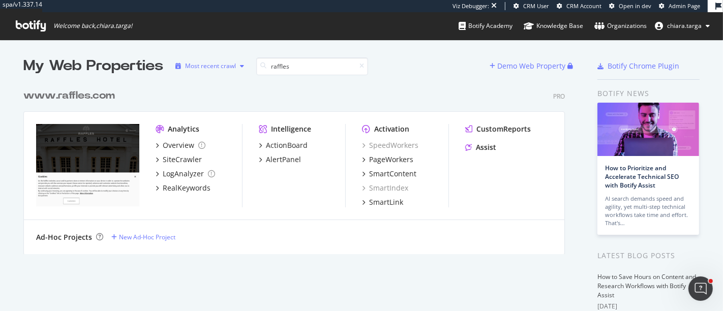
scroll to position [9, 9]
type input "raffles"
click at [169, 159] on div "SiteCrawler" at bounding box center [182, 160] width 39 height 10
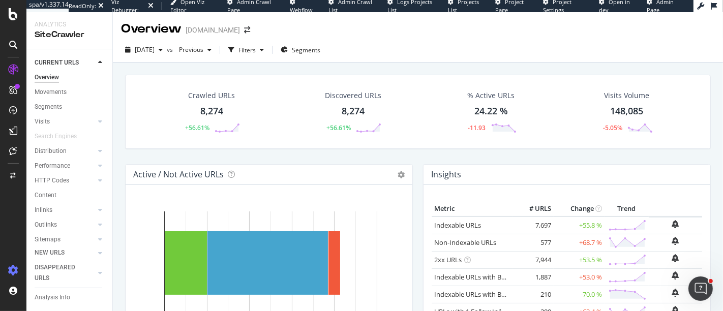
click at [14, 274] on icon at bounding box center [13, 270] width 10 height 10
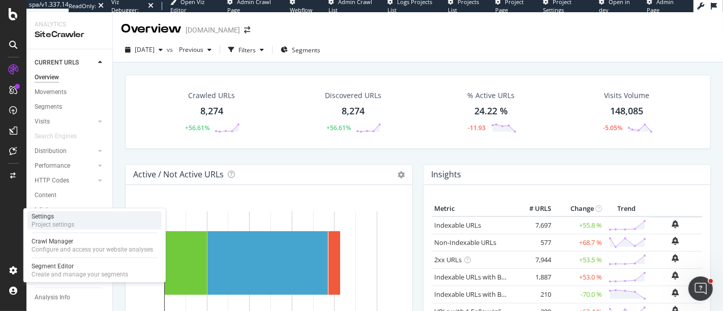
click at [62, 221] on div "Project settings" at bounding box center [53, 225] width 43 height 8
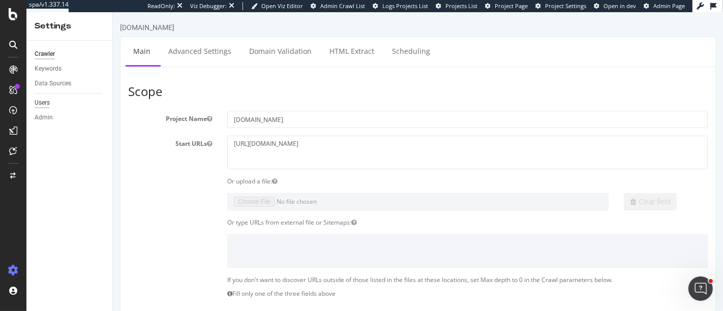
click at [47, 101] on div "Users" at bounding box center [42, 103] width 15 height 11
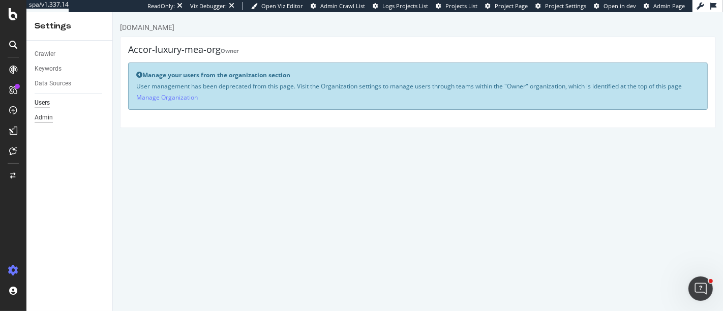
click at [43, 117] on div "Admin" at bounding box center [44, 117] width 18 height 11
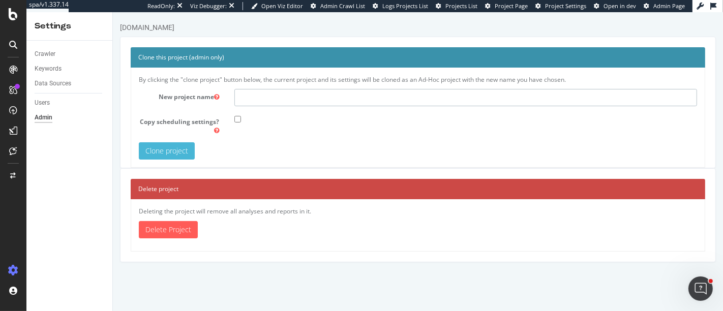
click at [251, 95] on input "text" at bounding box center [465, 97] width 463 height 17
click at [245, 99] on input "text" at bounding box center [465, 97] width 463 height 17
type input "Raffles no js"
click at [159, 147] on input "Clone project" at bounding box center [166, 150] width 56 height 17
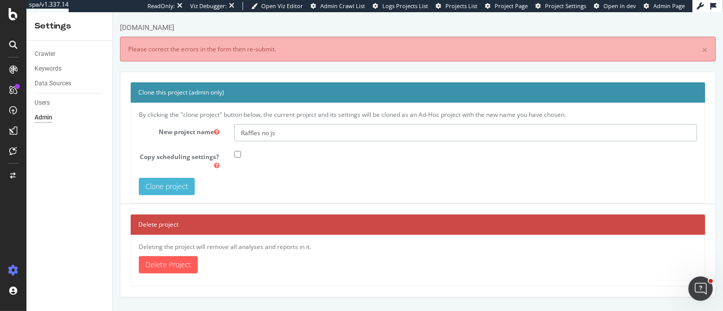
drag, startPoint x: 288, startPoint y: 133, endPoint x: 232, endPoint y: 128, distance: 56.1
click at [232, 128] on div "Raffles no js" at bounding box center [465, 132] width 478 height 17
click at [49, 54] on div "Crawler" at bounding box center [45, 54] width 21 height 11
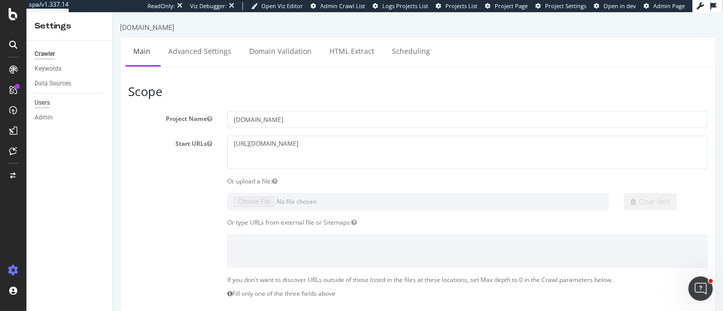
click at [45, 100] on div "Users" at bounding box center [42, 103] width 15 height 11
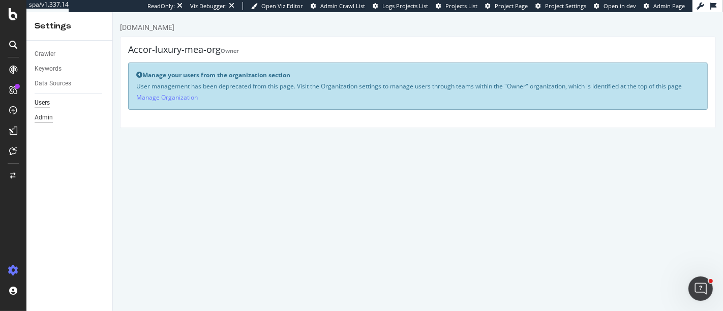
click at [45, 118] on div "Admin" at bounding box center [44, 117] width 18 height 11
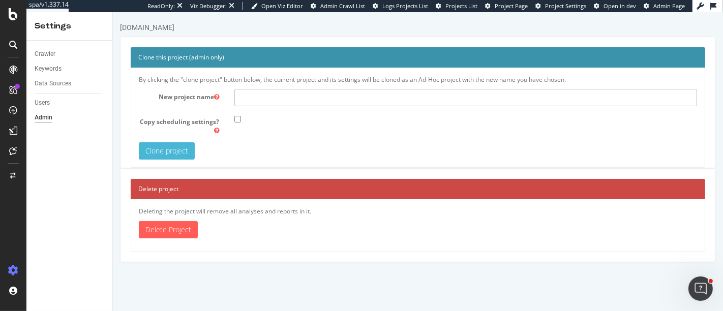
click at [241, 100] on input "text" at bounding box center [465, 97] width 463 height 17
type input "Raffles-ad-hoc-"
drag, startPoint x: 292, startPoint y: 101, endPoint x: 236, endPoint y: 93, distance: 56.5
click at [236, 93] on input "Raffles-ad-hoc-" at bounding box center [465, 97] width 463 height 17
click at [43, 56] on div "Crawler" at bounding box center [45, 54] width 21 height 11
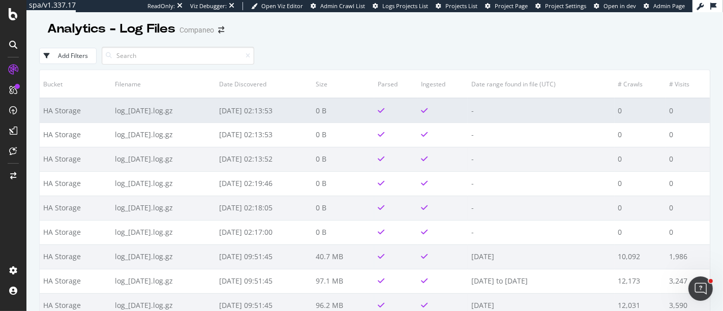
click at [298, 119] on td "[DATE] 02:13:53" at bounding box center [264, 110] width 97 height 24
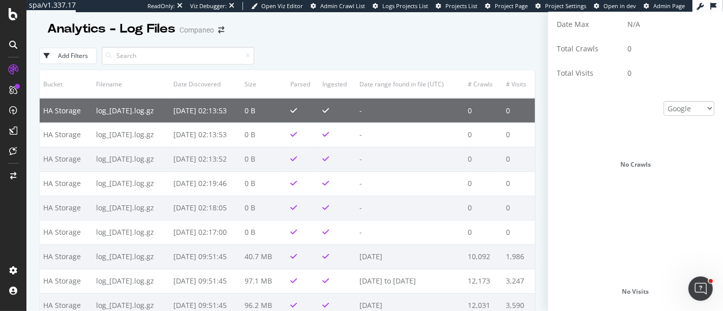
scroll to position [151, 0]
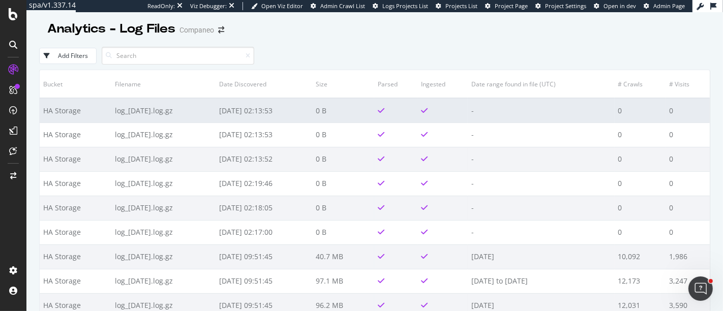
click at [313, 110] on td "[DATE] 02:13:53" at bounding box center [264, 110] width 97 height 24
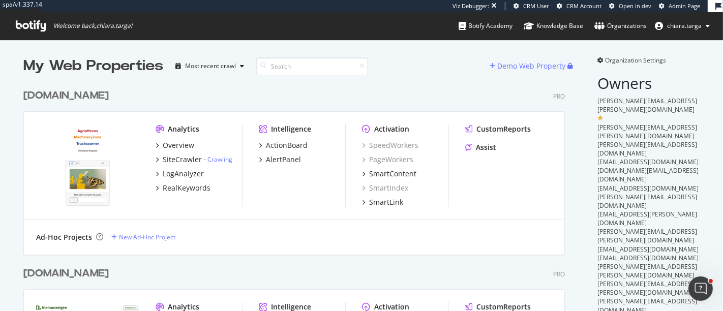
scroll to position [7, 0]
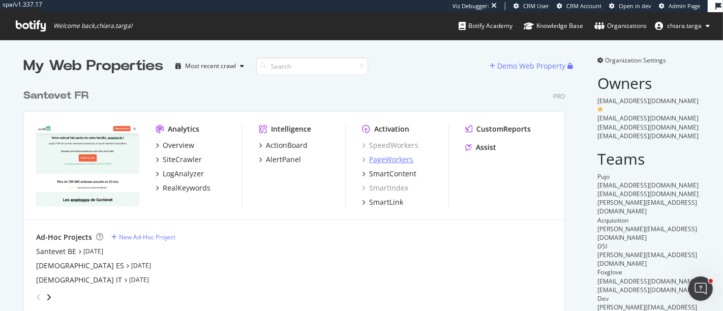
click at [396, 157] on div "PageWorkers" at bounding box center [391, 160] width 44 height 10
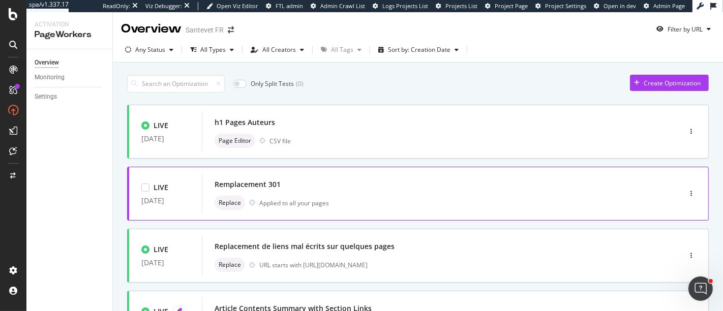
scroll to position [63, 0]
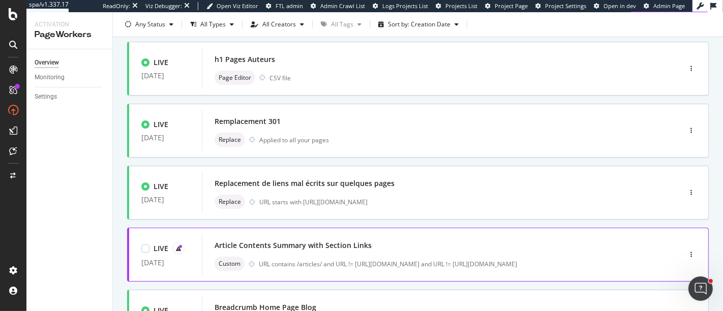
click at [299, 249] on div "Article Contents Summary with Section Links" at bounding box center [293, 246] width 157 height 10
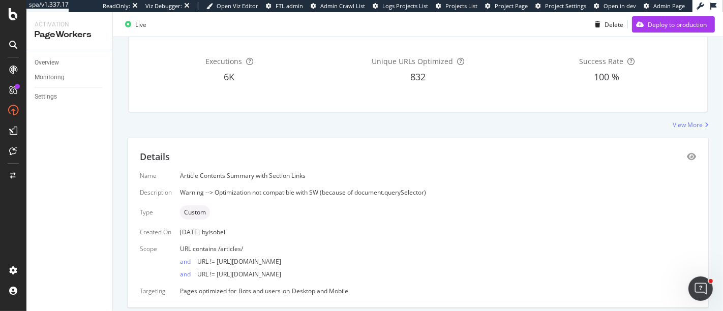
scroll to position [173, 0]
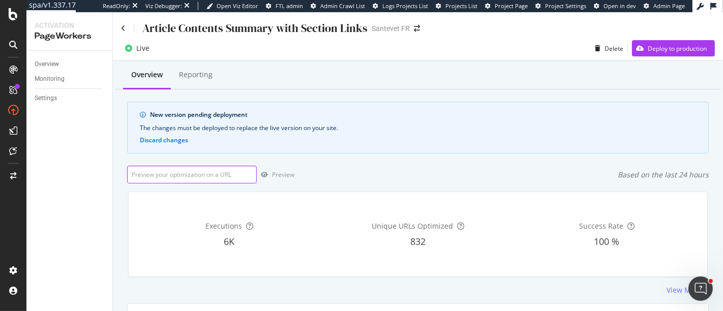
click at [243, 172] on input "url" at bounding box center [192, 175] width 130 height 18
paste input "[URL][DOMAIN_NAME][PERSON_NAME]"
type input "[URL][DOMAIN_NAME][PERSON_NAME]"
click at [287, 176] on div "Preview" at bounding box center [283, 174] width 22 height 9
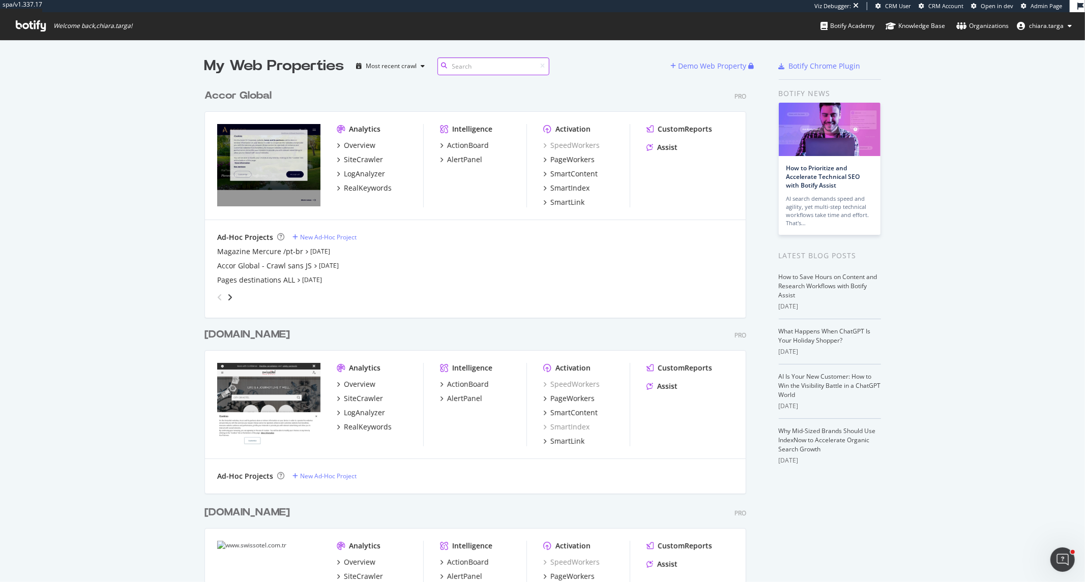
scroll to position [574, 1068]
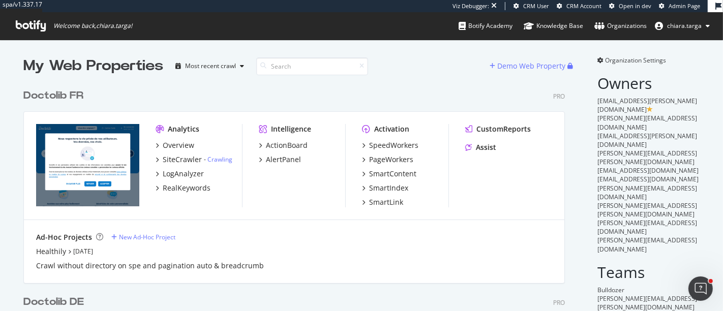
scroll to position [819, 541]
click at [183, 160] on div "SiteCrawler" at bounding box center [182, 160] width 39 height 10
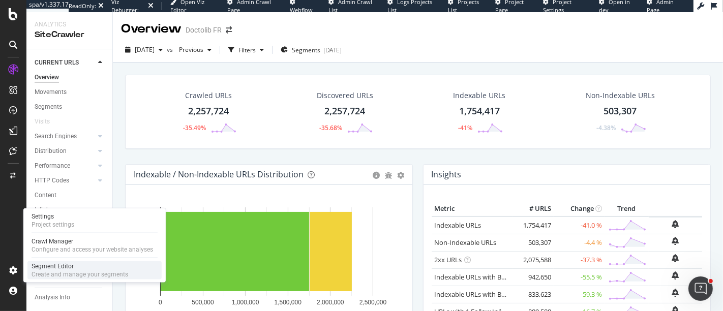
click at [45, 262] on div "Segment Editor" at bounding box center [80, 266] width 97 height 8
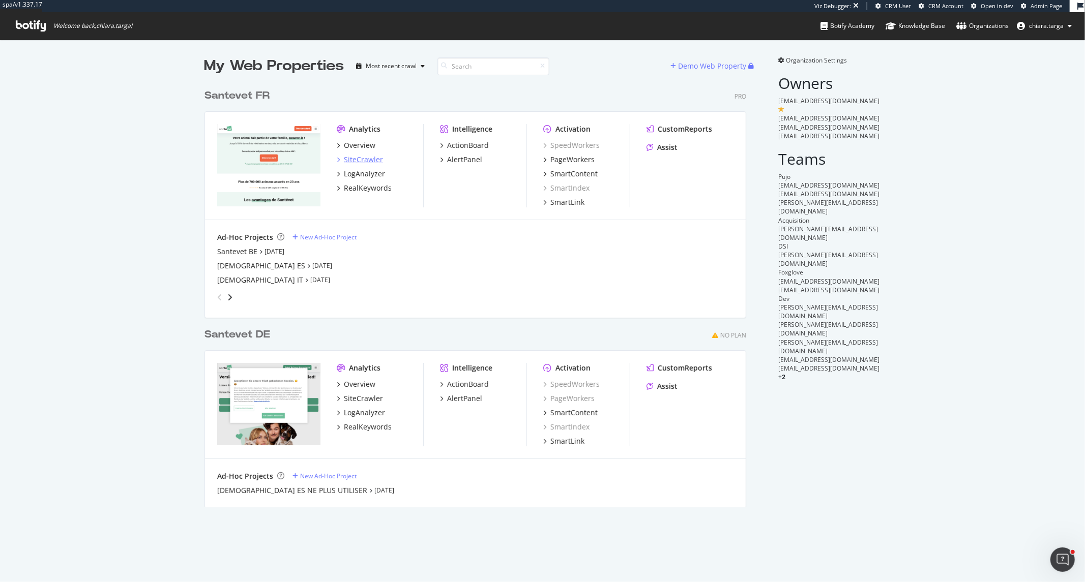
click at [369, 163] on div "SiteCrawler" at bounding box center [363, 160] width 39 height 10
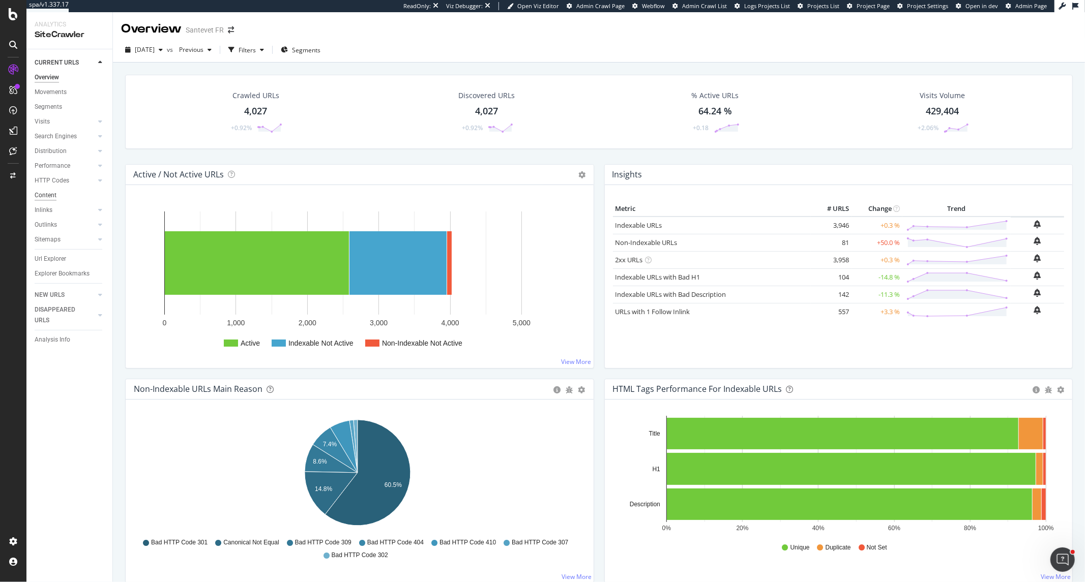
click at [51, 194] on div "Content" at bounding box center [46, 195] width 22 height 11
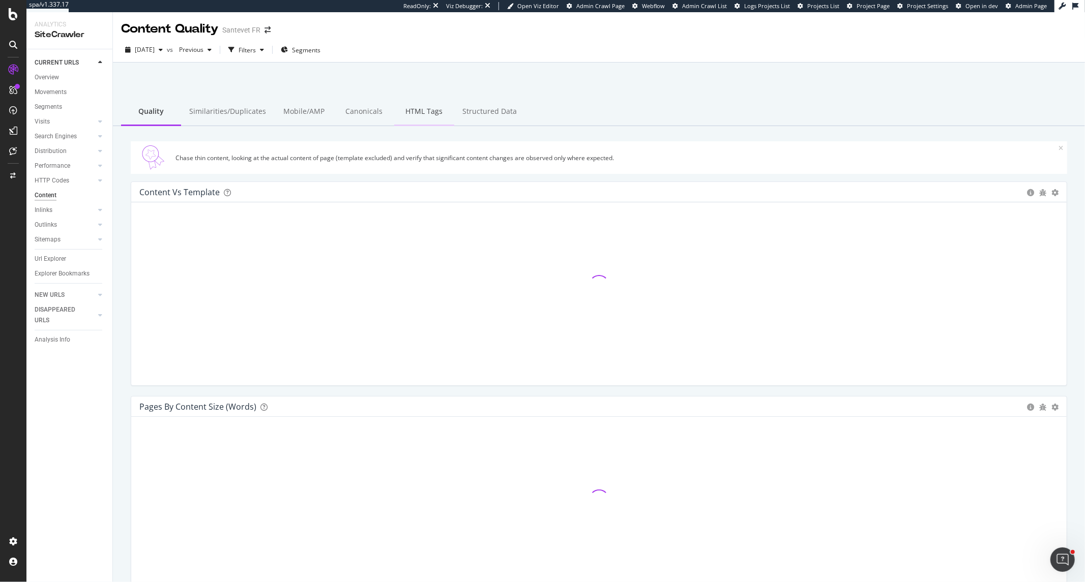
click at [394, 107] on div "HTML Tags" at bounding box center [424, 112] width 60 height 28
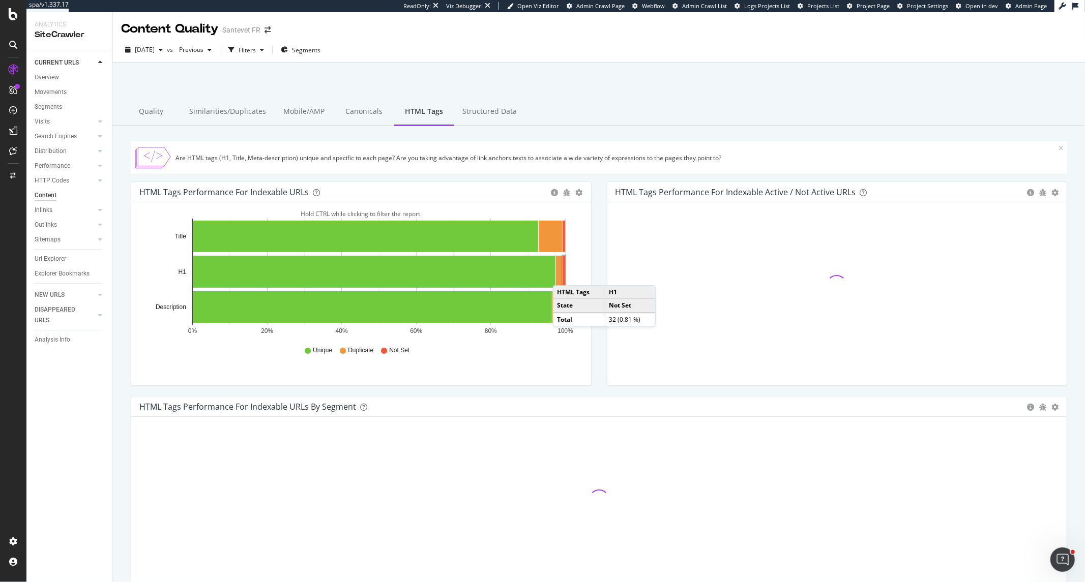
click at [563, 276] on rect "A chart." at bounding box center [563, 272] width 3 height 32
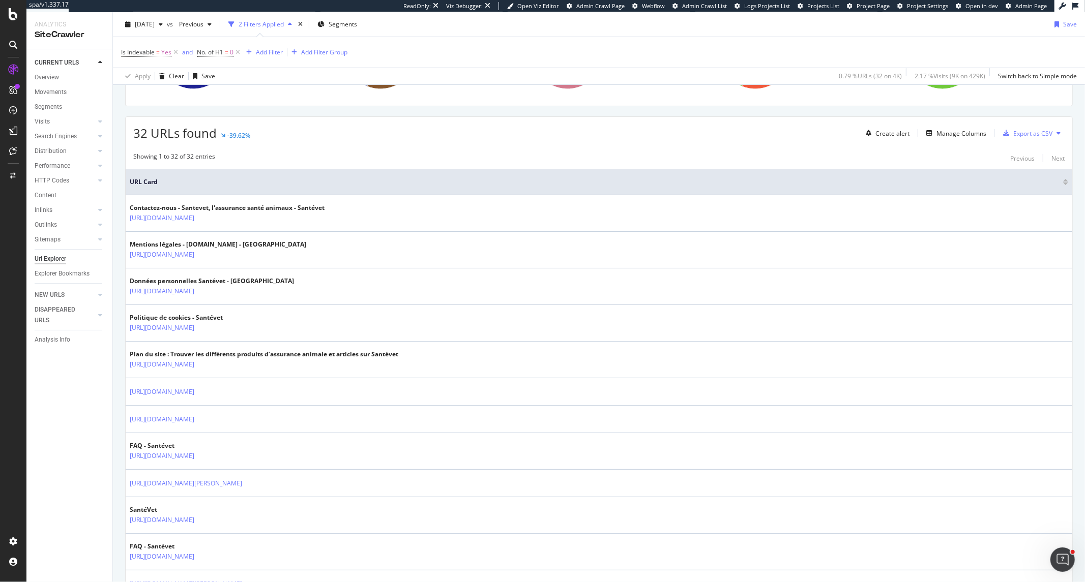
scroll to position [226, 0]
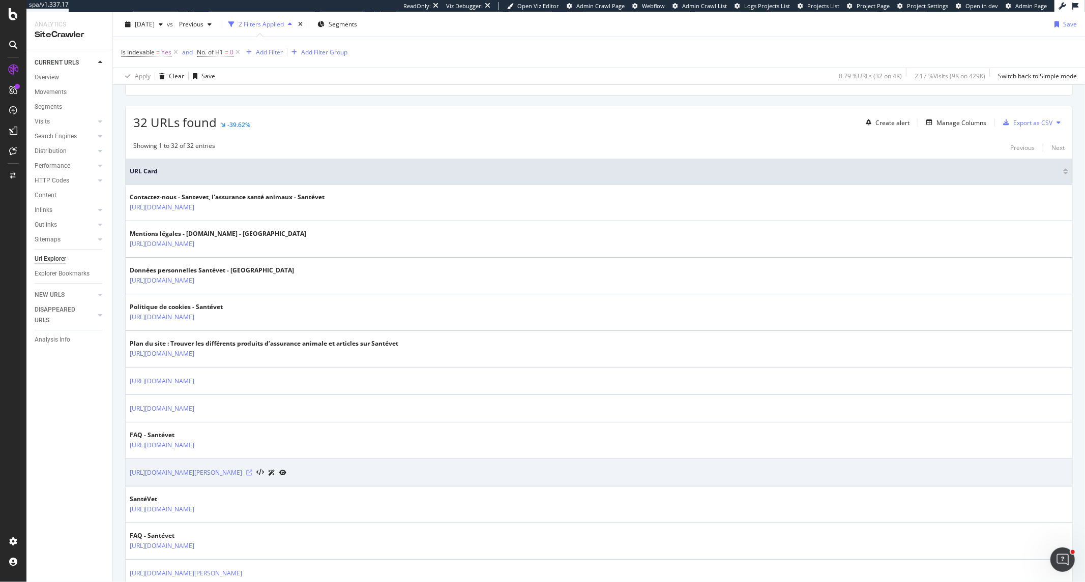
click at [252, 474] on icon at bounding box center [249, 473] width 6 height 6
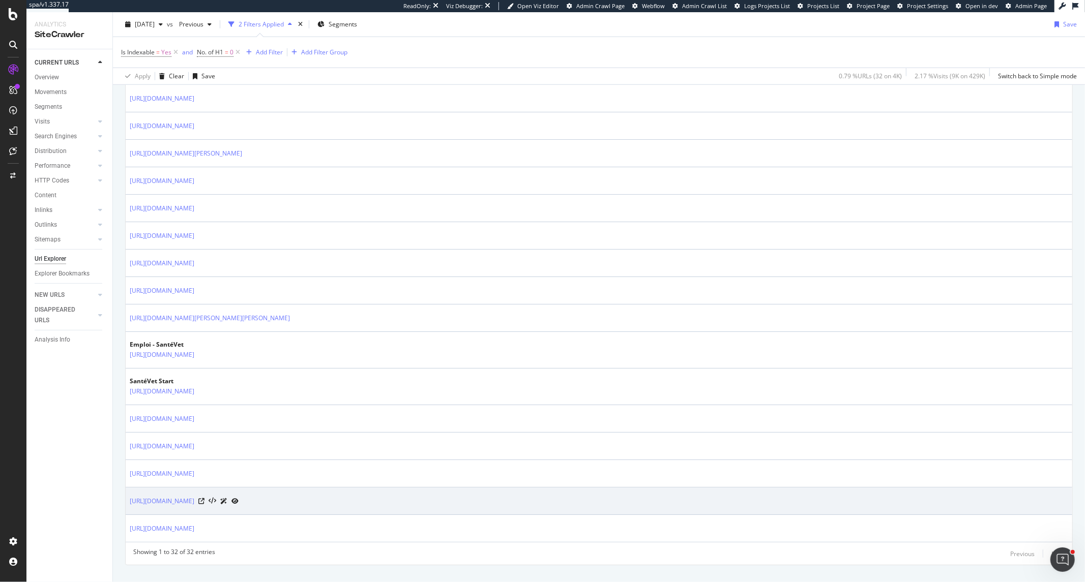
scroll to position [868, 0]
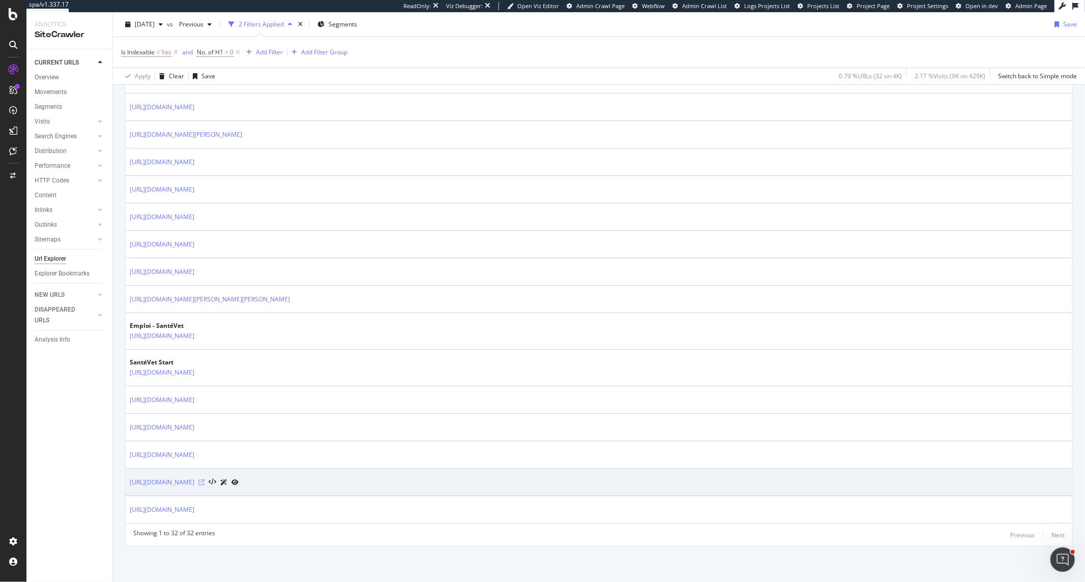
click at [204, 485] on icon at bounding box center [201, 482] width 6 height 6
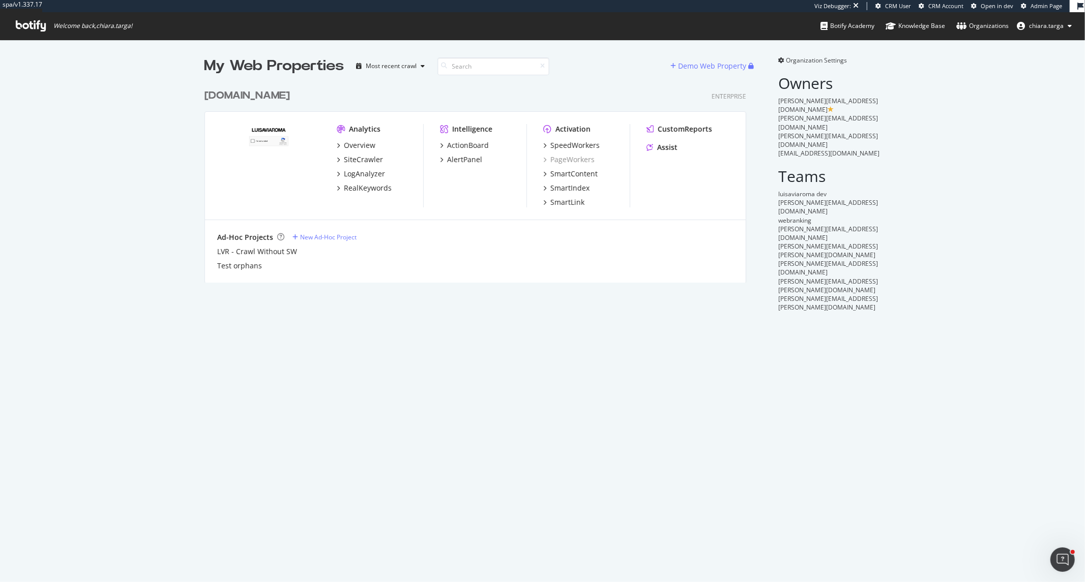
scroll to position [198, 541]
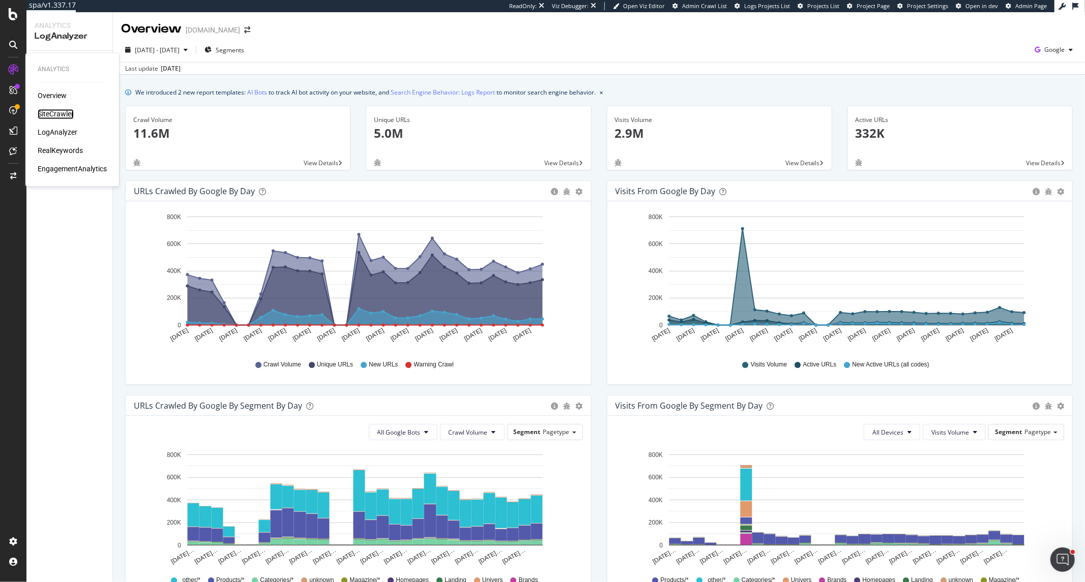
click at [72, 117] on div "SiteCrawler" at bounding box center [56, 114] width 36 height 10
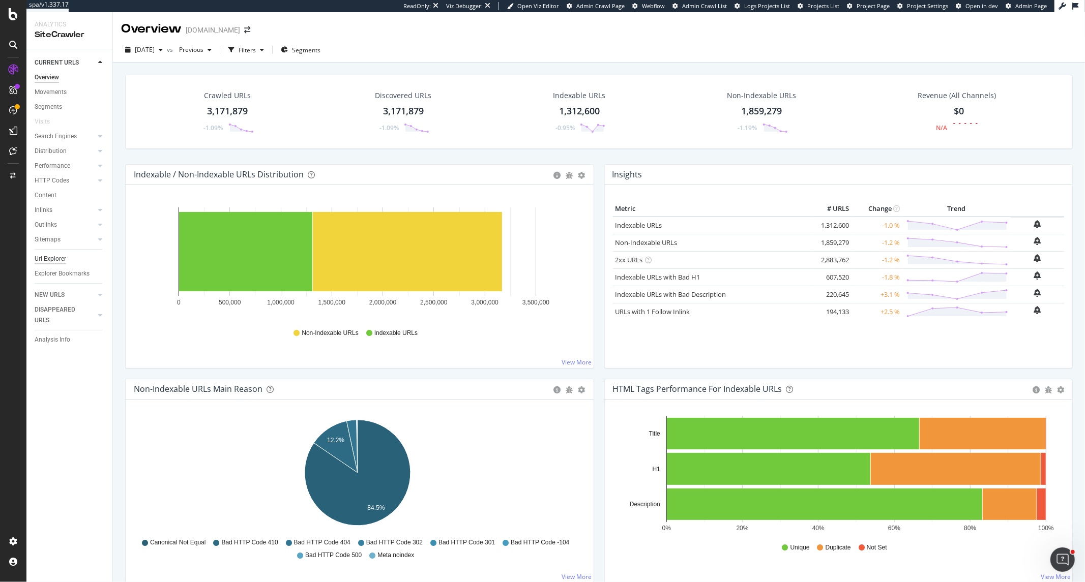
click at [57, 259] on div "Url Explorer" at bounding box center [51, 259] width 32 height 11
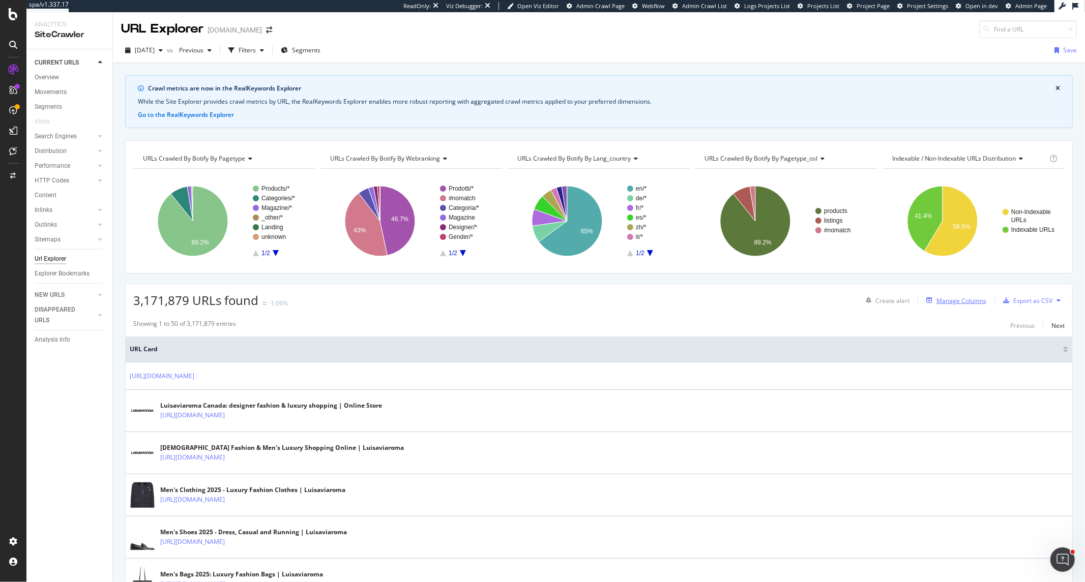
click at [950, 305] on div "Manage Columns" at bounding box center [961, 300] width 50 height 9
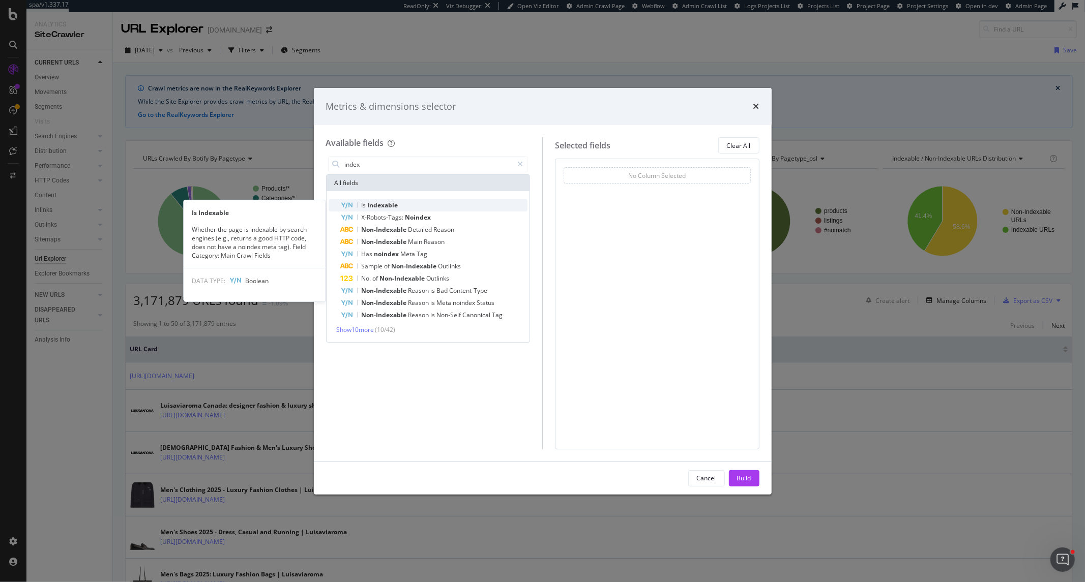
type input "index"
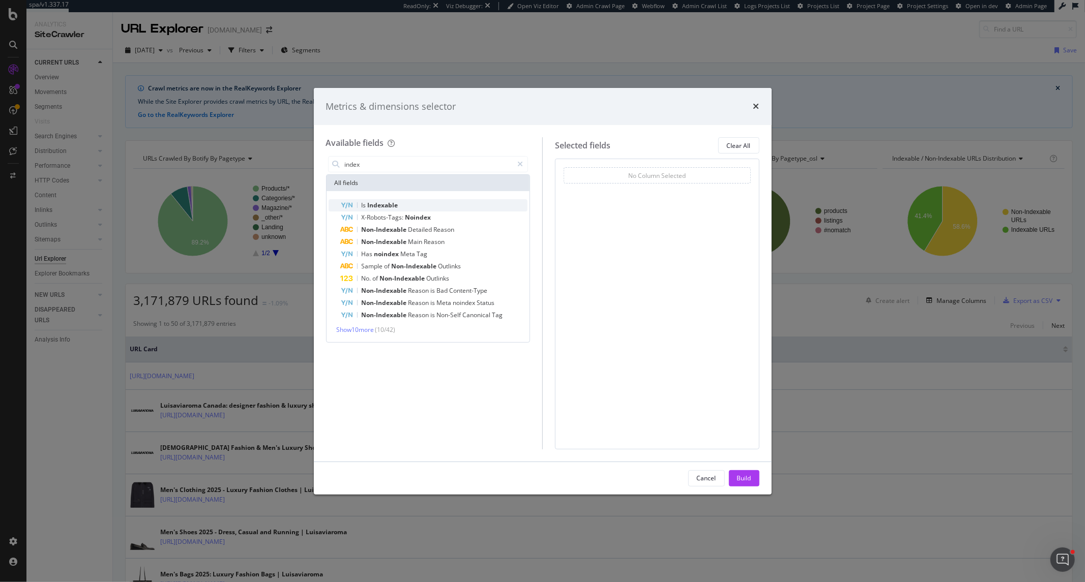
click at [487, 201] on div "Is Indexable" at bounding box center [434, 205] width 187 height 12
click at [731, 478] on button "Build" at bounding box center [744, 478] width 31 height 16
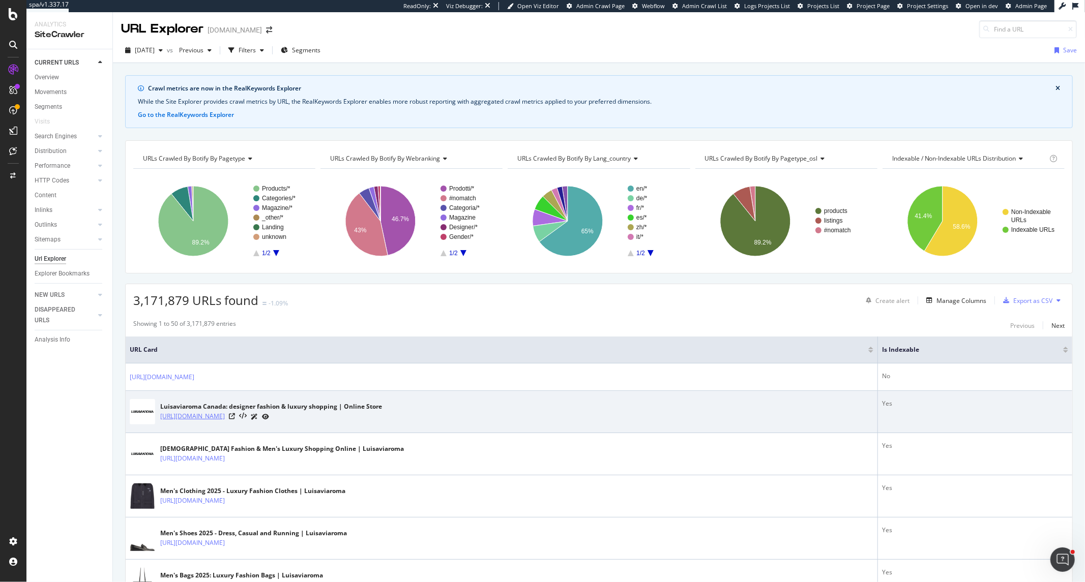
click at [225, 415] on link "https://www.luisaviaroma.com/en-ca/" at bounding box center [192, 416] width 65 height 10
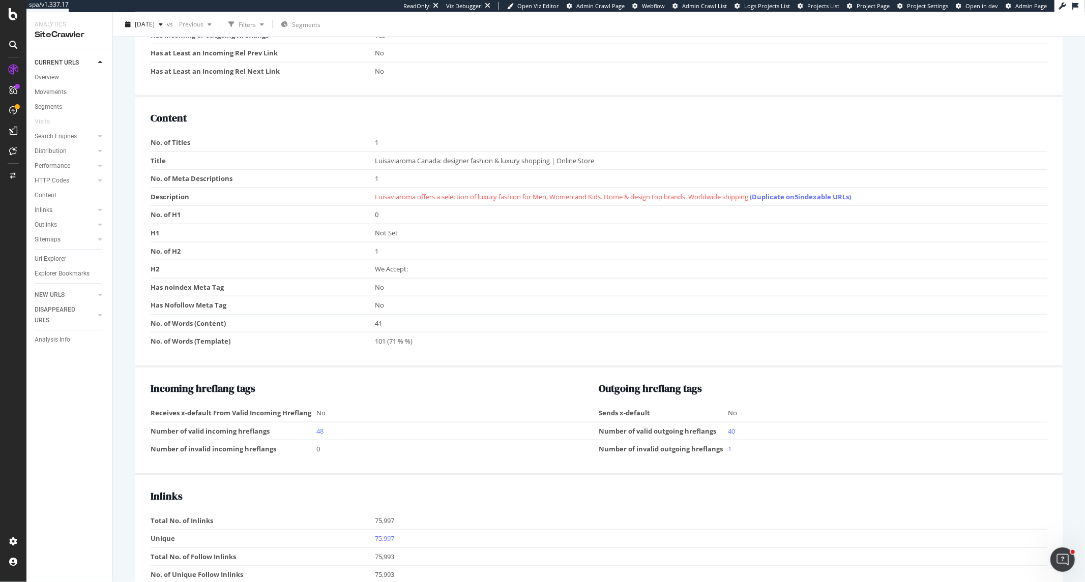
scroll to position [791, 0]
click at [385, 268] on span "We Accept:" at bounding box center [391, 268] width 33 height 9
drag, startPoint x: 444, startPoint y: 272, endPoint x: 339, endPoint y: 255, distance: 106.1
click at [339, 255] on tbody "No. of Titles 1 Title Luisaviaroma Canada: designer fashion & luxury shopping |…" at bounding box center [599, 241] width 896 height 217
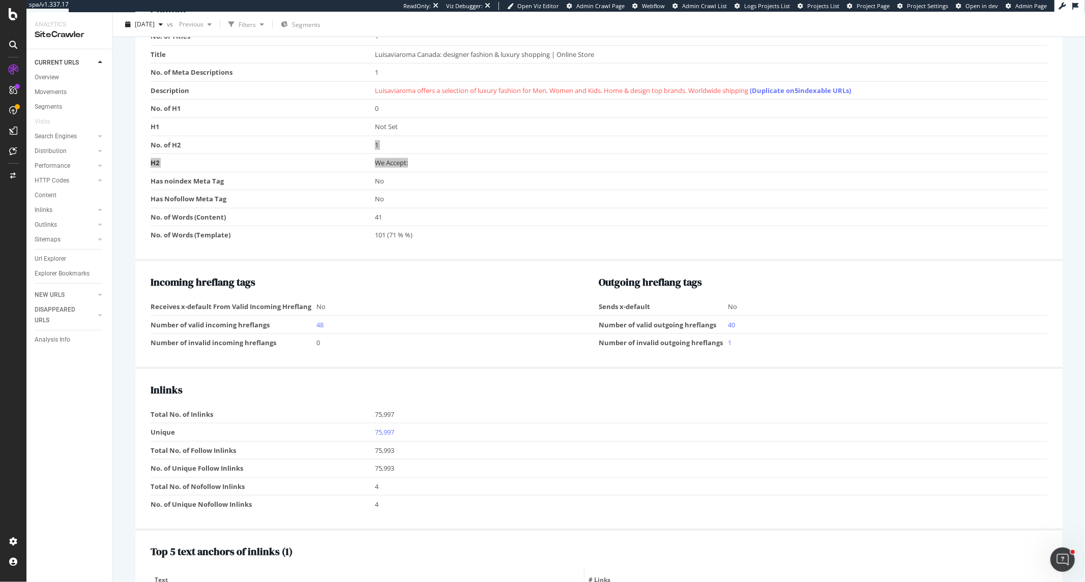
scroll to position [960, 0]
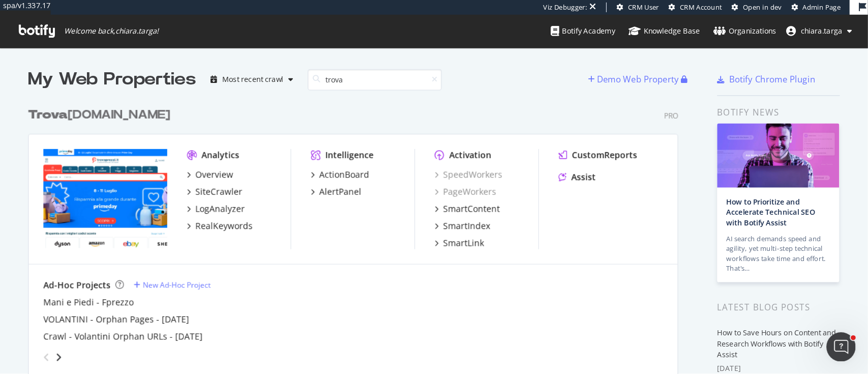
scroll to position [9, 9]
type input "trova"
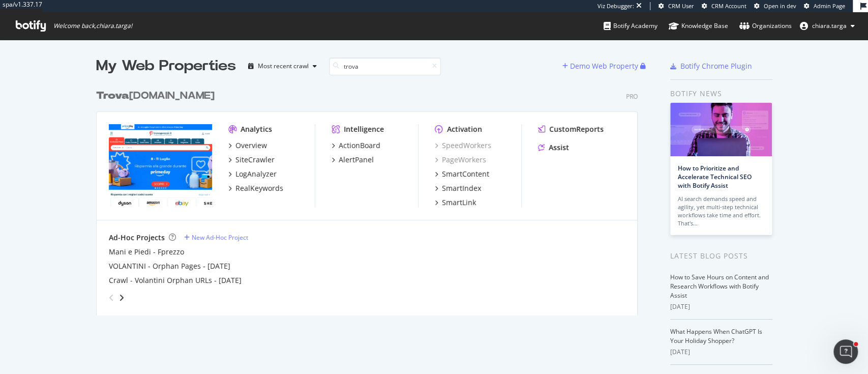
scroll to position [363, 847]
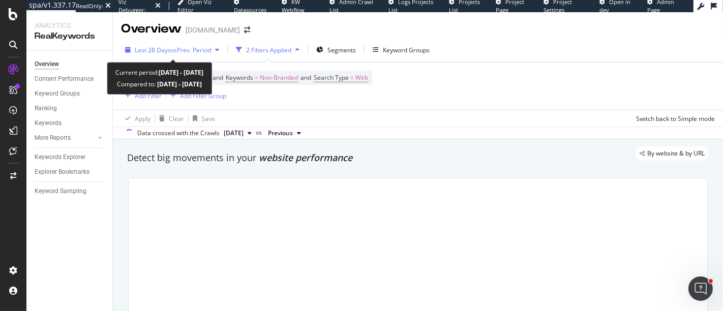
click at [184, 56] on div "Last 28 Days vs Prev. Period" at bounding box center [172, 49] width 102 height 15
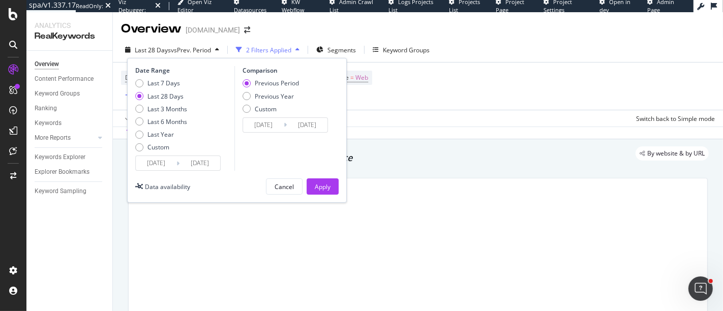
click at [163, 159] on input "[DATE]" at bounding box center [156, 163] width 41 height 14
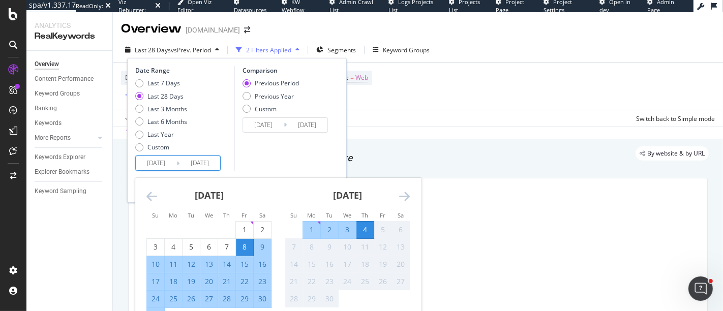
click at [149, 189] on div "[DATE]" at bounding box center [208, 199] width 125 height 43
click at [149, 192] on icon "Move backward to switch to the previous month." at bounding box center [151, 196] width 11 height 12
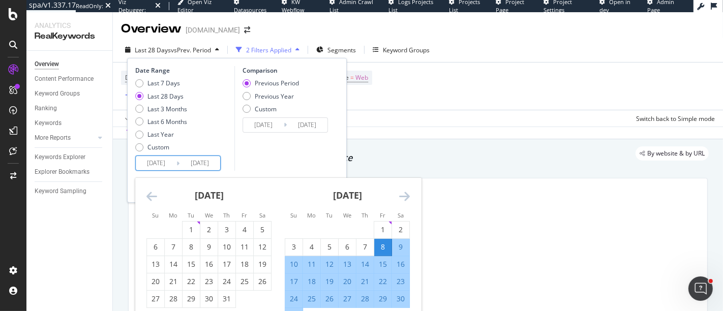
click at [149, 192] on icon "Move backward to switch to the previous month." at bounding box center [151, 196] width 11 height 12
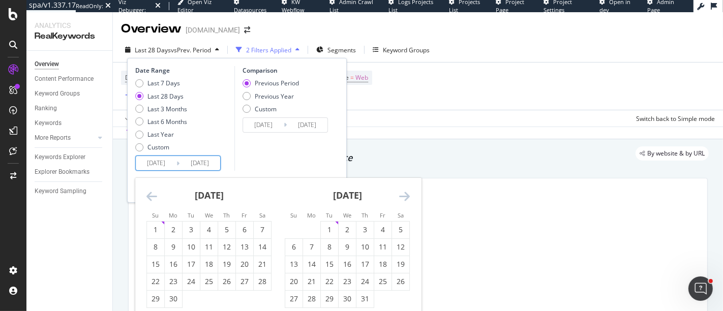
click at [149, 192] on icon "Move backward to switch to the previous month." at bounding box center [151, 196] width 11 height 12
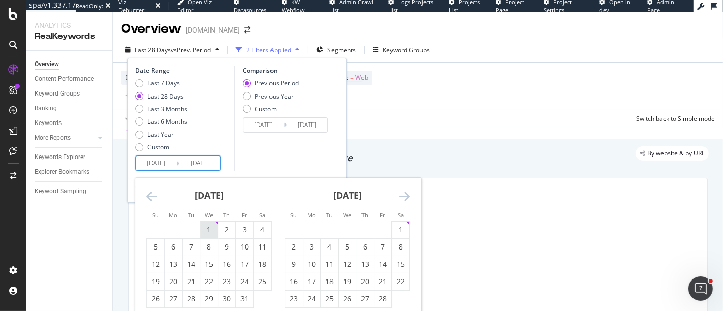
click at [208, 229] on div "1" at bounding box center [208, 230] width 17 height 10
type input "[DATE]"
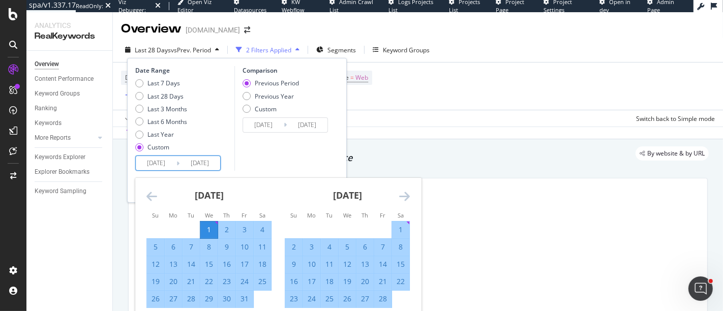
click at [405, 199] on icon "Move forward to switch to the next month." at bounding box center [404, 196] width 11 height 12
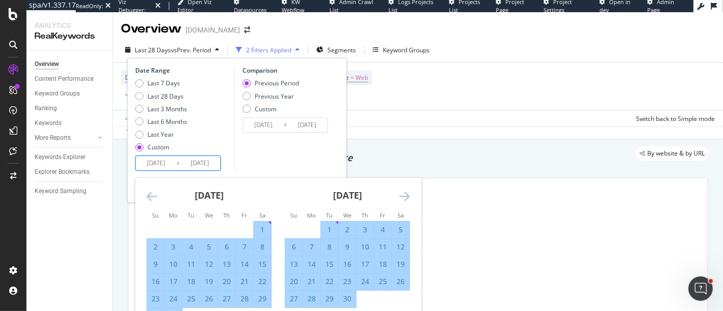
click at [405, 199] on icon "Move forward to switch to the next month." at bounding box center [404, 196] width 11 height 12
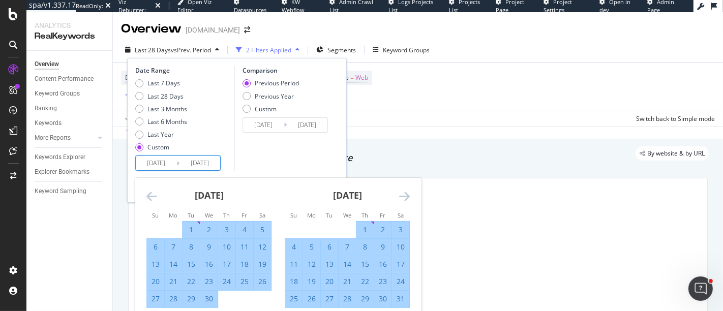
click at [405, 199] on icon "Move forward to switch to the next month." at bounding box center [404, 196] width 11 height 12
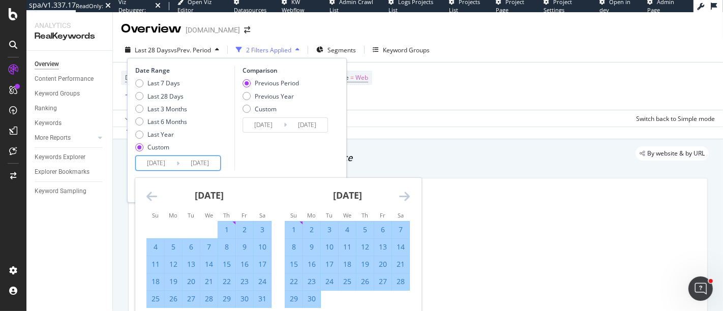
click at [405, 199] on icon "Move forward to switch to the next month." at bounding box center [404, 196] width 11 height 12
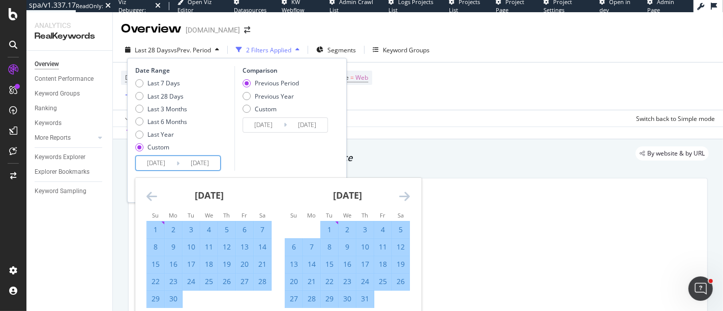
click at [405, 199] on icon "Move forward to switch to the next month." at bounding box center [404, 196] width 11 height 12
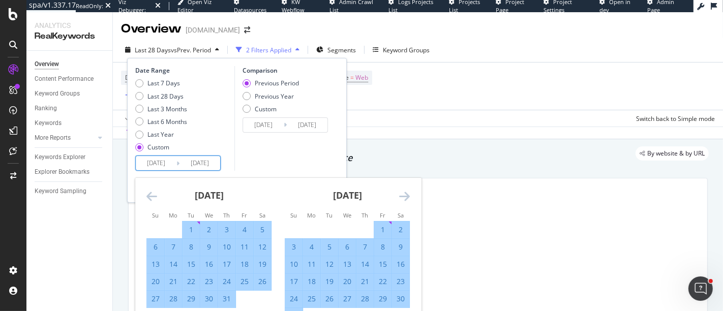
click at [405, 199] on icon "Move forward to switch to the next month." at bounding box center [404, 196] width 11 height 12
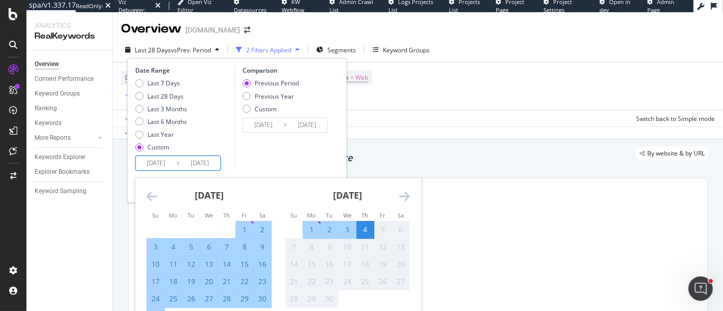
click at [268, 298] on div "30" at bounding box center [262, 299] width 17 height 10
type input "2025/08/30"
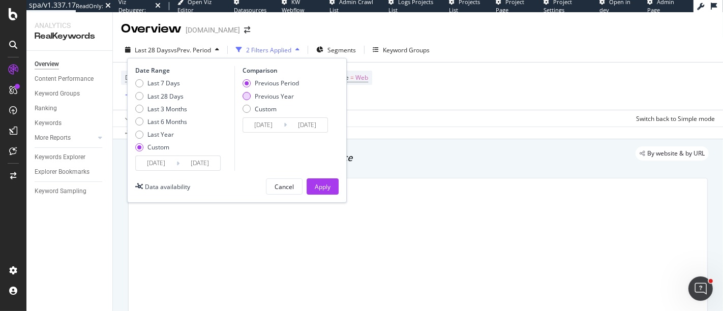
click at [286, 96] on div "Previous Year" at bounding box center [274, 96] width 39 height 9
type input "2024/01/03"
type input "2024/08/31"
click at [323, 183] on div "Apply" at bounding box center [323, 187] width 16 height 9
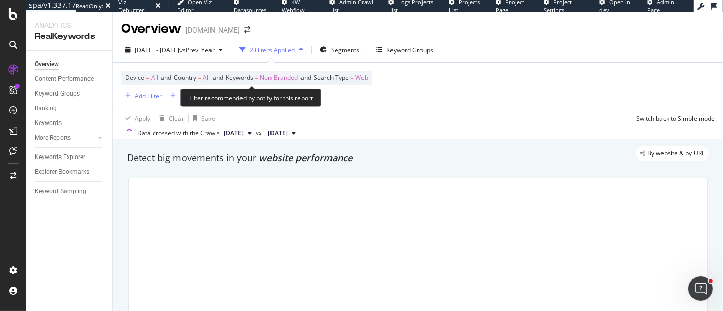
click at [273, 79] on span "Non-Branded" at bounding box center [279, 78] width 38 height 14
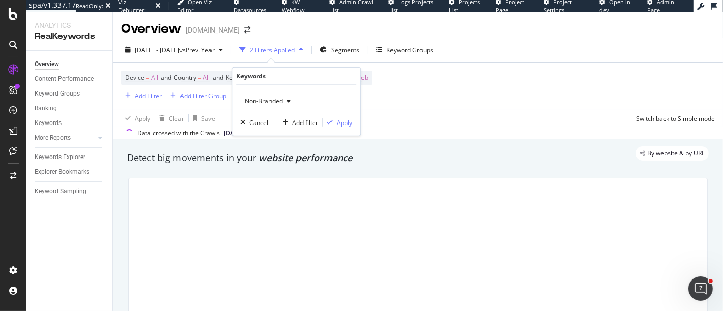
click at [268, 98] on span "Non-Branded" at bounding box center [262, 101] width 42 height 9
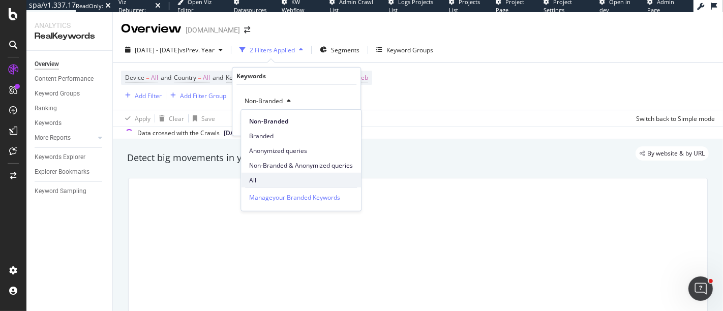
click at [260, 179] on span "All" at bounding box center [301, 179] width 104 height 9
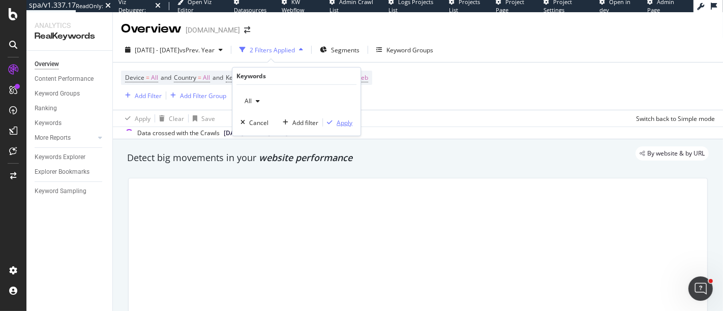
click at [350, 119] on div "Apply" at bounding box center [345, 122] width 16 height 9
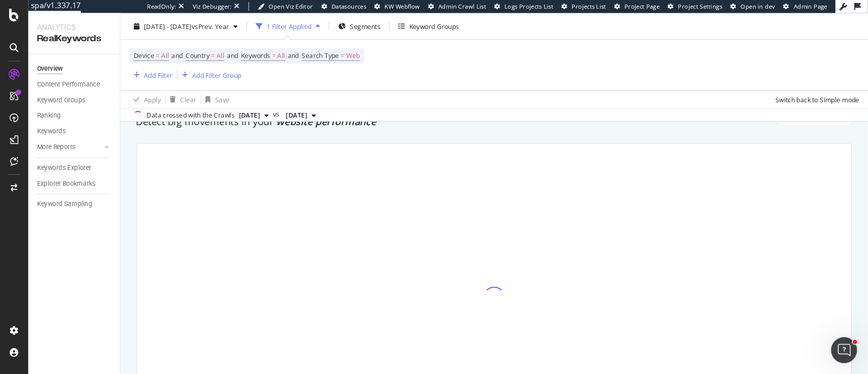
scroll to position [63, 0]
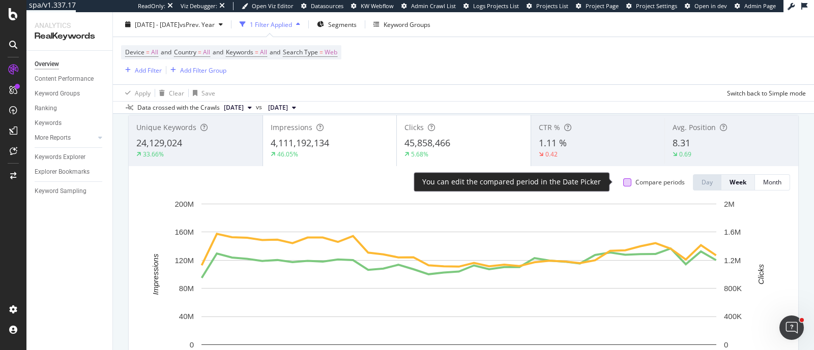
click at [623, 182] on div at bounding box center [627, 182] width 8 height 8
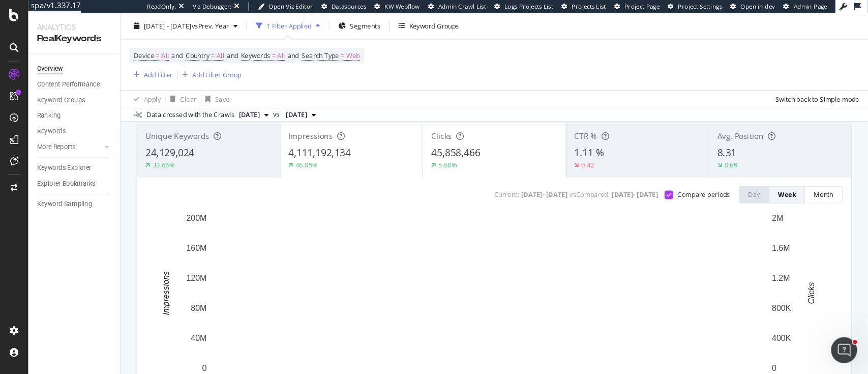
scroll to position [64, 0]
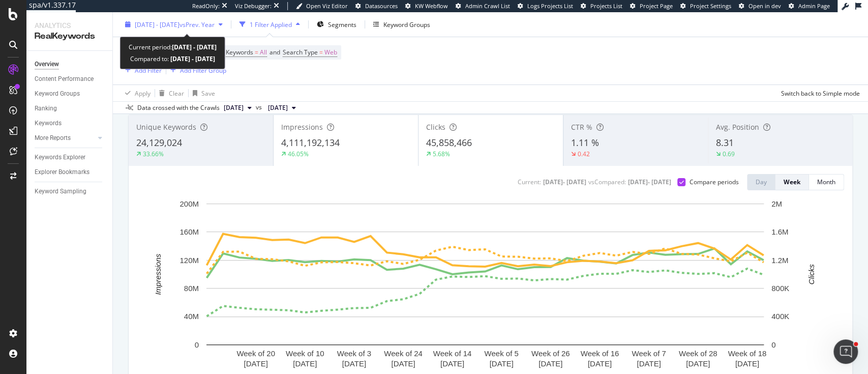
click at [227, 29] on div "[DATE] - [DATE] vs Prev. Year" at bounding box center [174, 24] width 106 height 15
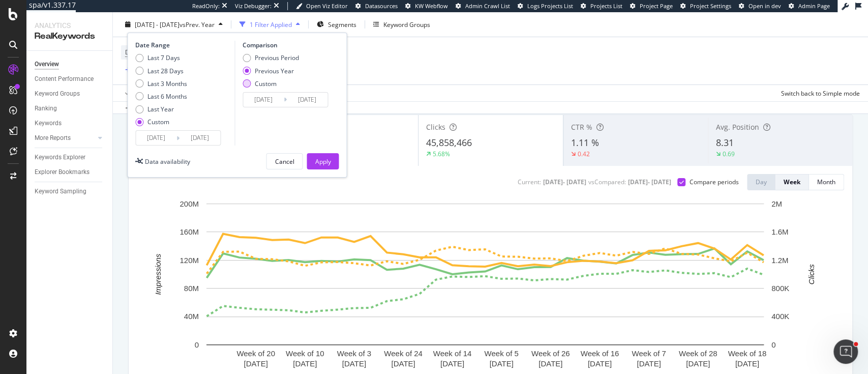
click at [268, 81] on div "Custom" at bounding box center [266, 83] width 22 height 9
click at [273, 100] on input "2024/01/03" at bounding box center [263, 100] width 41 height 14
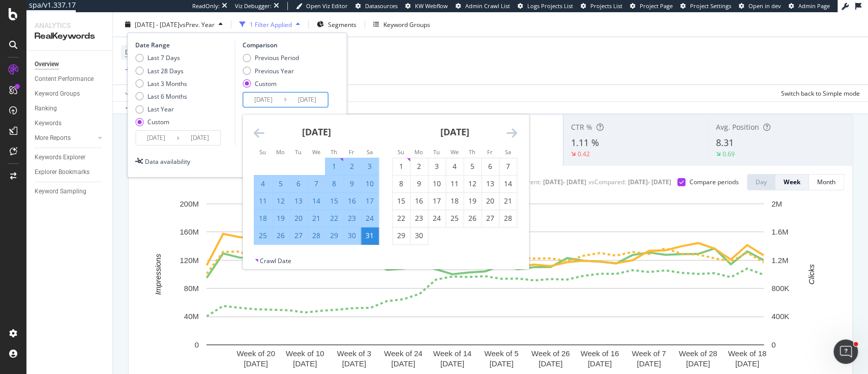
click at [261, 100] on input "2024/01/03" at bounding box center [263, 100] width 41 height 14
type input "[DATE]"
click at [304, 98] on input "2024/08/31" at bounding box center [307, 100] width 41 height 14
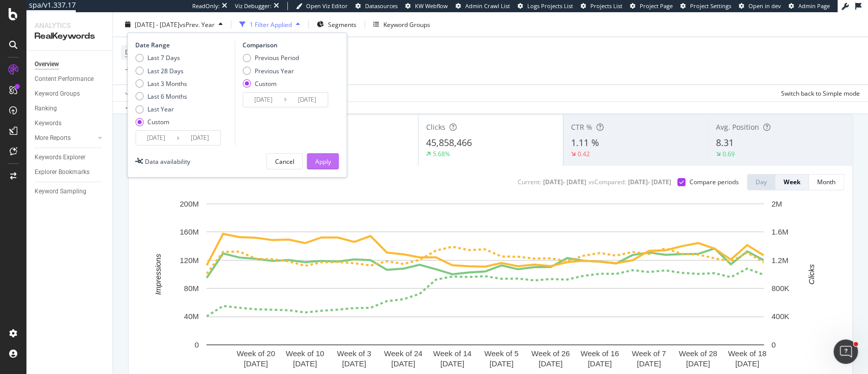
type input "[DATE]"
click at [319, 158] on div "Apply" at bounding box center [323, 161] width 16 height 9
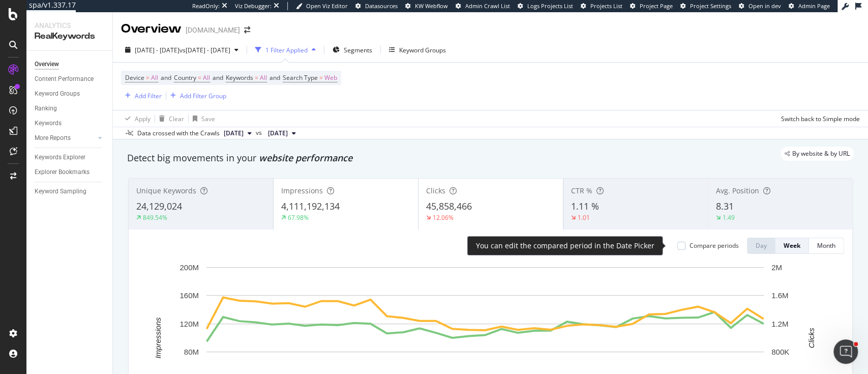
click at [689, 243] on div "Compare periods" at bounding box center [713, 245] width 49 height 9
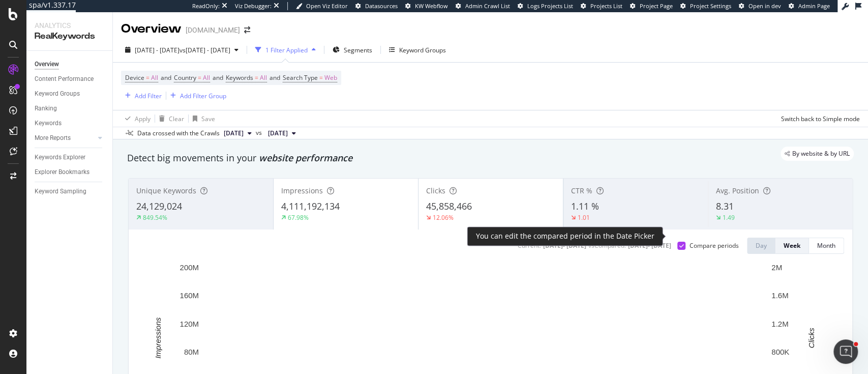
scroll to position [68, 0]
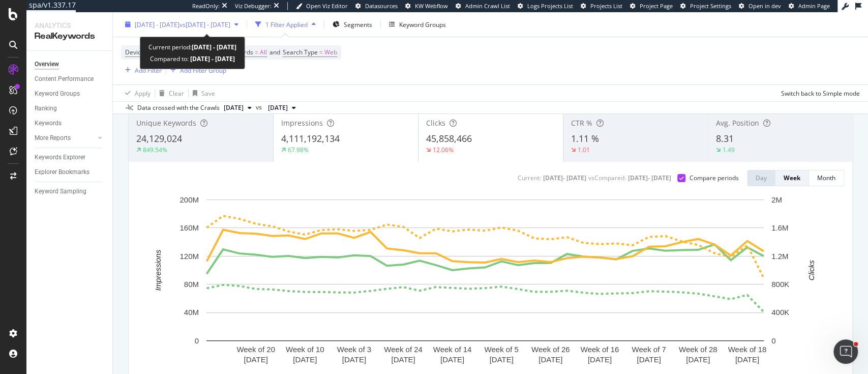
click at [216, 24] on span "vs 2023 Jan. 3rd - Aug. 31st" at bounding box center [204, 24] width 51 height 9
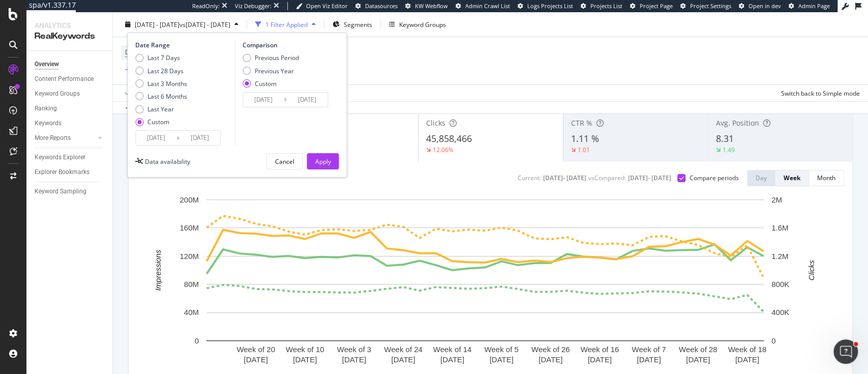
click at [171, 143] on input "2025/01/01" at bounding box center [156, 138] width 41 height 14
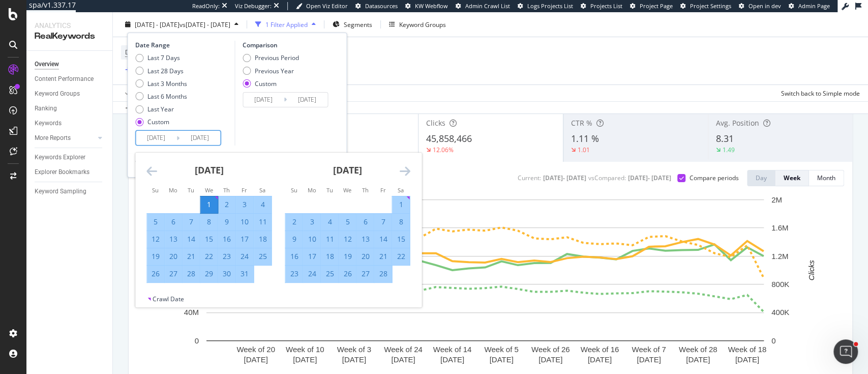
click at [155, 137] on input "2025/01/01" at bounding box center [156, 138] width 41 height 14
type input "2023/01/01"
click at [246, 128] on div "Comparison Previous Period Previous Year Custom 2023/01/03 Navigate forward to …" at bounding box center [282, 93] width 97 height 105
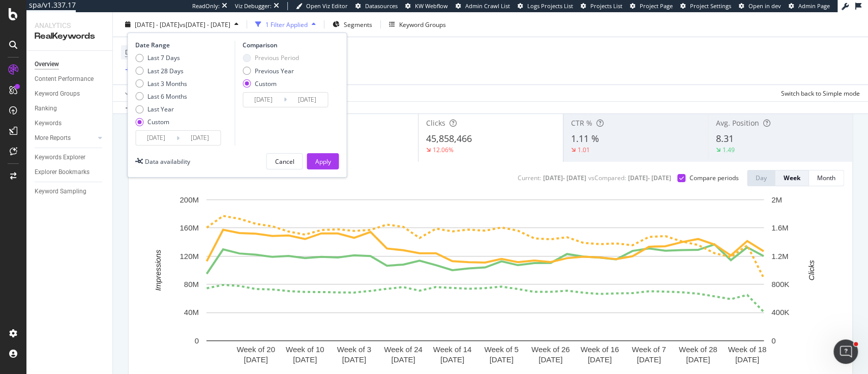
click at [249, 83] on div "Custom" at bounding box center [247, 83] width 8 height 8
click at [329, 158] on div "Apply" at bounding box center [323, 161] width 16 height 9
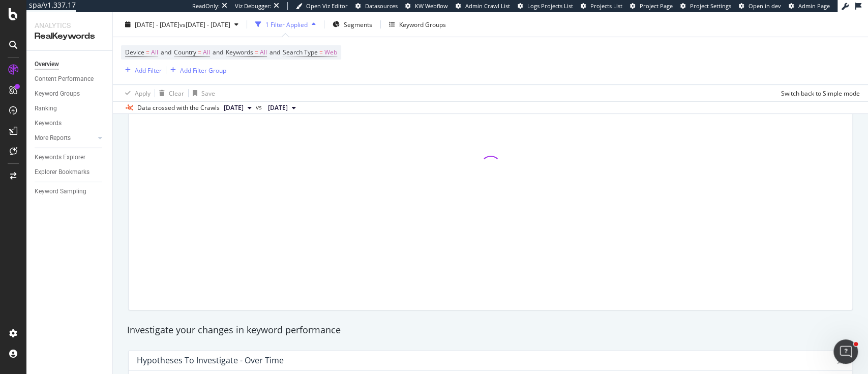
scroll to position [135, 0]
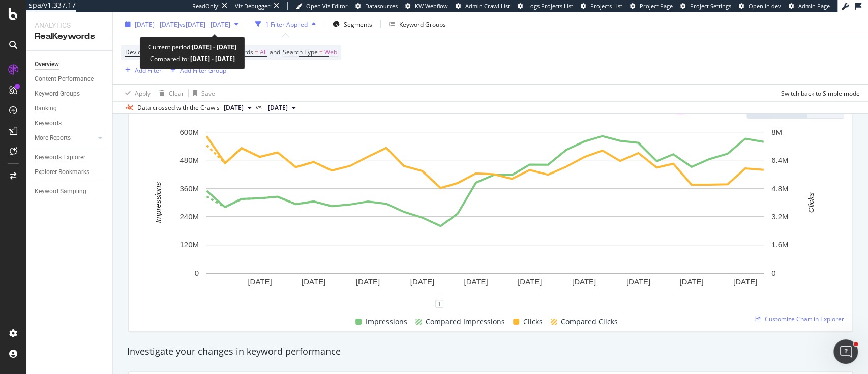
click at [179, 24] on span "2023 Jan. 1st - 2025 Aug. 30th" at bounding box center [157, 24] width 45 height 9
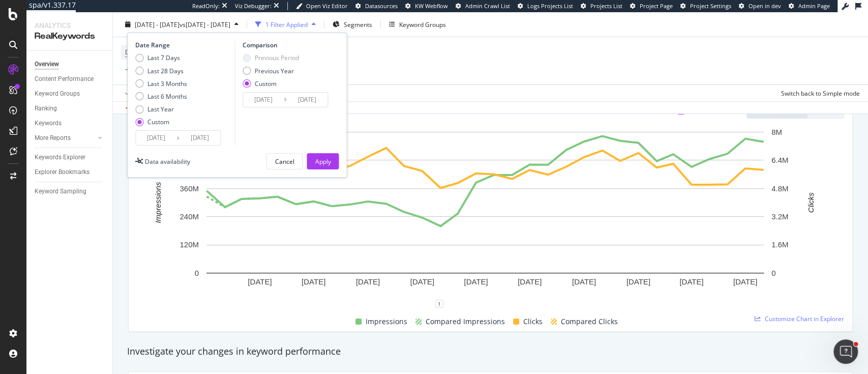
click at [167, 134] on input "2023/01/01" at bounding box center [156, 138] width 41 height 14
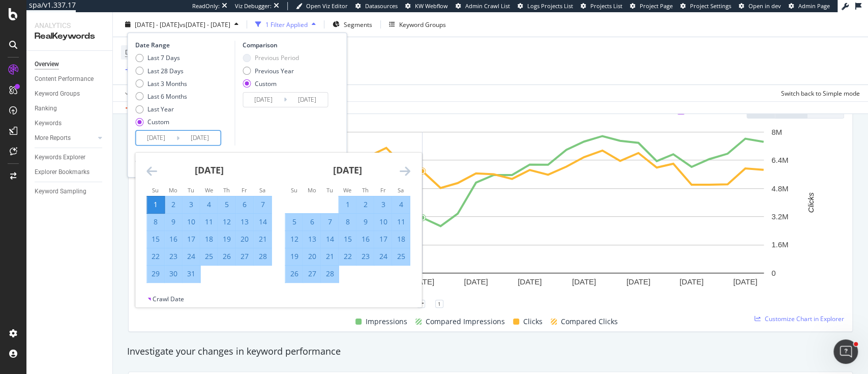
click at [402, 171] on icon "Move forward to switch to the next month." at bounding box center [404, 171] width 11 height 12
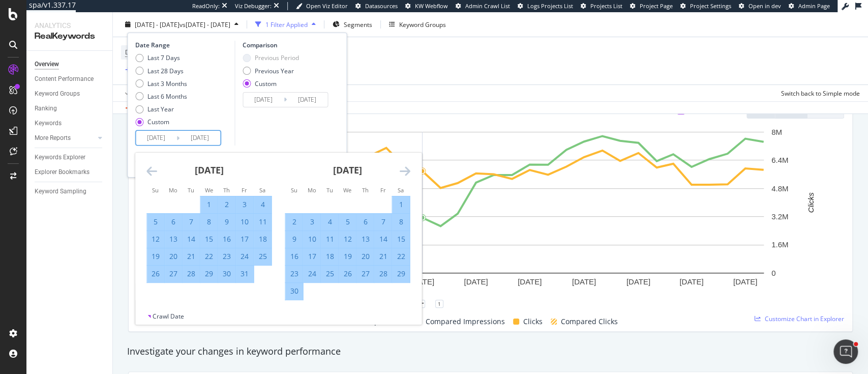
click at [402, 171] on icon "Move forward to switch to the next month." at bounding box center [404, 171] width 11 height 12
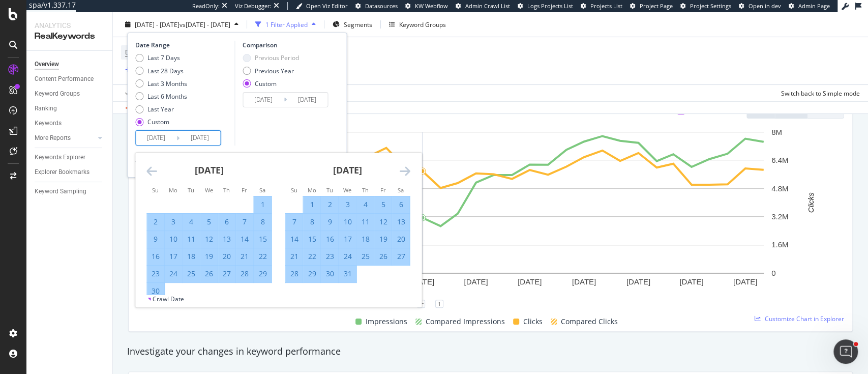
click at [402, 171] on icon "Move forward to switch to the next month." at bounding box center [404, 171] width 11 height 12
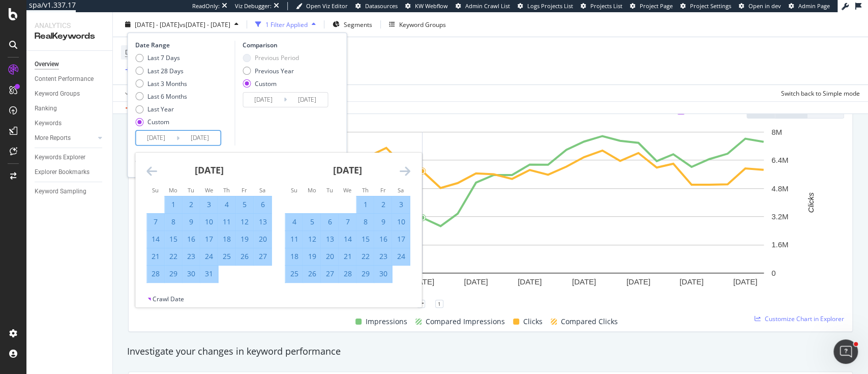
click at [402, 171] on icon "Move forward to switch to the next month." at bounding box center [404, 171] width 11 height 12
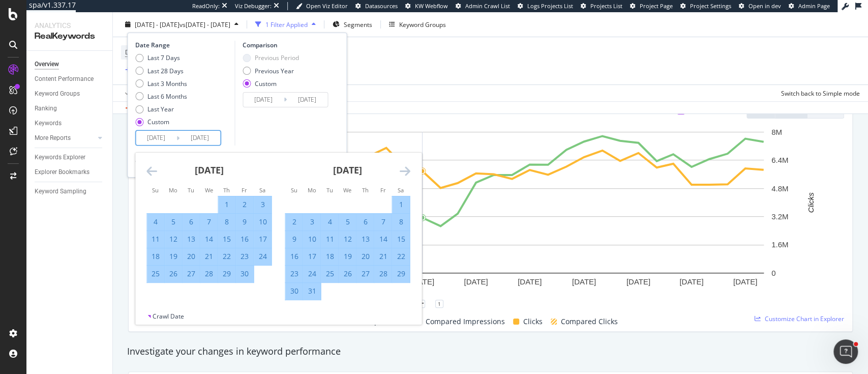
click at [402, 171] on icon "Move forward to switch to the next month." at bounding box center [404, 171] width 11 height 12
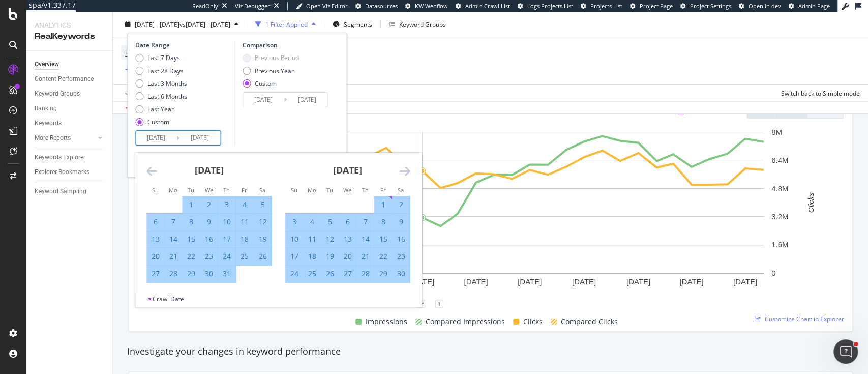
click at [402, 171] on icon "Move forward to switch to the next month." at bounding box center [404, 171] width 11 height 12
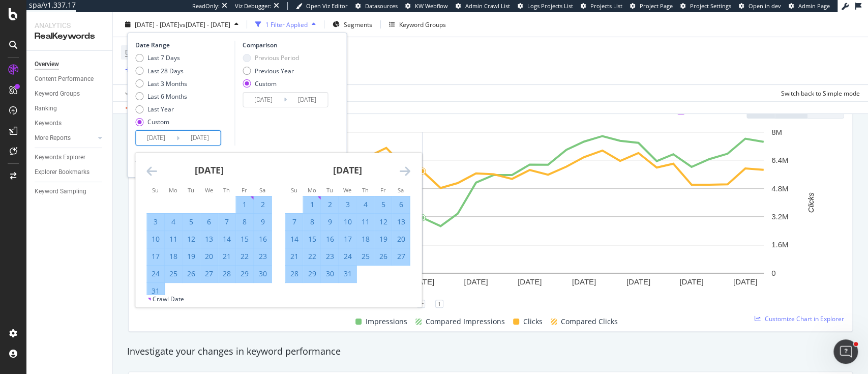
click at [402, 171] on icon "Move forward to switch to the next month." at bounding box center [404, 171] width 11 height 12
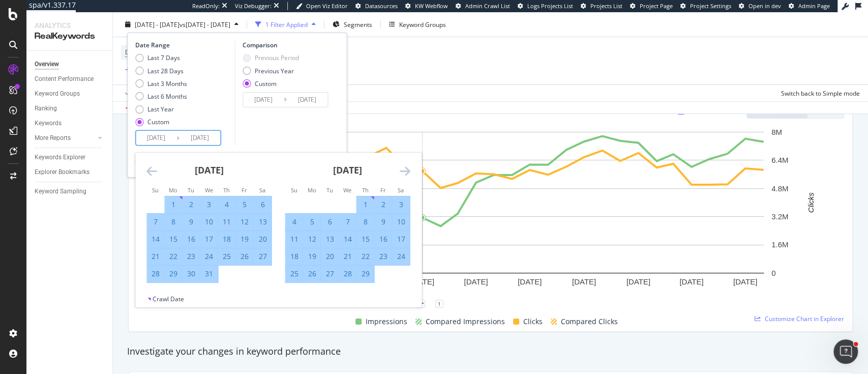
click at [366, 205] on div "1" at bounding box center [364, 204] width 17 height 10
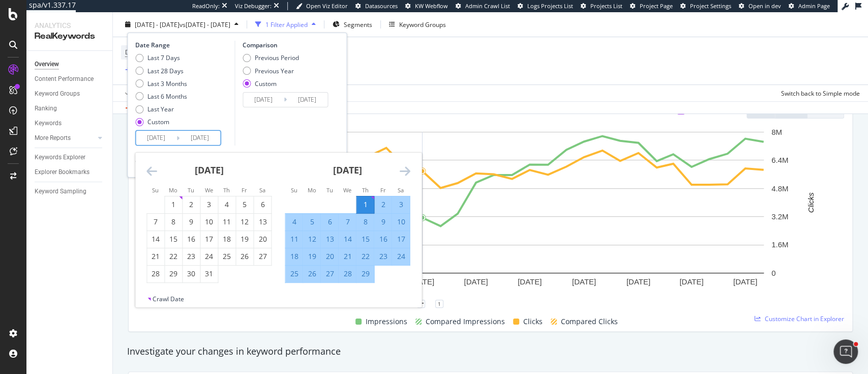
click at [154, 138] on input "2024/02/01" at bounding box center [156, 138] width 41 height 14
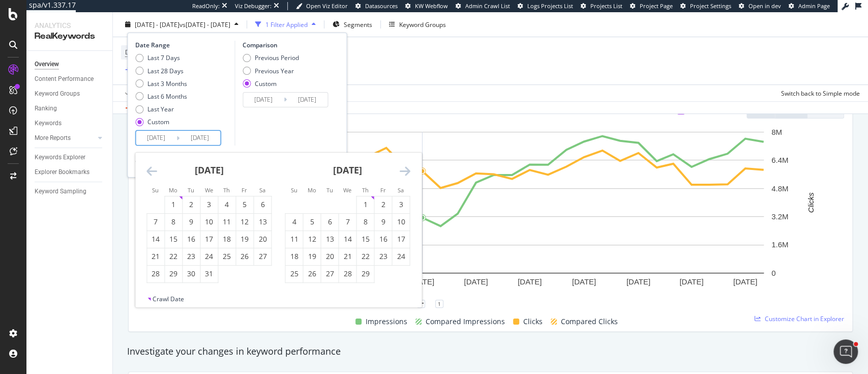
type input "2025/02/01"
click at [281, 70] on div "Previous Year" at bounding box center [274, 70] width 39 height 9
type input "2024/02/03"
type input "2024/08/31"
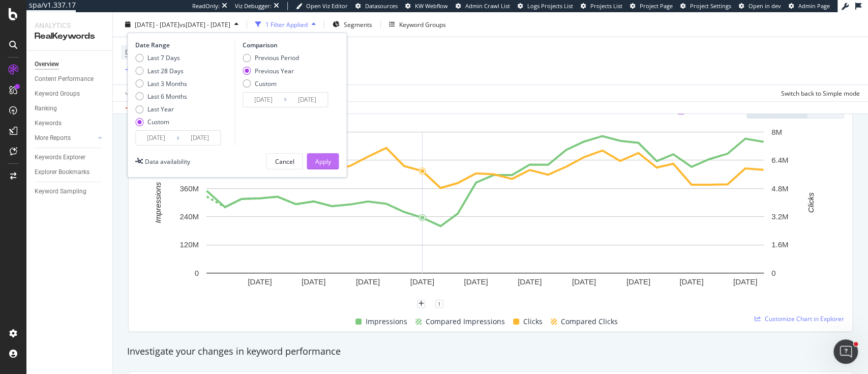
click at [329, 162] on div "Apply" at bounding box center [323, 161] width 16 height 9
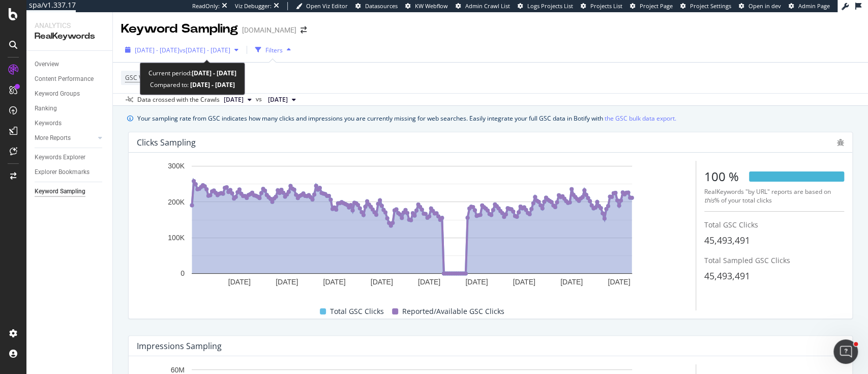
click at [178, 50] on span "[DATE] - [DATE]" at bounding box center [157, 50] width 45 height 9
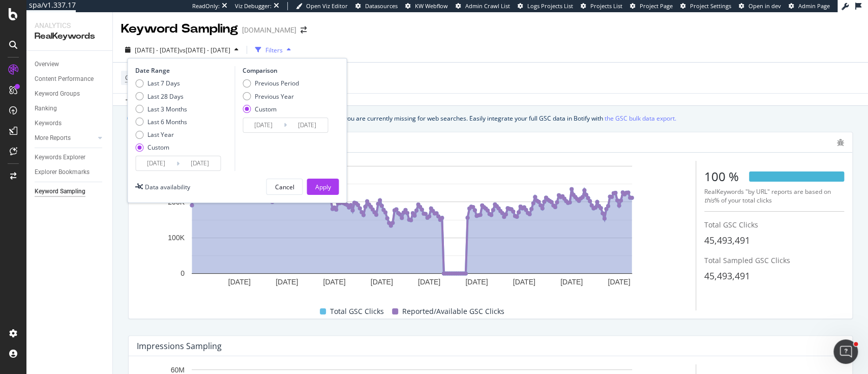
click at [149, 162] on input "[DATE]" at bounding box center [156, 163] width 41 height 14
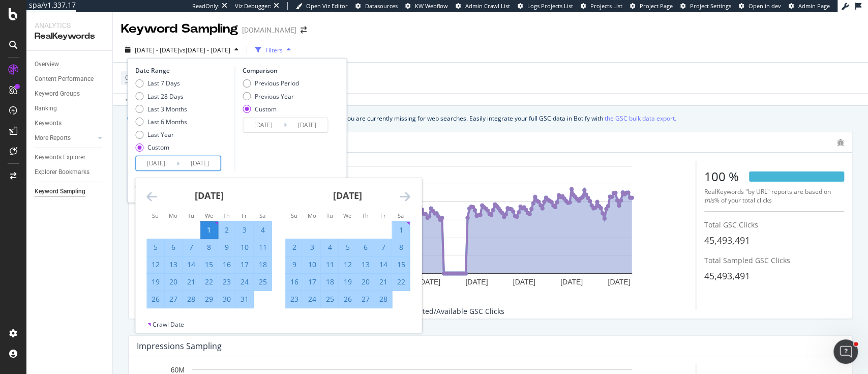
click at [153, 198] on icon "Move backward to switch to the previous month." at bounding box center [151, 196] width 11 height 12
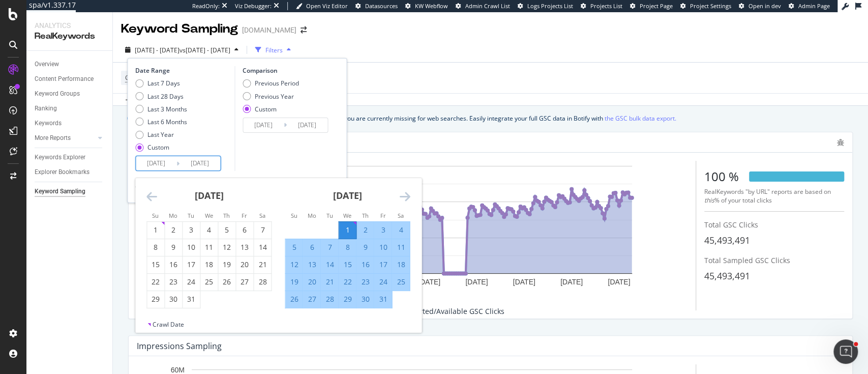
click at [153, 198] on icon "Move backward to switch to the previous month." at bounding box center [151, 196] width 11 height 12
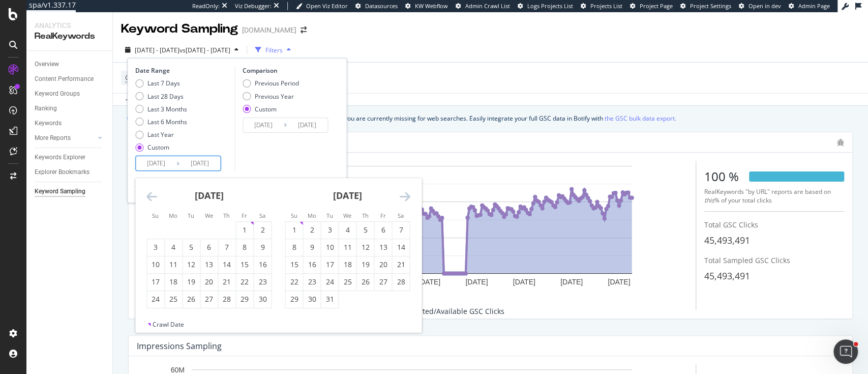
click at [153, 198] on icon "Move backward to switch to the previous month." at bounding box center [151, 196] width 11 height 12
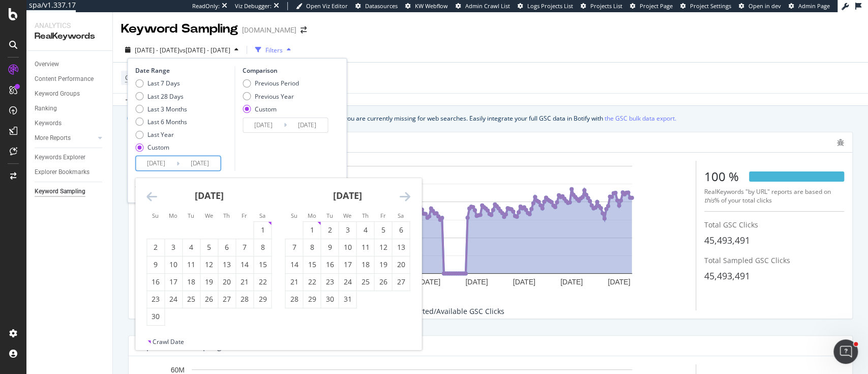
click at [153, 198] on icon "Move backward to switch to the previous month." at bounding box center [151, 196] width 11 height 12
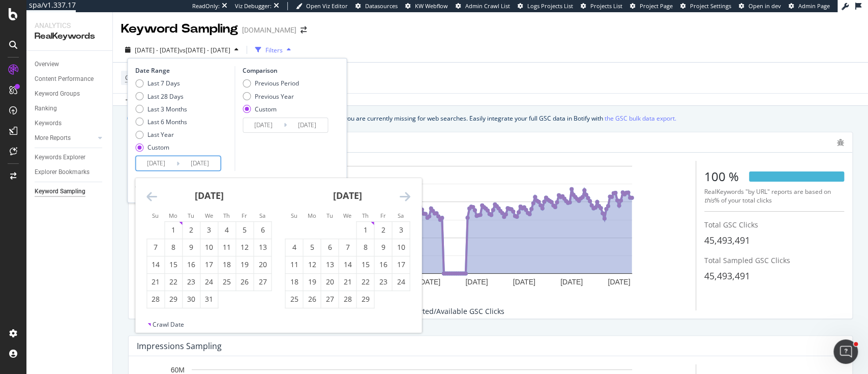
click at [153, 198] on icon "Move backward to switch to the previous month." at bounding box center [151, 196] width 11 height 12
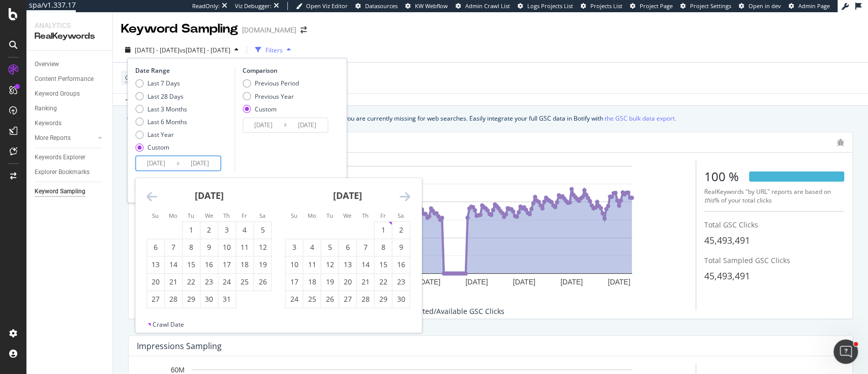
click at [153, 198] on icon "Move backward to switch to the previous month." at bounding box center [151, 196] width 11 height 12
click at [156, 197] on icon "Move backward to switch to the previous month." at bounding box center [151, 196] width 11 height 12
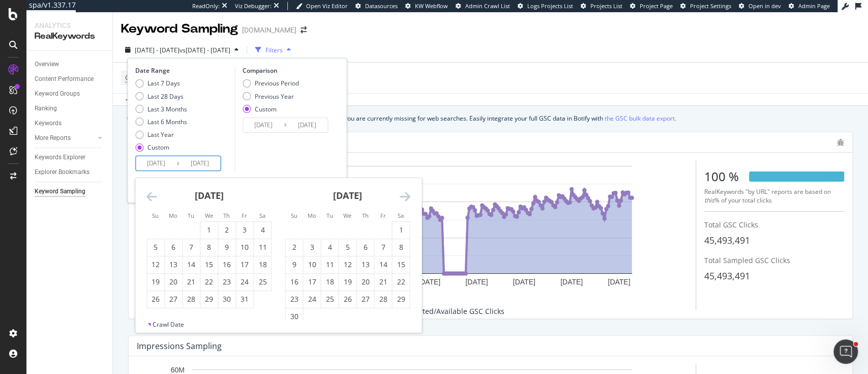
click at [156, 197] on icon "Move backward to switch to the previous month." at bounding box center [151, 196] width 11 height 12
click at [157, 223] on div "1" at bounding box center [155, 230] width 17 height 17
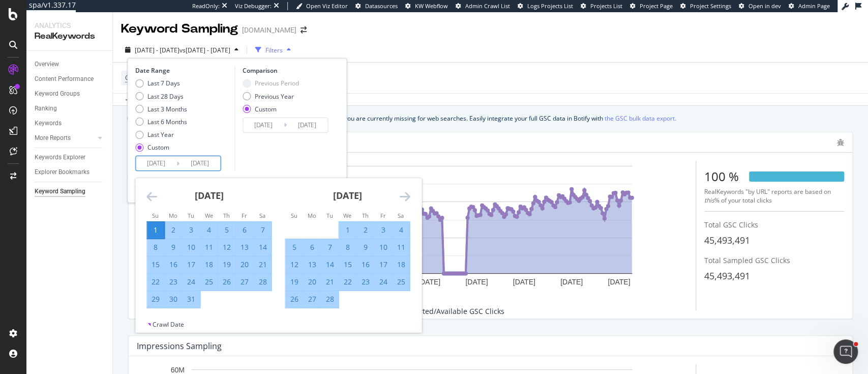
type input "2023/01/01"
click at [268, 140] on div "Comparison Previous Period Previous Year Custom 2023/01/03 Navigate forward to …" at bounding box center [282, 118] width 97 height 105
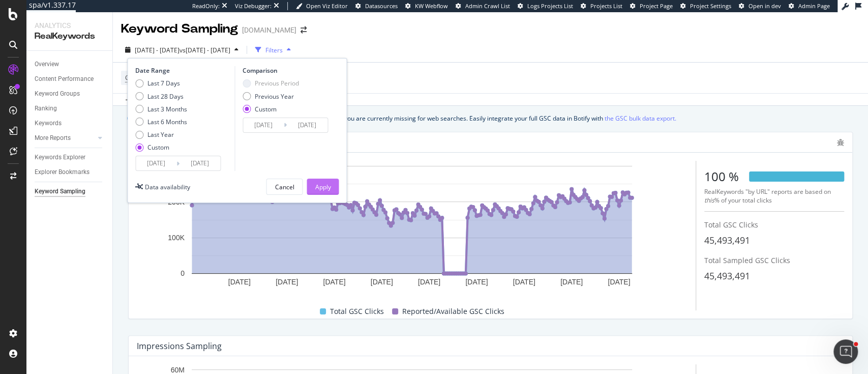
click at [319, 178] on button "Apply" at bounding box center [323, 186] width 32 height 16
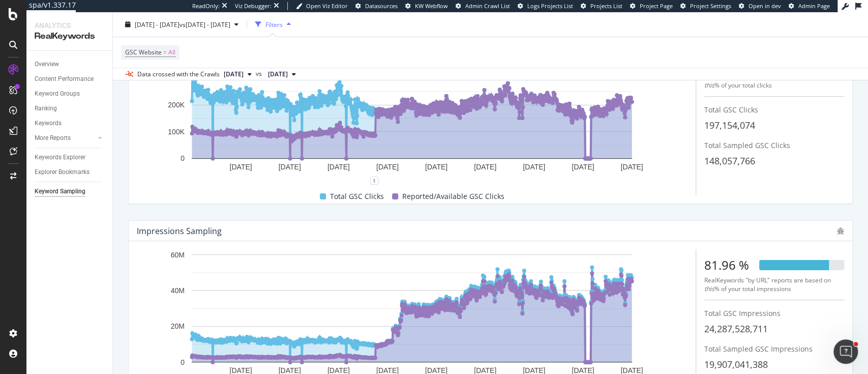
scroll to position [135, 0]
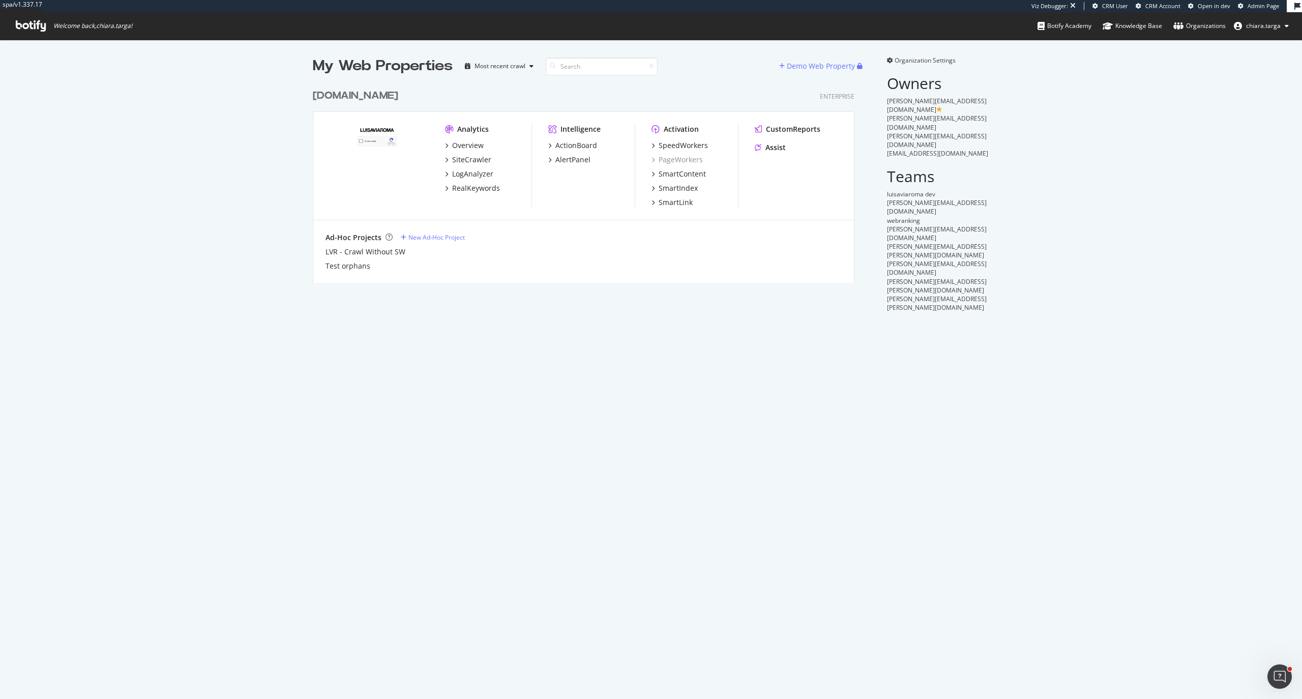
scroll to position [688, 1281]
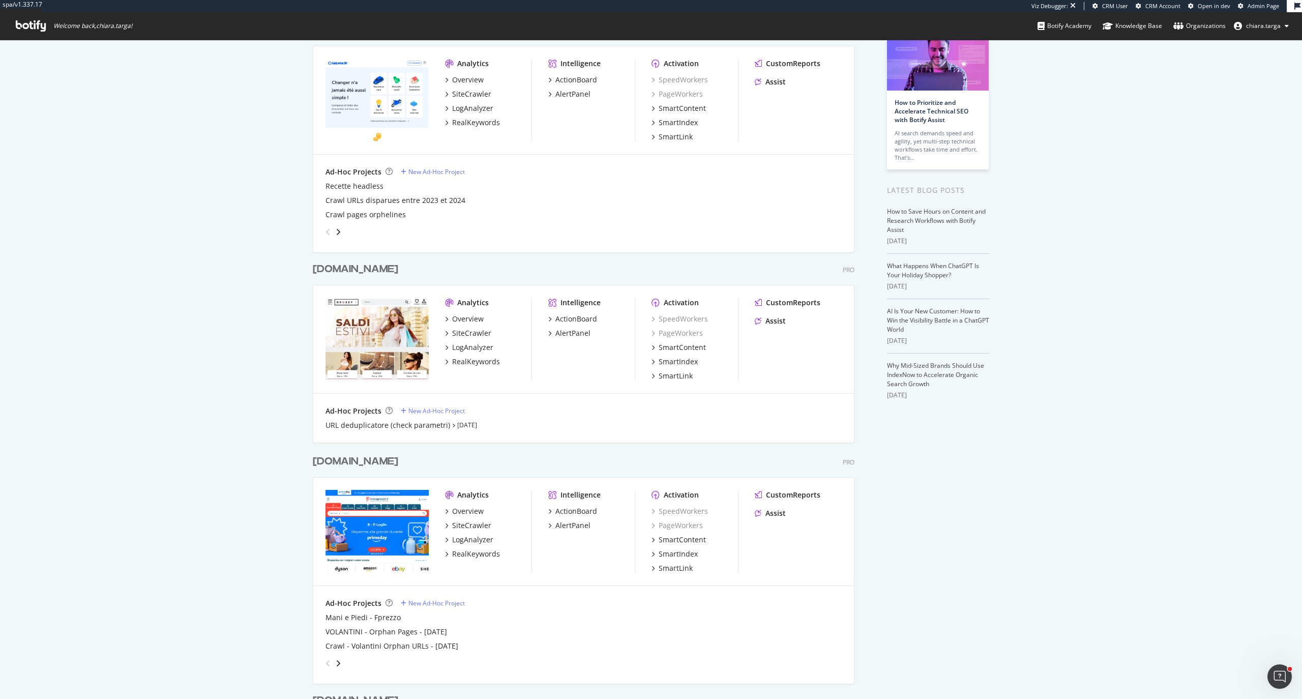
scroll to position [68, 0]
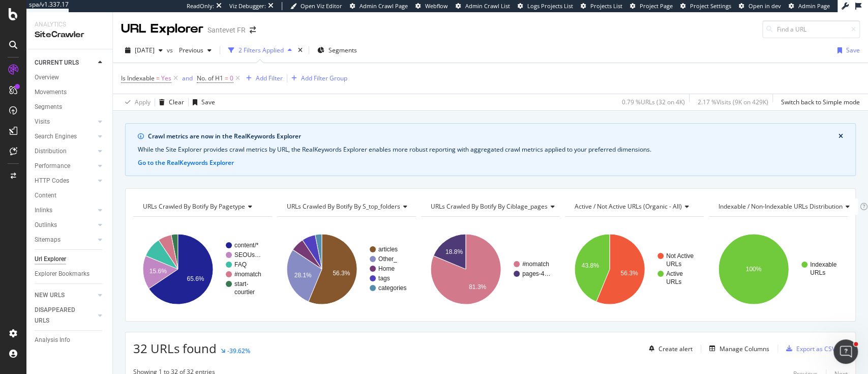
scroll to position [746, 0]
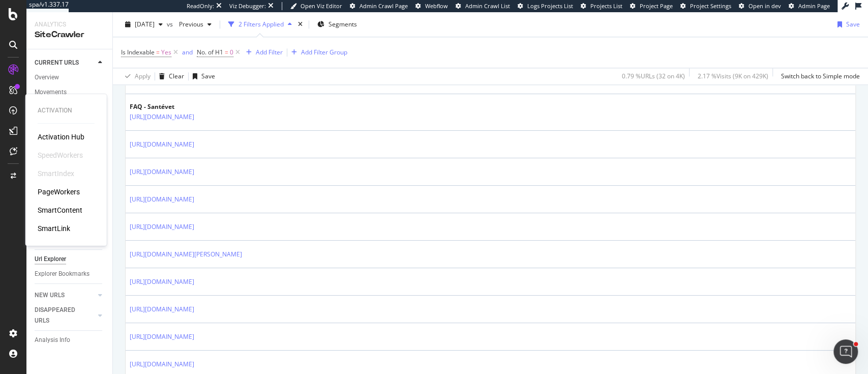
click at [57, 193] on div "PageWorkers" at bounding box center [59, 192] width 42 height 10
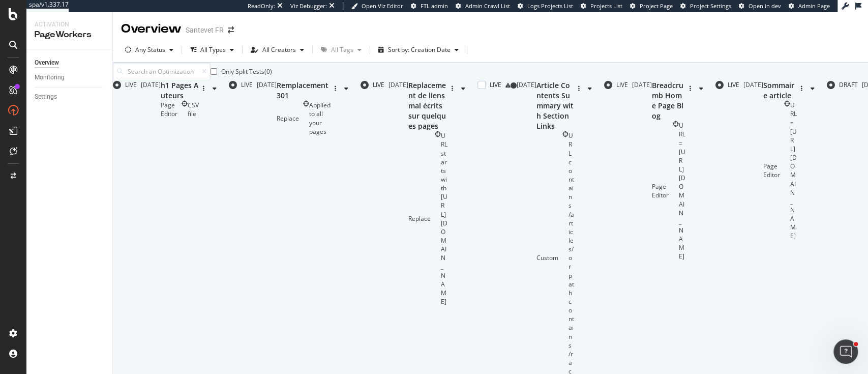
click at [536, 131] on div "Article Contents Summary with Section Links" at bounding box center [555, 105] width 38 height 51
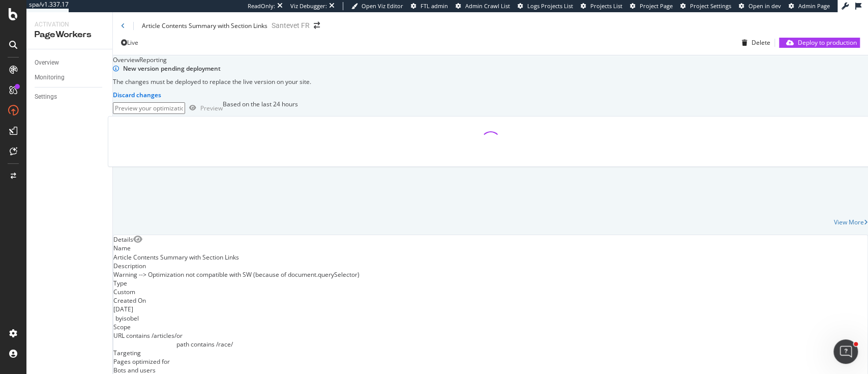
click at [181, 114] on input "url" at bounding box center [149, 108] width 72 height 12
paste input "[URL][DOMAIN_NAME]"
type input "[URL][DOMAIN_NAME]"
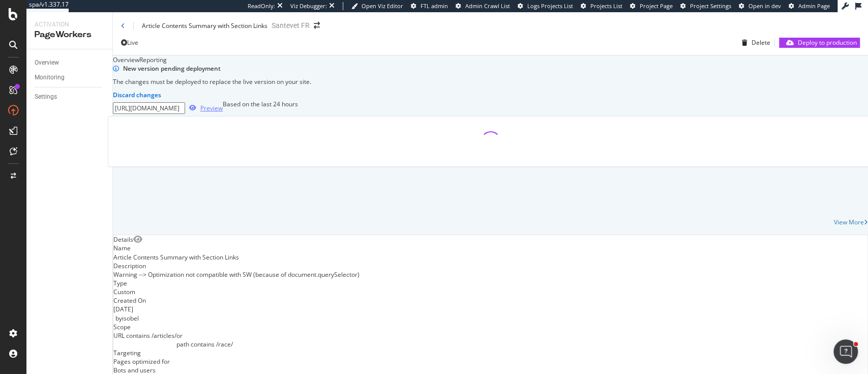
click at [223, 115] on div "Preview" at bounding box center [204, 107] width 38 height 15
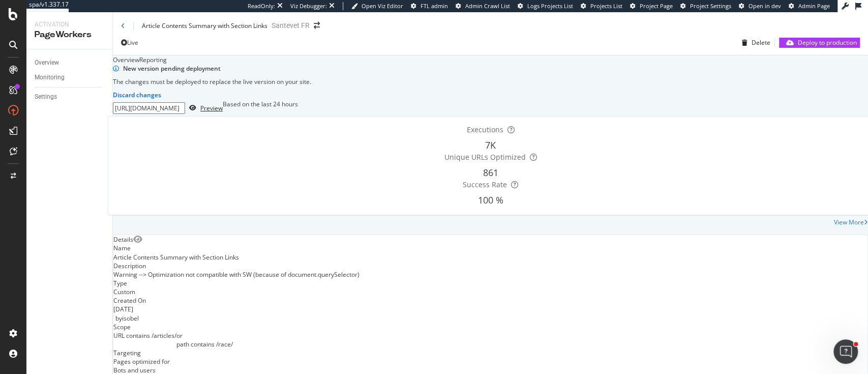
scroll to position [80, 0]
click at [798, 38] on div "Deploy to production" at bounding box center [827, 42] width 59 height 9
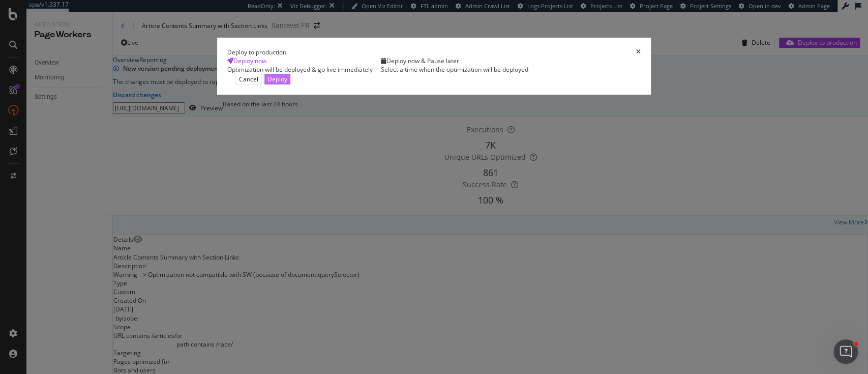
click at [287, 84] on div "Deploy" at bounding box center [277, 79] width 20 height 10
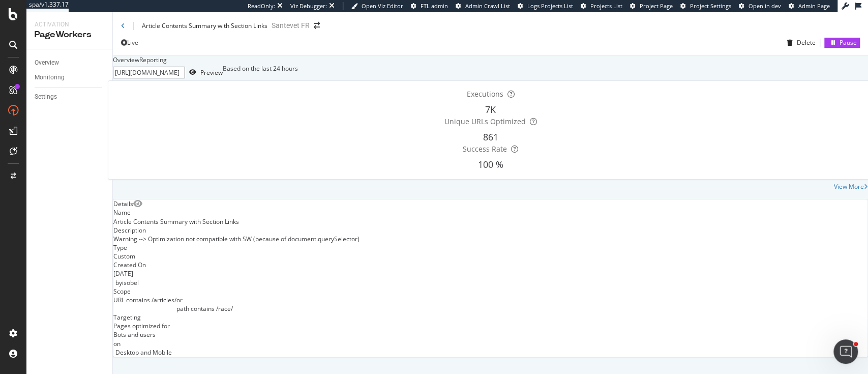
scroll to position [15, 0]
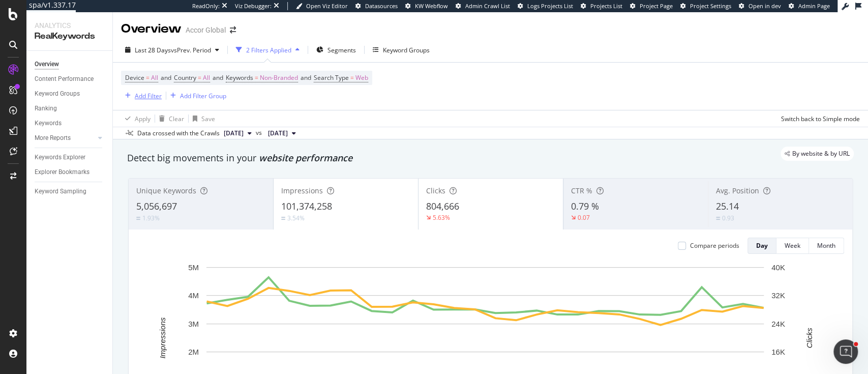
click at [155, 97] on div "Add Filter" at bounding box center [148, 96] width 27 height 9
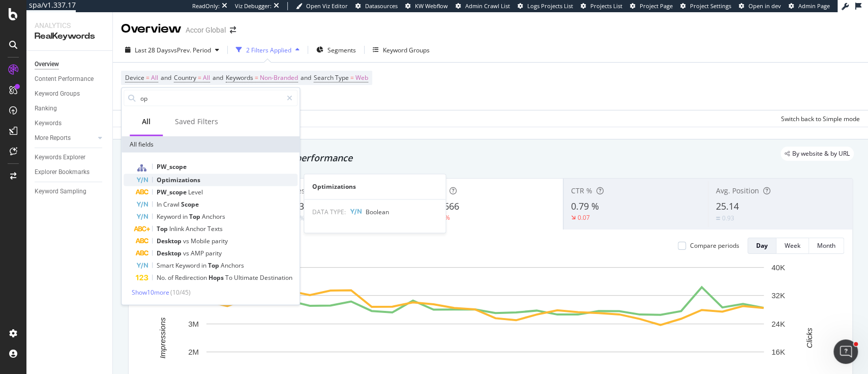
type input "op"
click at [193, 178] on span "Optimizations" at bounding box center [179, 179] width 44 height 9
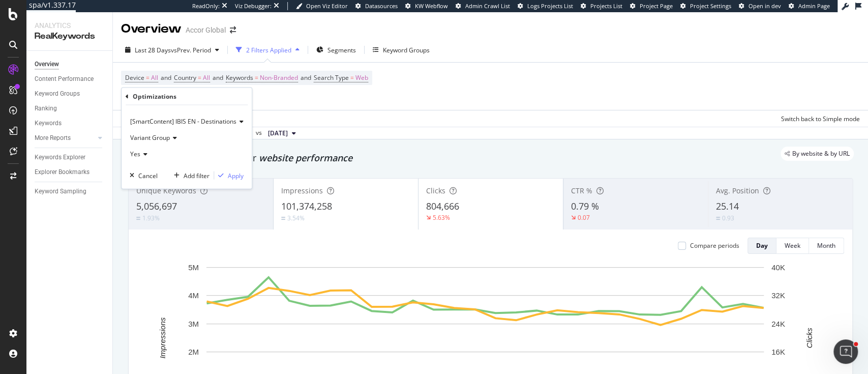
click at [171, 113] on div "[SmartContent] IBIS EN - Destinations" at bounding box center [187, 121] width 114 height 16
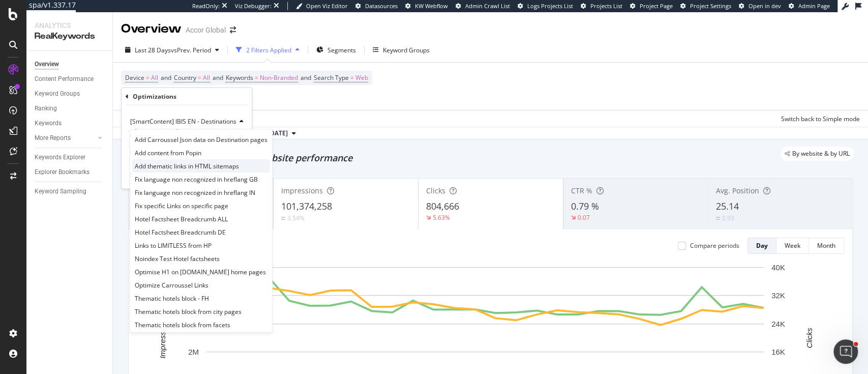
scroll to position [34, 0]
click at [222, 307] on span "Thematic hotels block from city pages" at bounding box center [188, 306] width 107 height 9
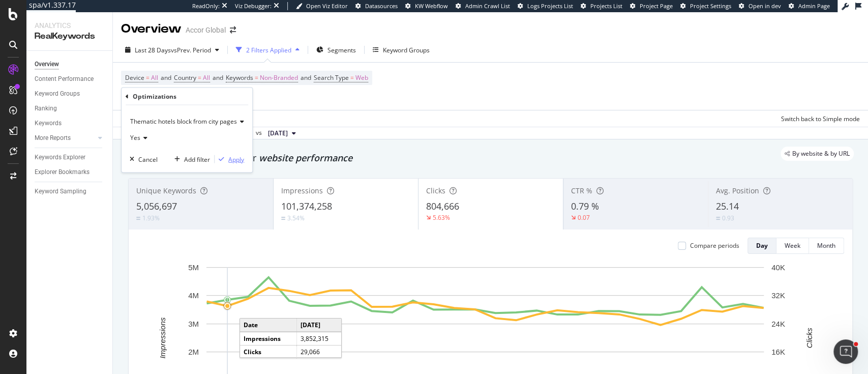
click at [230, 162] on div "Apply" at bounding box center [236, 159] width 16 height 9
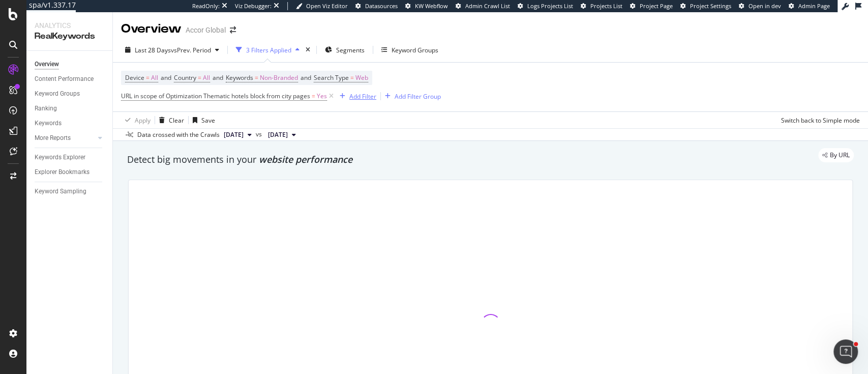
click at [356, 92] on div "Add Filter" at bounding box center [362, 96] width 27 height 9
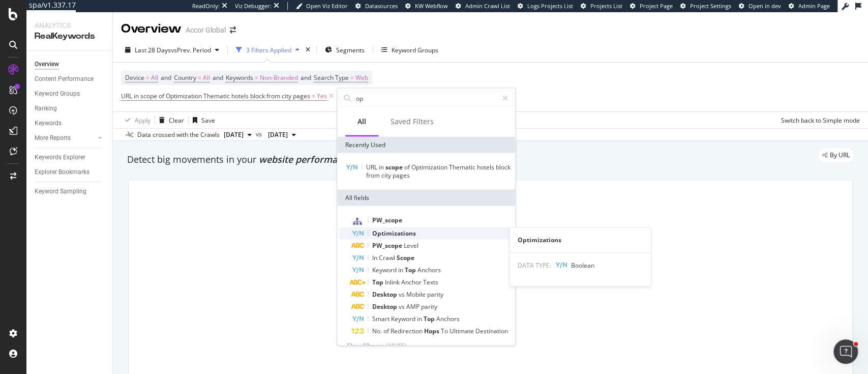
click at [384, 230] on span "Optimizations" at bounding box center [394, 232] width 44 height 9
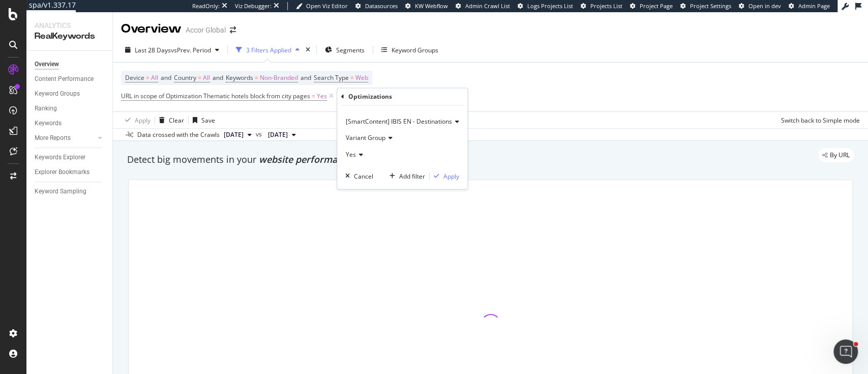
click at [389, 125] on span "[SmartContent] IBIS EN - Destinations" at bounding box center [399, 121] width 106 height 9
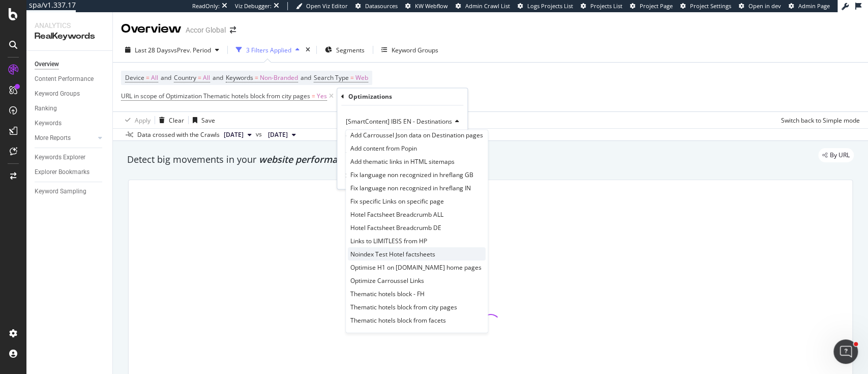
scroll to position [34, 0]
click at [421, 295] on span "Thematic hotels block - FH" at bounding box center [387, 293] width 74 height 9
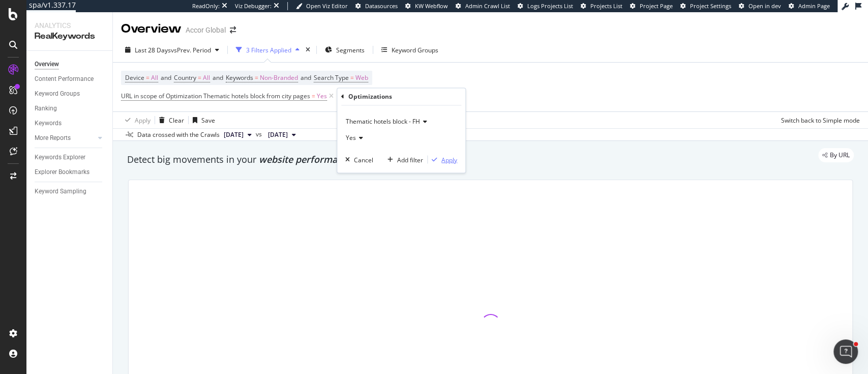
click at [443, 159] on div "Apply" at bounding box center [449, 159] width 16 height 9
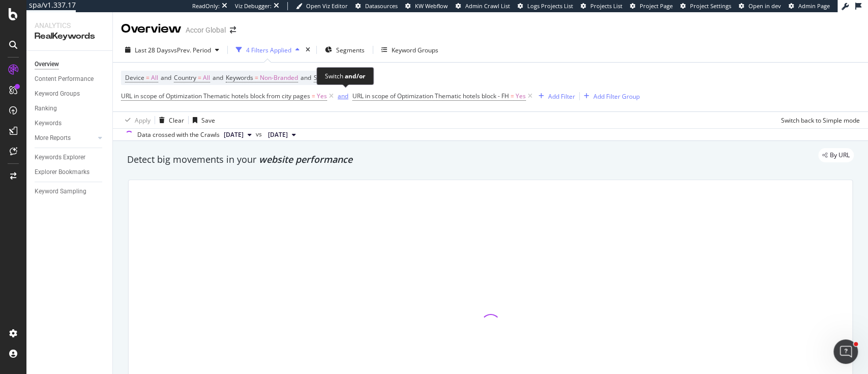
click at [341, 94] on div "and" at bounding box center [343, 96] width 11 height 9
click at [553, 95] on div "Add Filter" at bounding box center [557, 96] width 27 height 9
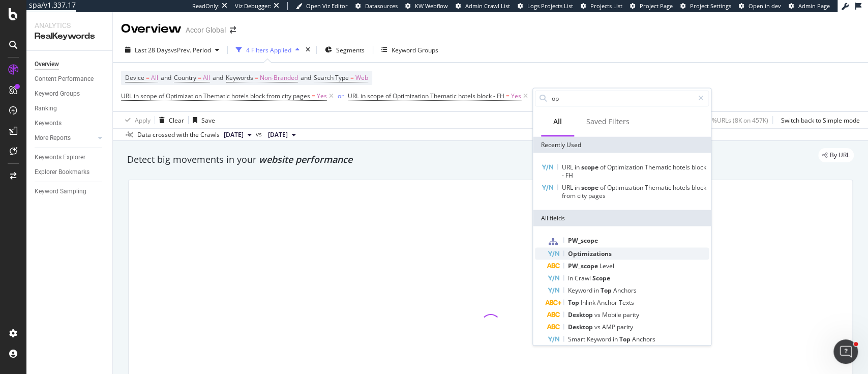
click at [597, 249] on span "Optimizations" at bounding box center [590, 253] width 44 height 9
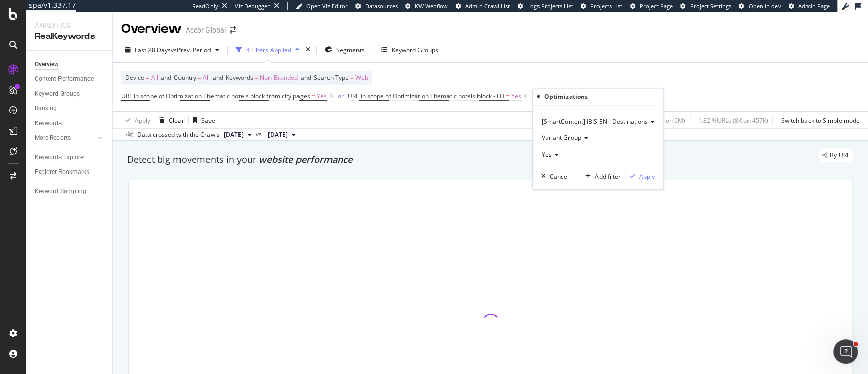
click at [592, 122] on span "[SmartContent] IBIS EN - Destinations" at bounding box center [595, 121] width 106 height 9
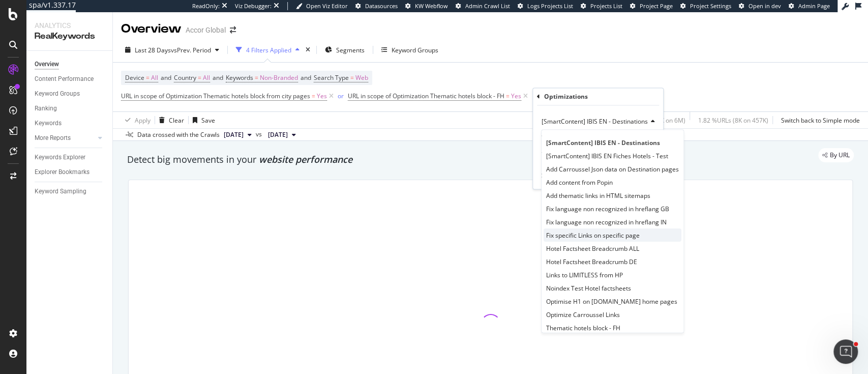
scroll to position [34, 0]
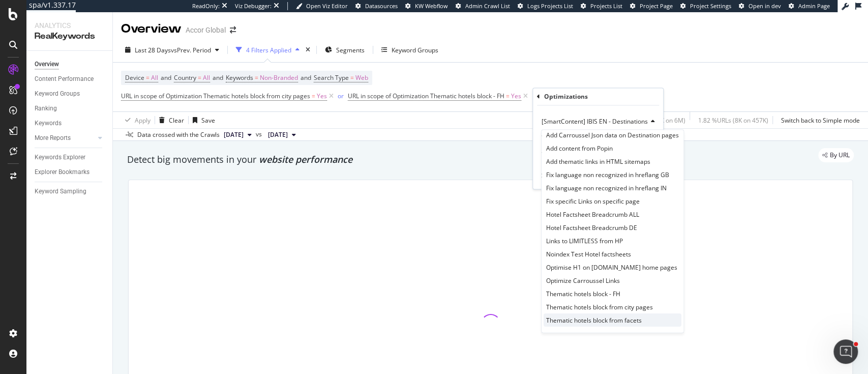
click at [629, 318] on span "Thematic hotels block from facets" at bounding box center [594, 320] width 96 height 9
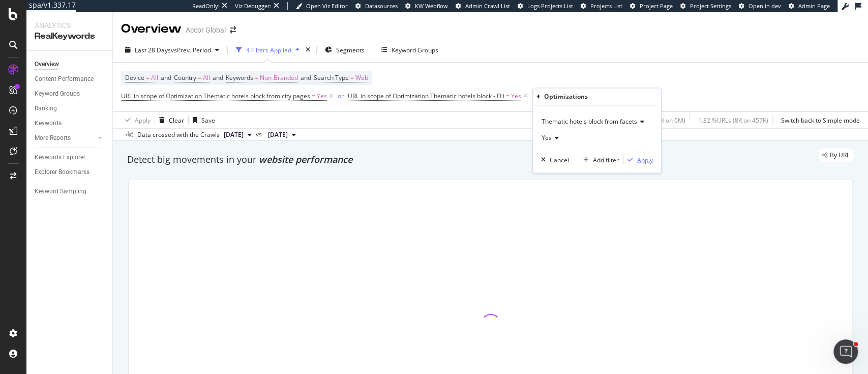
click at [648, 162] on div "Apply" at bounding box center [645, 159] width 16 height 9
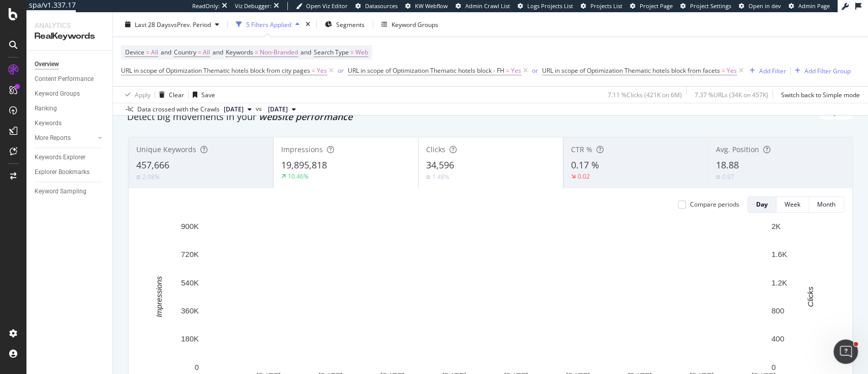
scroll to position [43, 0]
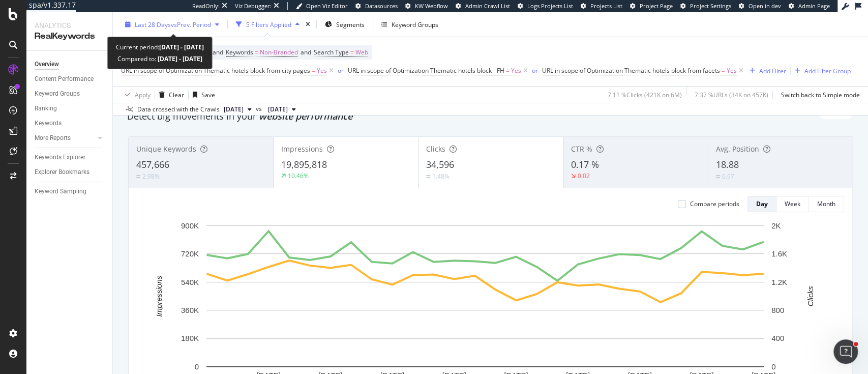
click at [202, 25] on span "vs Prev. Period" at bounding box center [191, 24] width 40 height 9
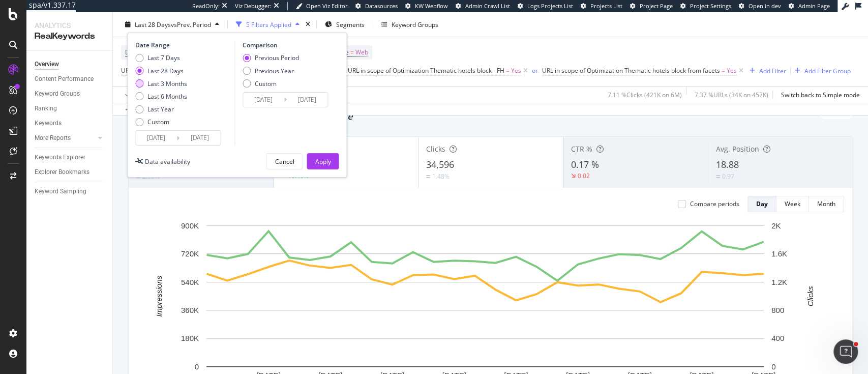
click at [166, 83] on div "Last 3 Months" at bounding box center [167, 83] width 40 height 9
type input "[DATE]"
click at [313, 159] on button "Apply" at bounding box center [323, 161] width 32 height 16
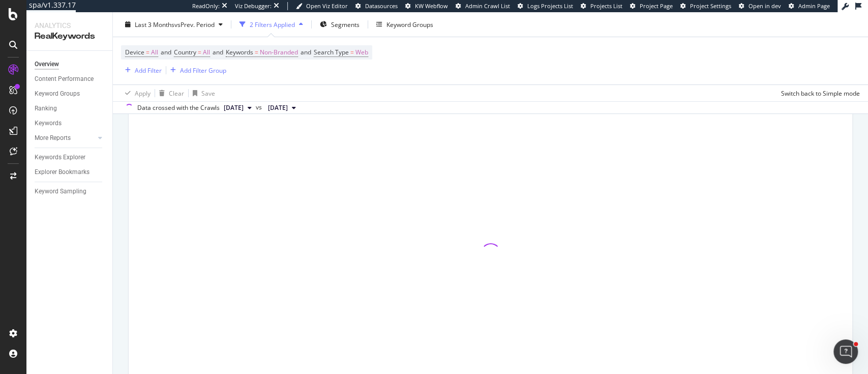
scroll to position [70, 0]
